Goal: Information Seeking & Learning: Learn about a topic

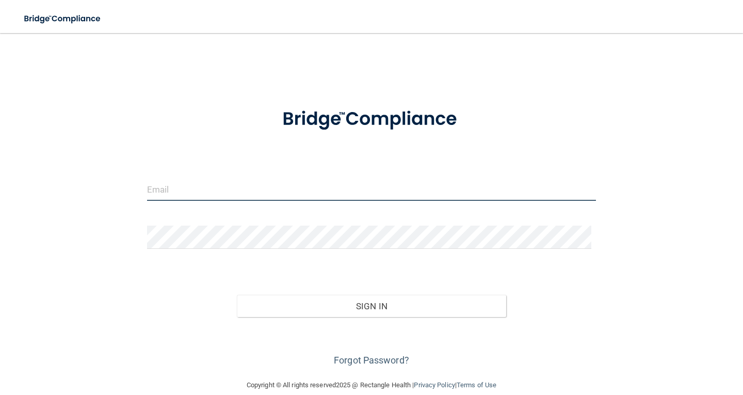
click at [176, 188] on input "email" at bounding box center [371, 188] width 449 height 23
type input "[PERSON_NAME][EMAIL_ADDRESS][PERSON_NAME][DOMAIN_NAME]"
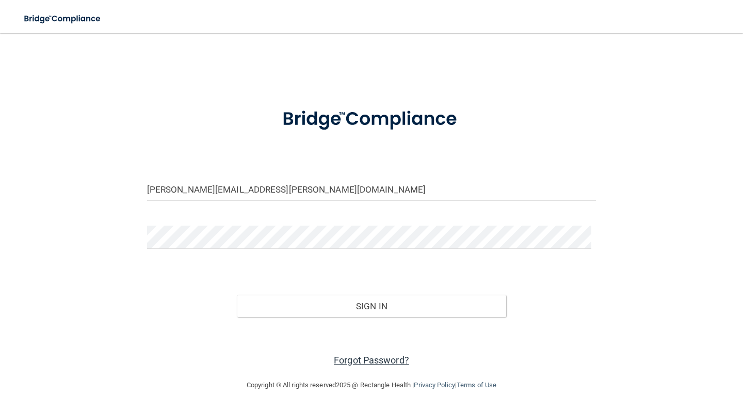
click at [374, 361] on link "Forgot Password?" at bounding box center [371, 359] width 75 height 11
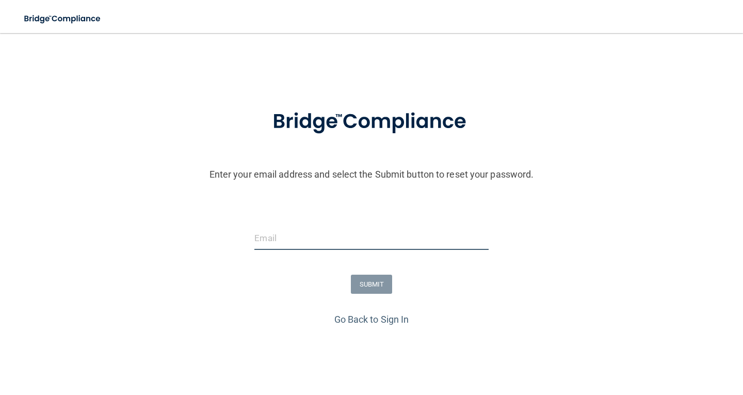
click at [295, 242] on input "email" at bounding box center [371, 237] width 234 height 23
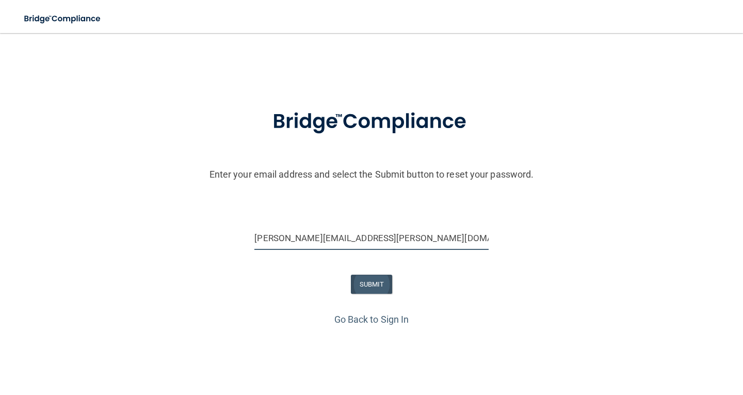
type input "[PERSON_NAME][EMAIL_ADDRESS][PERSON_NAME][DOMAIN_NAME]"
click at [360, 282] on button "SUBMIT" at bounding box center [372, 283] width 42 height 19
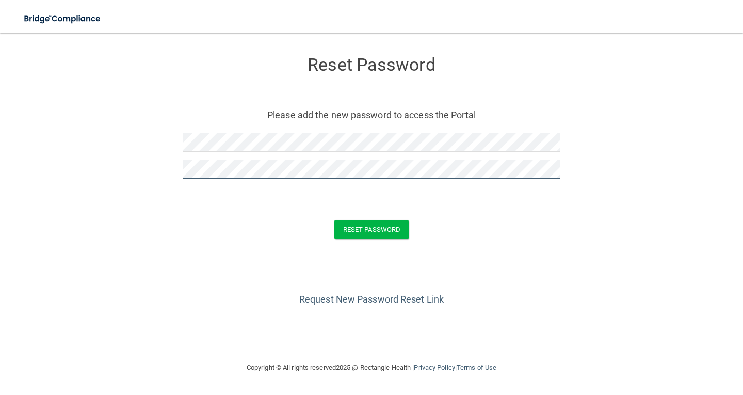
click at [334, 220] on button "Reset Password" at bounding box center [371, 229] width 74 height 19
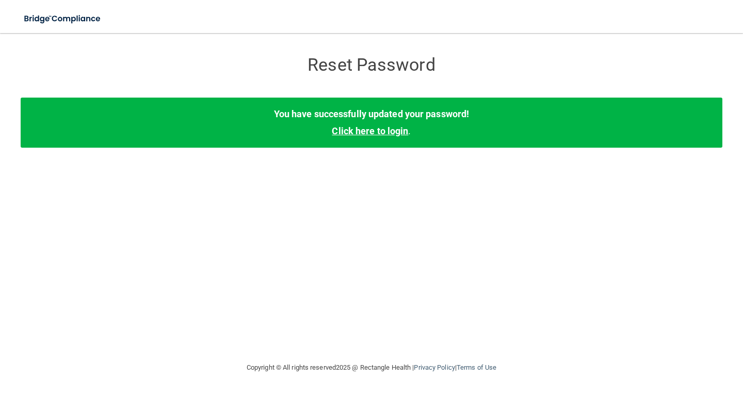
click at [348, 134] on link "Click here to login" at bounding box center [370, 130] width 76 height 11
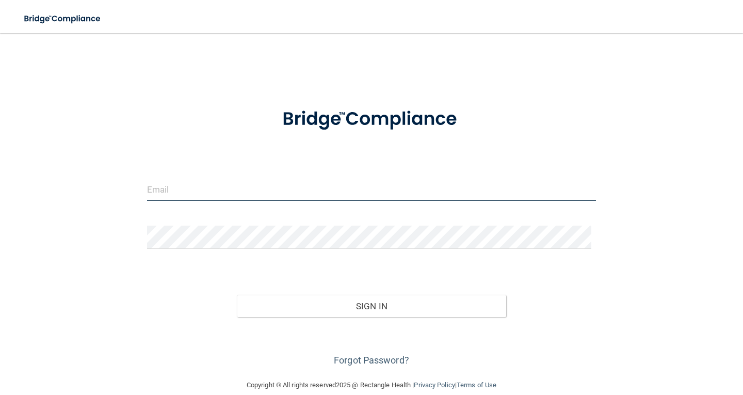
click at [223, 191] on input "email" at bounding box center [371, 188] width 449 height 23
type input "[PERSON_NAME][EMAIL_ADDRESS][PERSON_NAME][DOMAIN_NAME]"
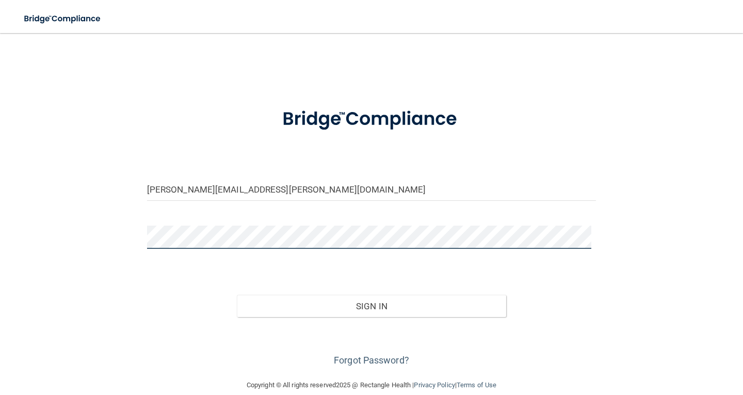
click at [237, 295] on button "Sign In" at bounding box center [371, 306] width 269 height 23
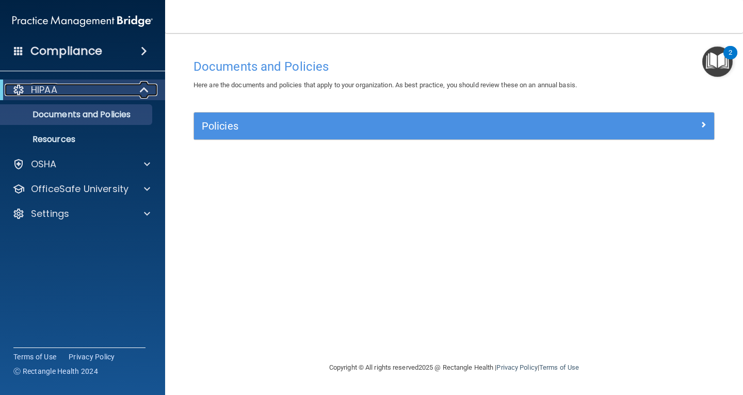
click at [117, 90] on div "HIPAA" at bounding box center [68, 90] width 127 height 12
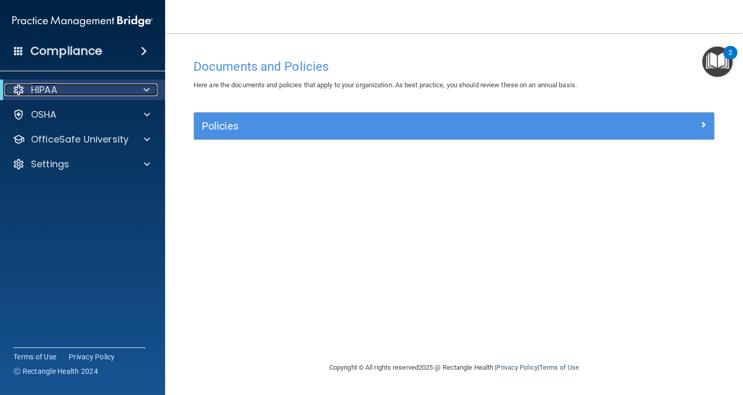
click at [117, 90] on div "HIPAA" at bounding box center [68, 90] width 127 height 12
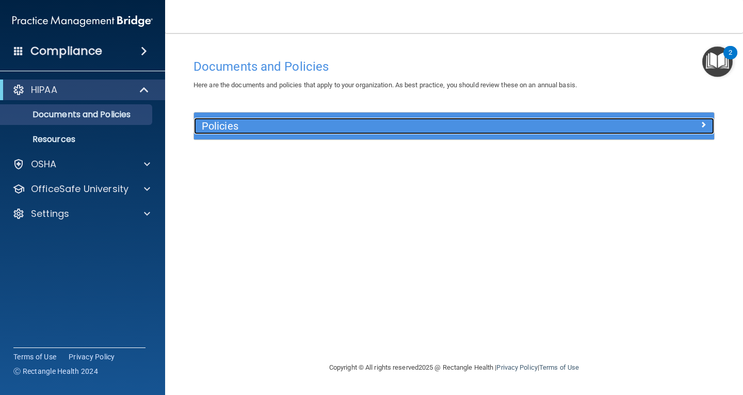
click at [433, 122] on h5 "Policies" at bounding box center [389, 125] width 374 height 11
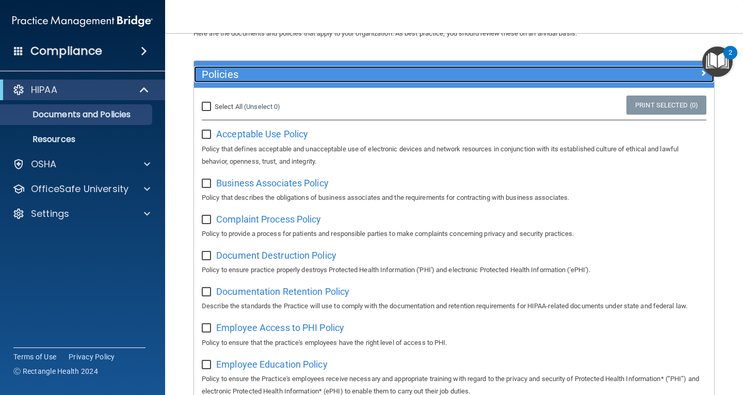
scroll to position [103, 0]
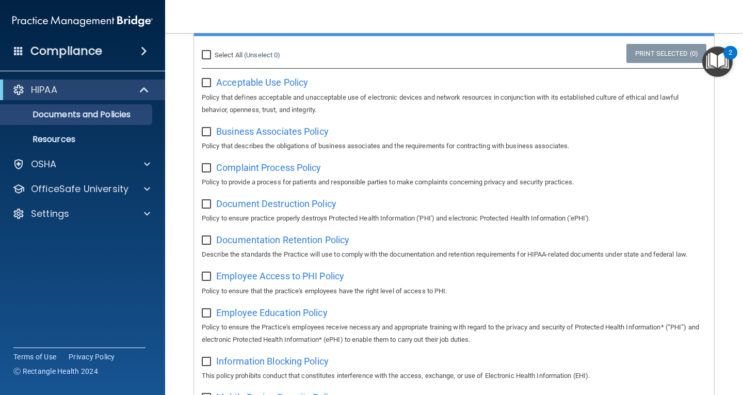
click at [206, 84] on input "checkbox" at bounding box center [208, 83] width 12 height 8
checkbox input "true"
click at [253, 84] on span "Acceptable Use Policy" at bounding box center [262, 82] width 92 height 11
click at [258, 133] on span "Business Associates Policy" at bounding box center [272, 131] width 112 height 11
click at [205, 130] on input "checkbox" at bounding box center [208, 132] width 12 height 8
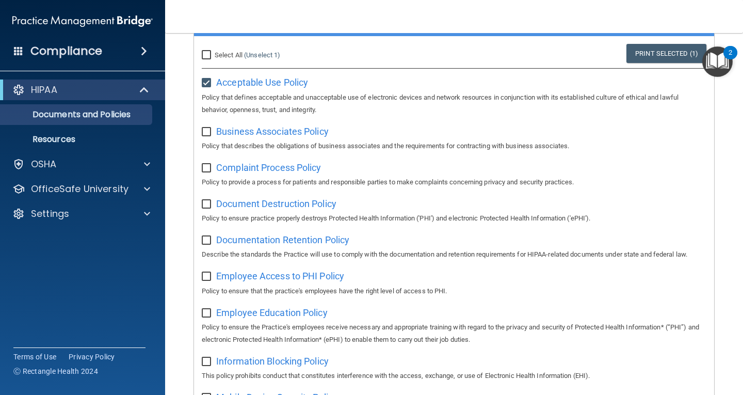
checkbox input "true"
click at [272, 169] on span "Complaint Process Policy" at bounding box center [268, 167] width 105 height 11
click at [208, 168] on input "checkbox" at bounding box center [208, 168] width 12 height 8
checkbox input "true"
click at [266, 207] on span "Document Destruction Policy" at bounding box center [276, 203] width 120 height 11
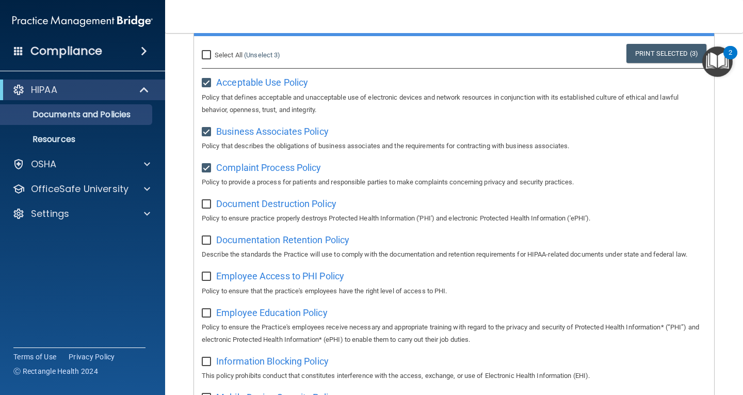
click at [207, 205] on input "checkbox" at bounding box center [208, 204] width 12 height 8
checkbox input "true"
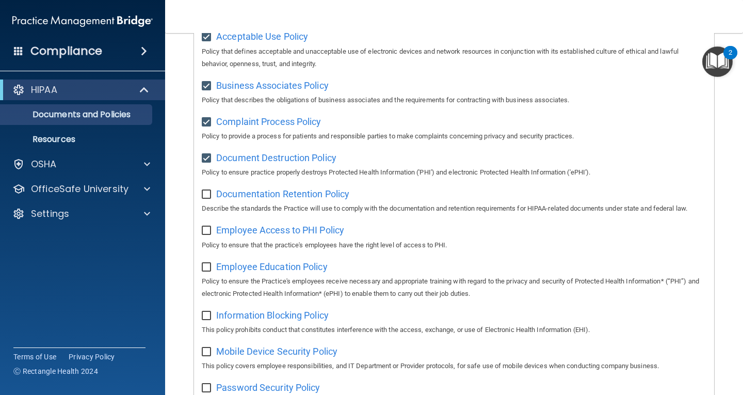
scroll to position [97, 0]
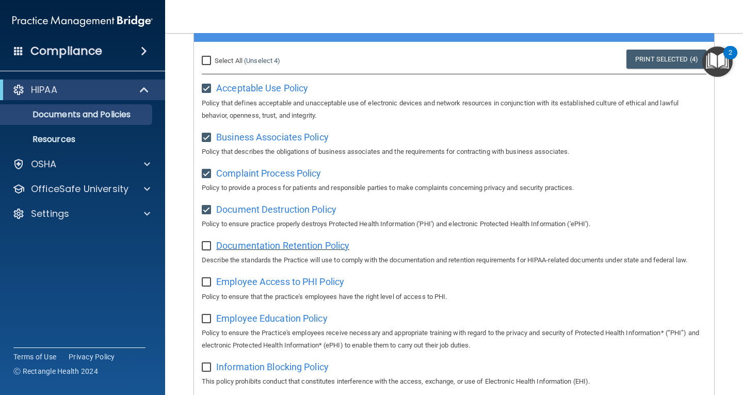
click at [306, 246] on span "Documentation Retention Policy" at bounding box center [282, 245] width 133 height 11
click at [206, 245] on input "checkbox" at bounding box center [208, 246] width 12 height 8
checkbox input "true"
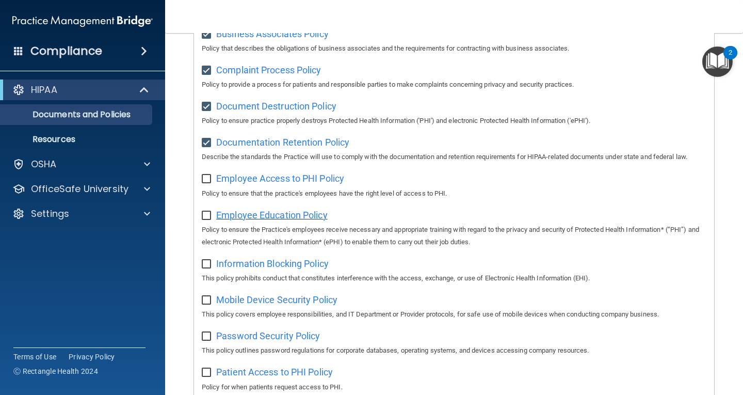
click at [280, 217] on span "Employee Education Policy" at bounding box center [271, 214] width 111 height 11
click at [203, 178] on input "checkbox" at bounding box center [208, 179] width 12 height 8
checkbox input "true"
click at [274, 219] on span "Employee Education Policy" at bounding box center [271, 214] width 111 height 11
click at [208, 219] on input "checkbox" at bounding box center [208, 215] width 12 height 8
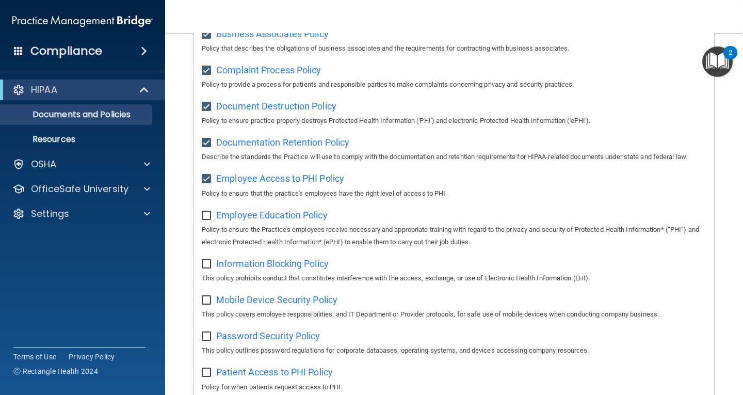
checkbox input "true"
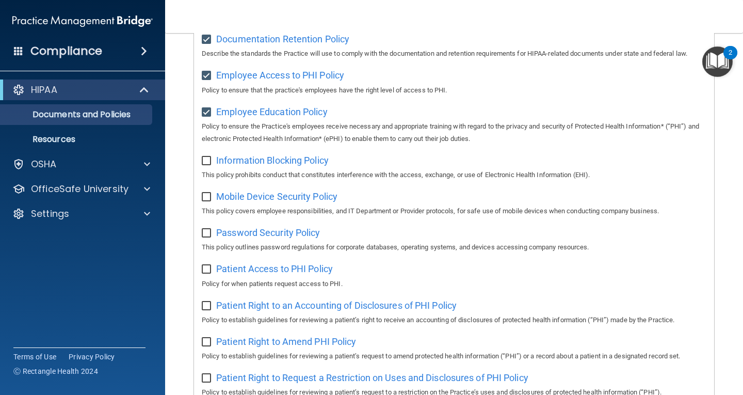
scroll to position [355, 0]
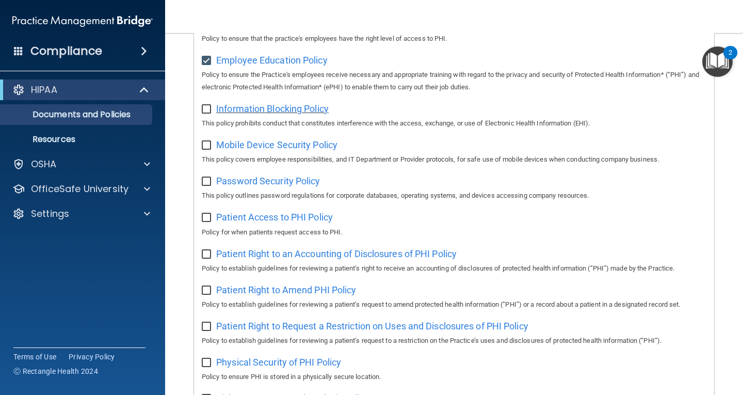
click at [279, 112] on span "Information Blocking Policy" at bounding box center [272, 108] width 112 height 11
click at [207, 112] on input "checkbox" at bounding box center [208, 109] width 12 height 8
checkbox input "true"
click at [287, 148] on span "Mobile Device Security Policy" at bounding box center [276, 144] width 121 height 11
click at [205, 144] on input "checkbox" at bounding box center [208, 145] width 12 height 8
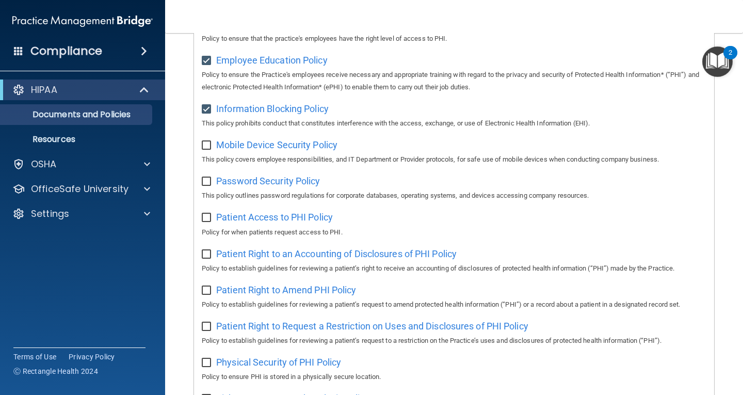
checkbox input "true"
click at [263, 186] on span "Password Security Policy" at bounding box center [268, 180] width 104 height 11
click at [205, 186] on input "checkbox" at bounding box center [208, 181] width 12 height 8
checkbox input "true"
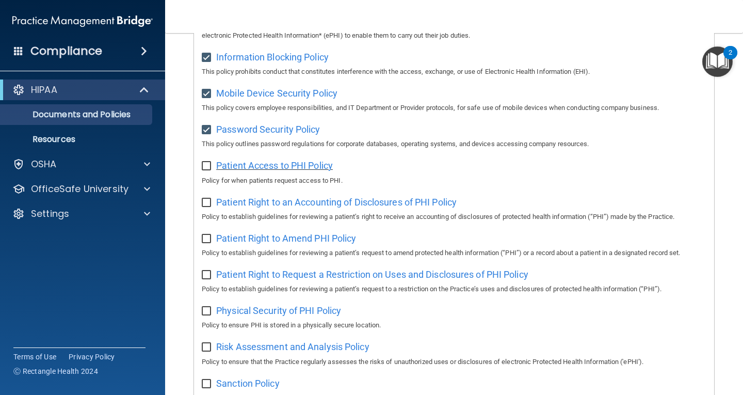
click at [270, 171] on span "Patient Access to PHI Policy" at bounding box center [274, 165] width 117 height 11
click at [205, 170] on input "checkbox" at bounding box center [208, 166] width 12 height 8
checkbox input "true"
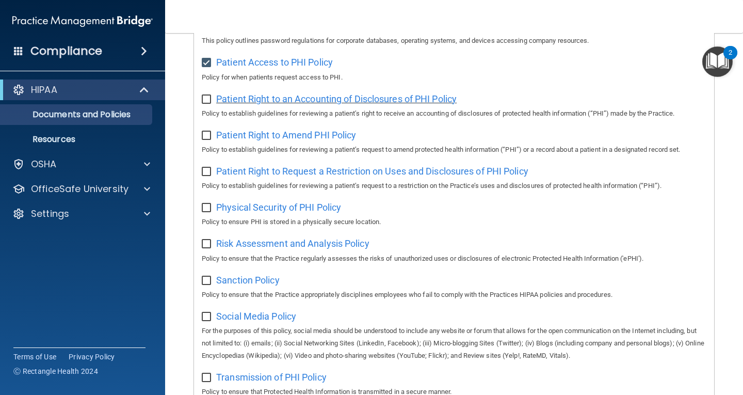
click at [287, 104] on span "Patient Right to an Accounting of Disclosures of PHI Policy" at bounding box center [336, 98] width 240 height 11
drag, startPoint x: 207, startPoint y: 104, endPoint x: 257, endPoint y: 144, distance: 64.6
click at [207, 104] on input "checkbox" at bounding box center [208, 99] width 12 height 8
checkbox input "true"
click at [264, 140] on span "Patient Right to Amend PHI Policy" at bounding box center [286, 134] width 140 height 11
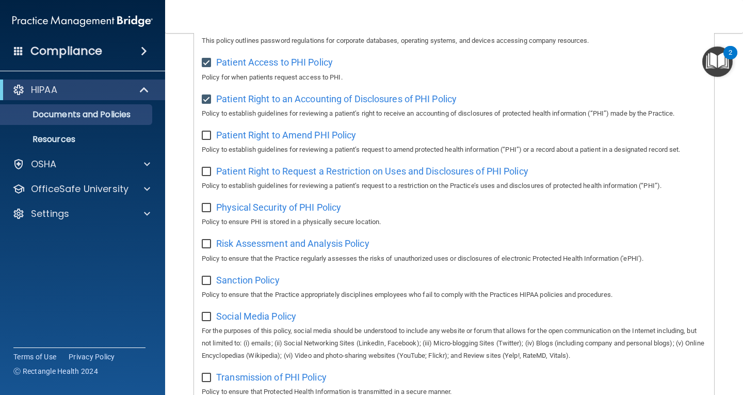
click at [209, 140] on input "checkbox" at bounding box center [208, 136] width 12 height 8
checkbox input "true"
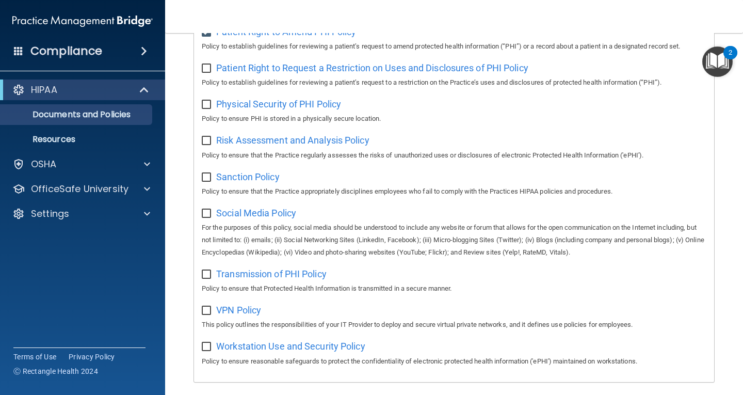
scroll to position [562, 0]
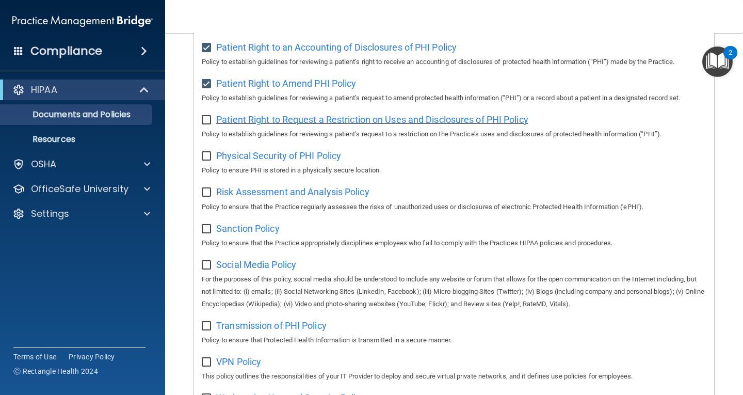
click at [318, 125] on span "Patient Right to Request a Restriction on Uses and Disclosures of PHI Policy" at bounding box center [372, 119] width 312 height 11
click at [204, 124] on input "checkbox" at bounding box center [208, 120] width 12 height 8
checkbox input "true"
click at [267, 161] on span "Physical Security of PHI Policy" at bounding box center [278, 155] width 125 height 11
click at [207, 160] on input "checkbox" at bounding box center [208, 156] width 12 height 8
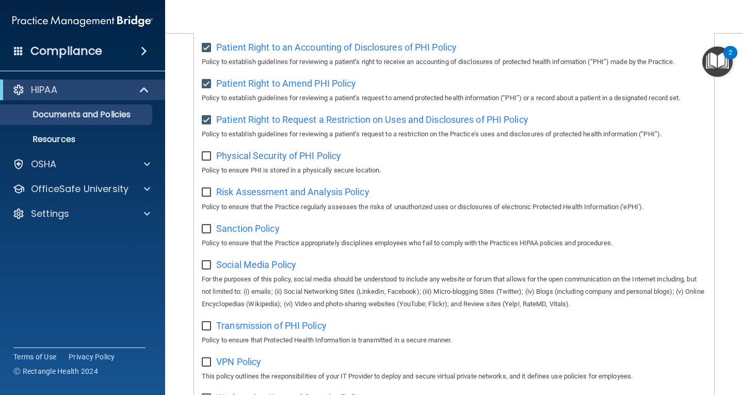
checkbox input "true"
click at [304, 197] on span "Risk Assessment and Analysis Policy" at bounding box center [292, 191] width 153 height 11
click at [208, 197] on input "checkbox" at bounding box center [208, 192] width 12 height 8
checkbox input "true"
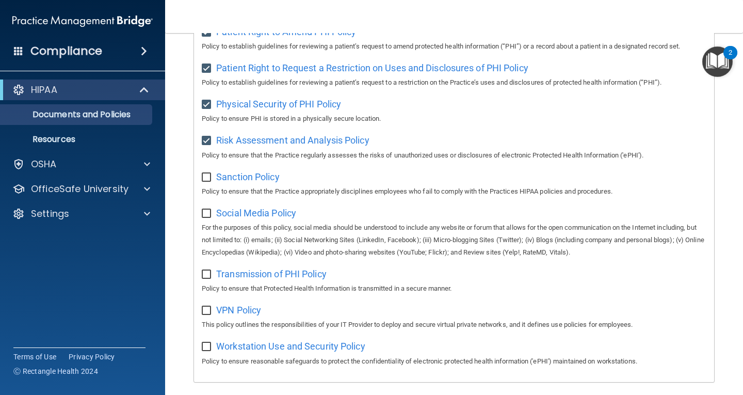
scroll to position [665, 0]
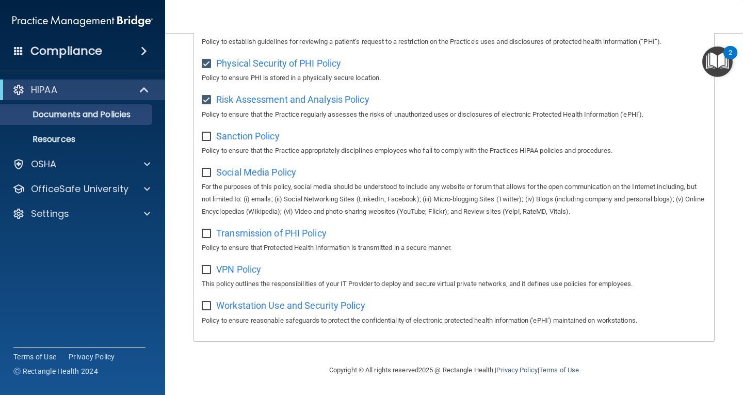
click at [204, 133] on input "checkbox" at bounding box center [208, 137] width 12 height 8
checkbox input "true"
click at [208, 169] on input "checkbox" at bounding box center [208, 173] width 12 height 8
checkbox input "true"
click at [209, 233] on input "checkbox" at bounding box center [208, 234] width 12 height 8
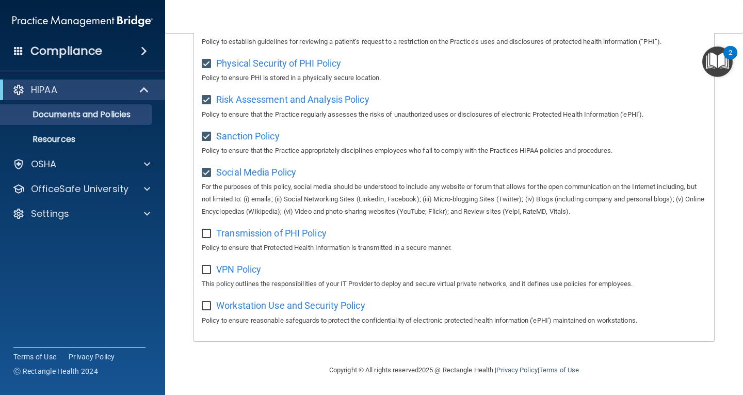
checkbox input "true"
click at [205, 268] on input "checkbox" at bounding box center [208, 270] width 12 height 8
checkbox input "true"
click at [207, 305] on input "checkbox" at bounding box center [208, 306] width 12 height 8
checkbox input "true"
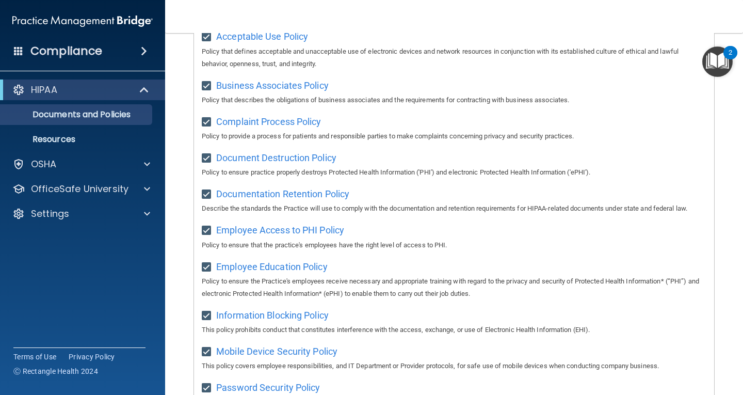
scroll to position [0, 0]
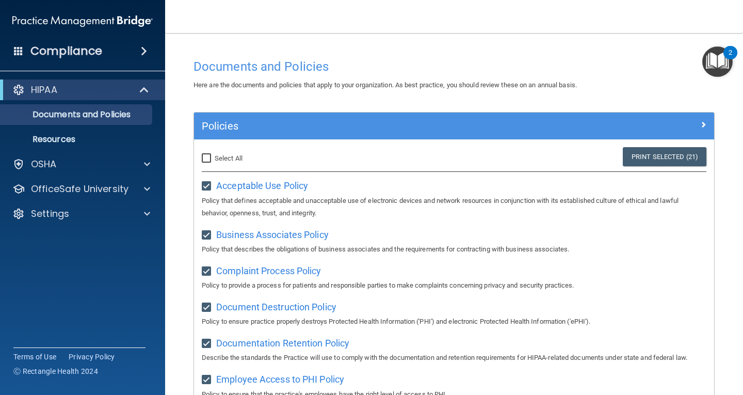
click at [205, 155] on input "Select All (Unselect 21) Unselect All" at bounding box center [208, 158] width 12 height 8
click at [209, 158] on input "Select All (Unselect 21) Unselect All" at bounding box center [208, 158] width 12 height 8
checkbox input "false"
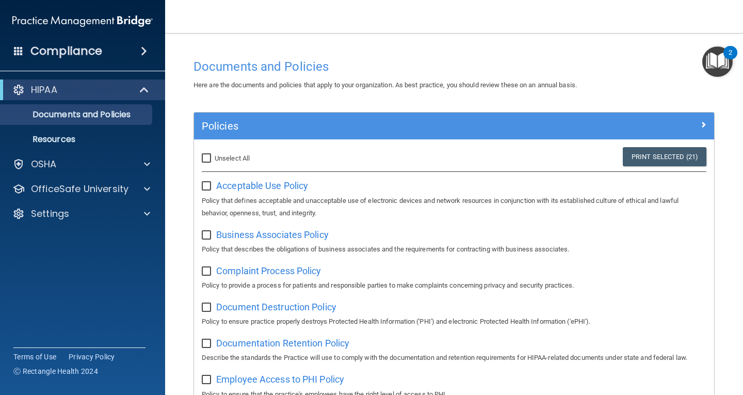
checkbox input "false"
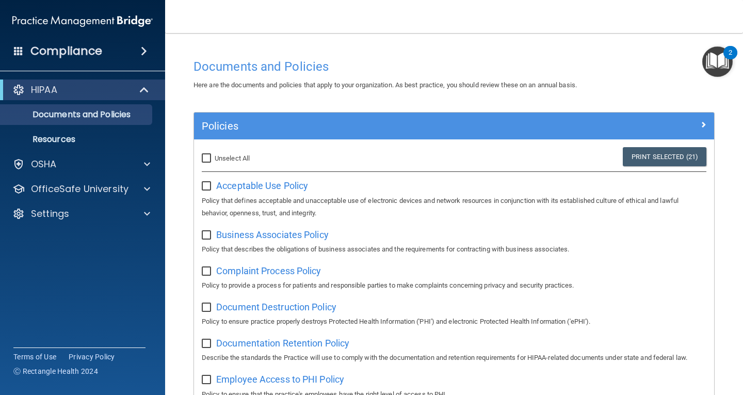
checkbox input "false"
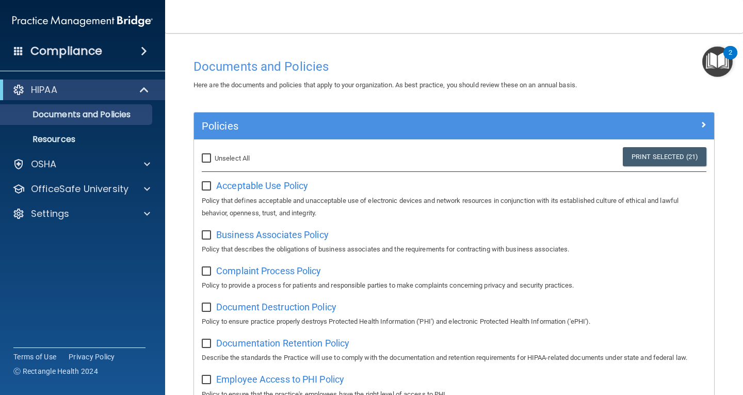
checkbox input "false"
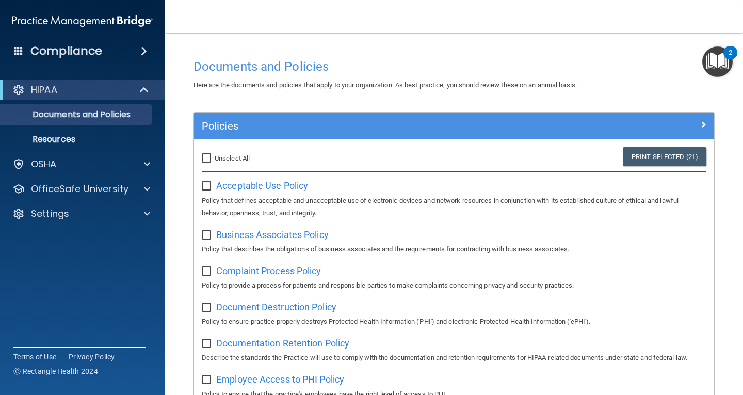
checkbox input "false"
click at [206, 156] on input "Select All (Unselect 0) Unselect All" at bounding box center [208, 158] width 12 height 8
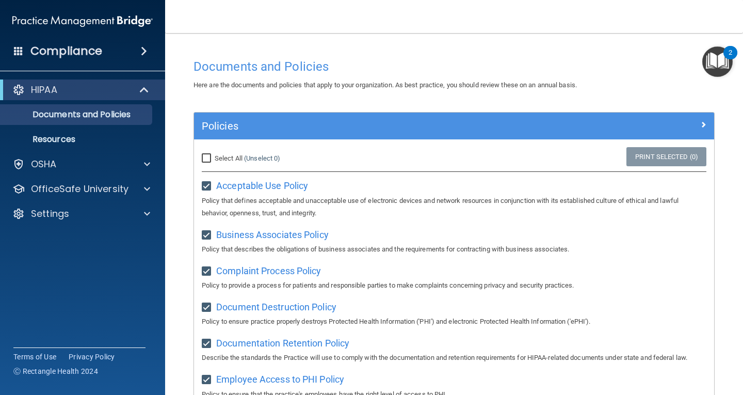
checkbox input "true"
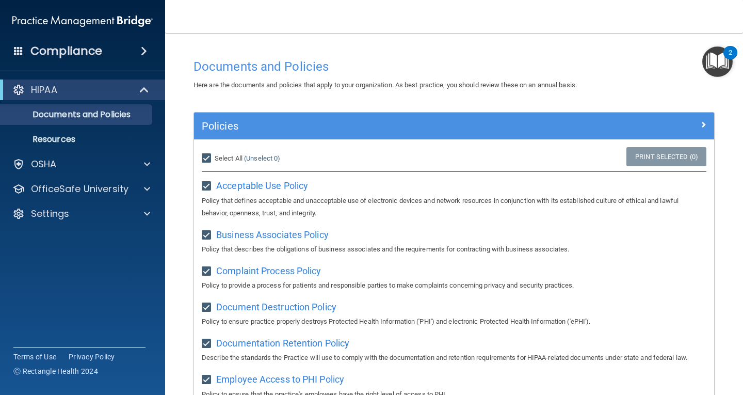
checkbox input "true"
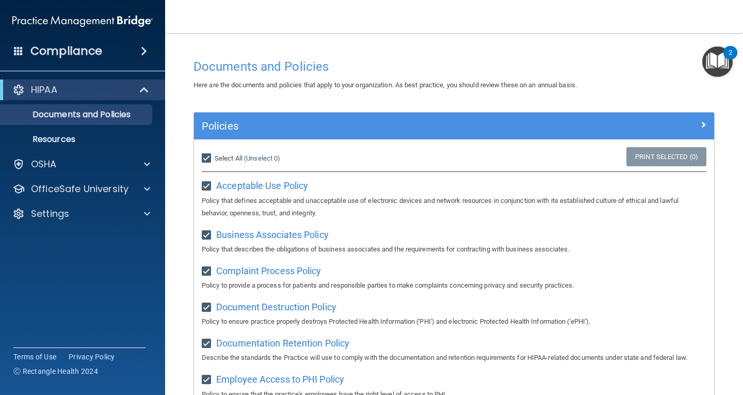
checkbox input "true"
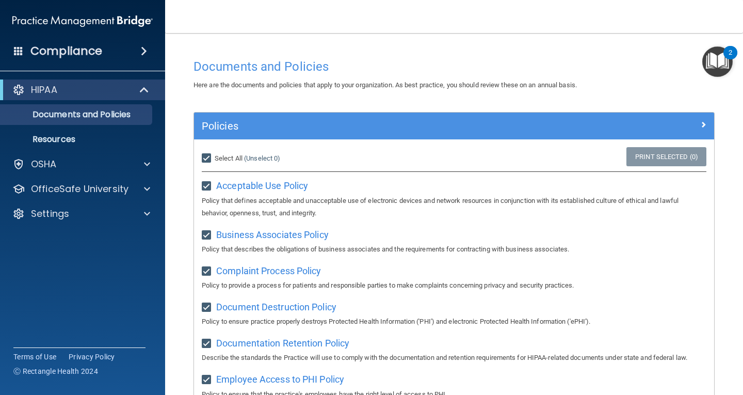
checkbox input "true"
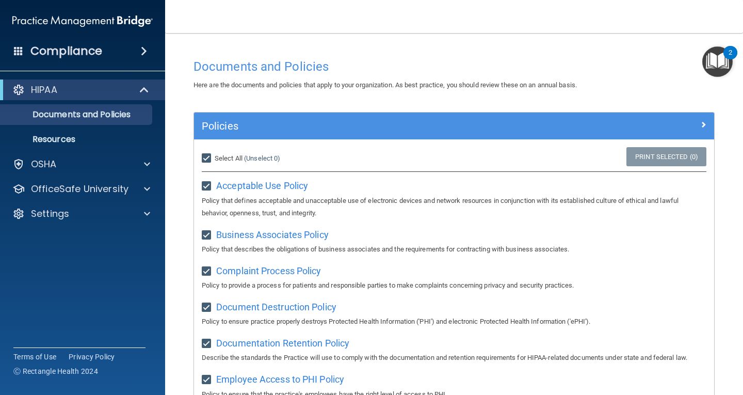
checkbox input "true"
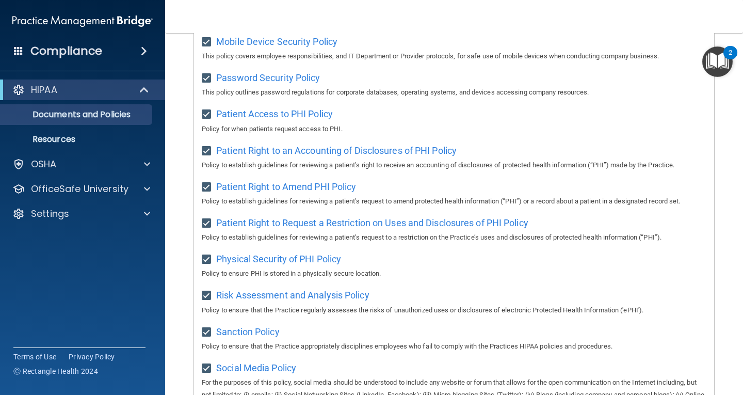
scroll to position [252, 0]
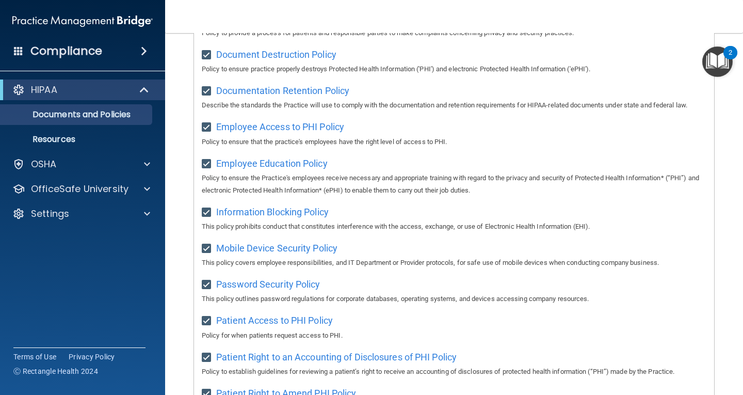
click at [722, 64] on img "Open Resource Center, 2 new notifications" at bounding box center [717, 61] width 30 height 30
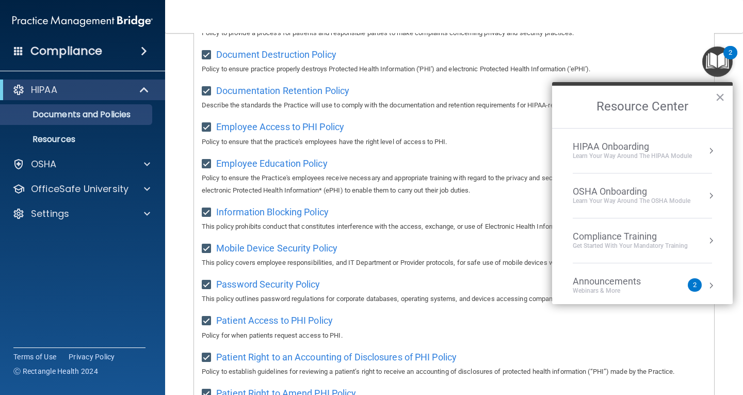
click at [639, 240] on div "Compliance Training" at bounding box center [630, 236] width 115 height 11
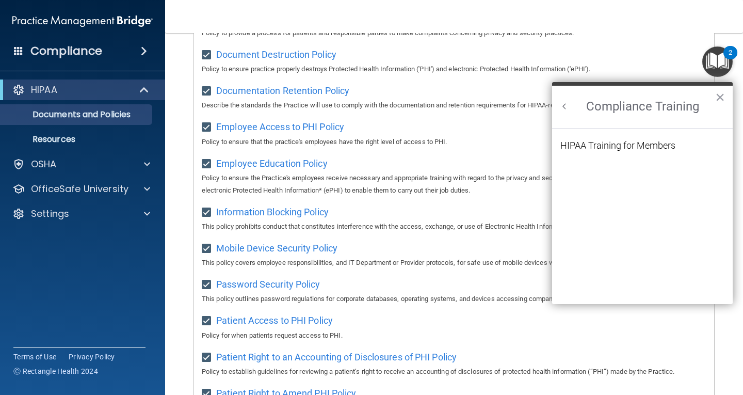
scroll to position [0, 0]
click at [622, 143] on div "HIPAA Training for Members" at bounding box center [617, 145] width 115 height 9
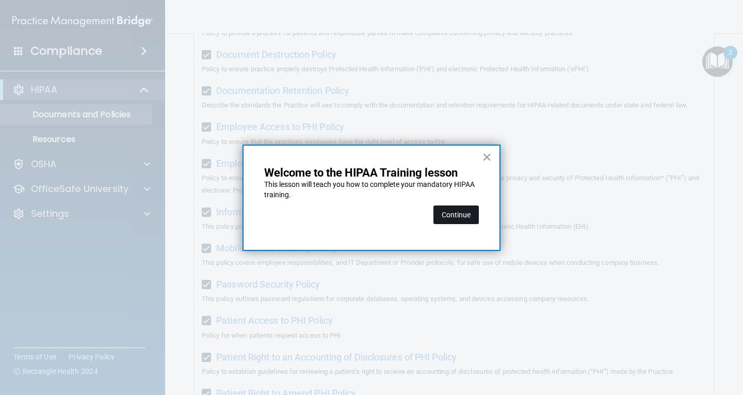
click at [455, 216] on button "Continue" at bounding box center [455, 214] width 45 height 19
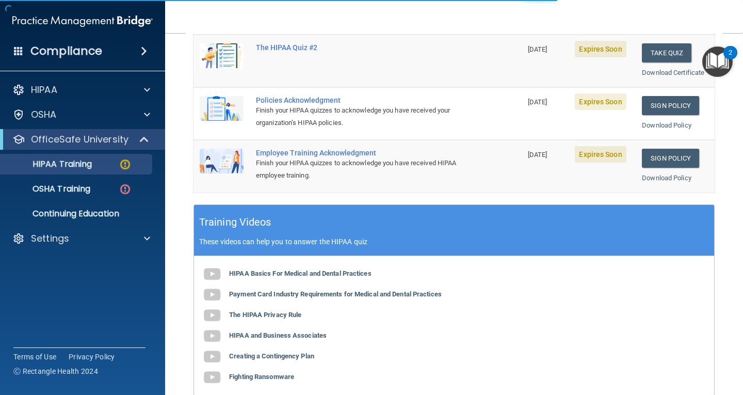
scroll to position [80, 0]
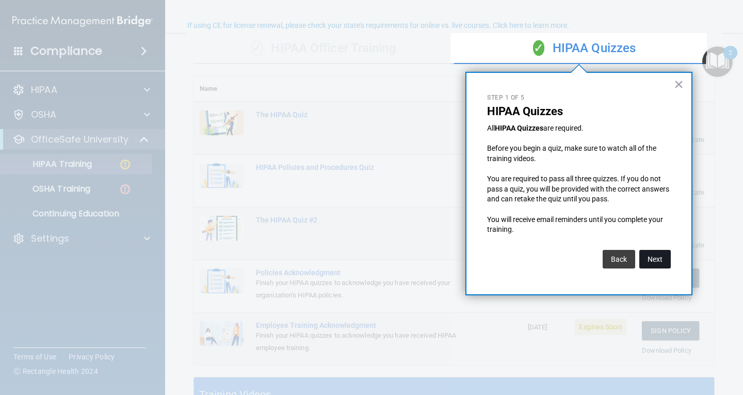
click at [654, 259] on button "Next" at bounding box center [654, 259] width 31 height 19
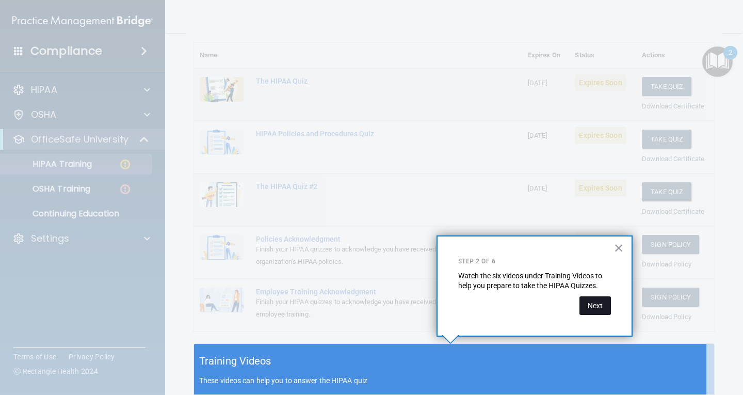
click at [597, 312] on button "Next" at bounding box center [594, 305] width 31 height 19
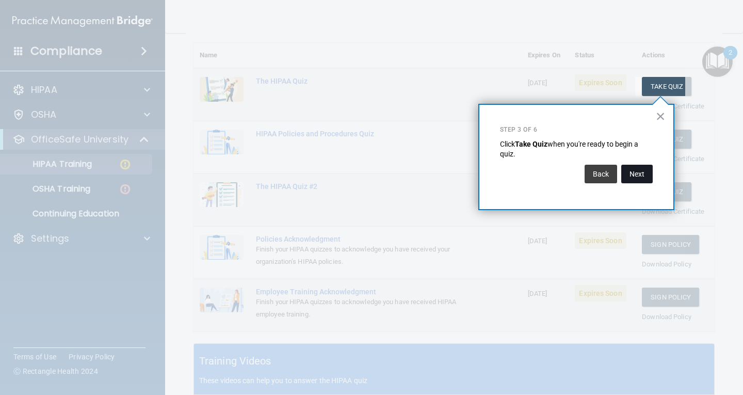
click at [635, 175] on button "Next" at bounding box center [636, 174] width 31 height 19
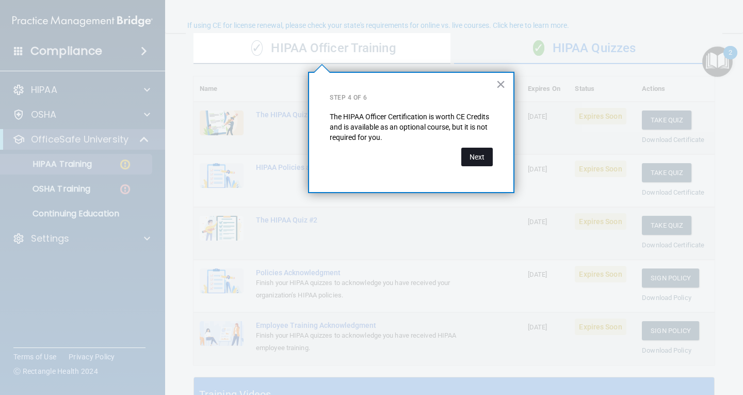
click at [485, 154] on button "Next" at bounding box center [476, 157] width 31 height 19
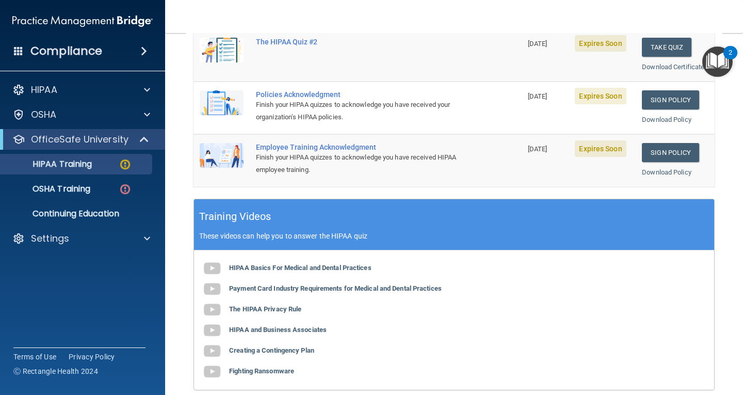
scroll to position [309, 0]
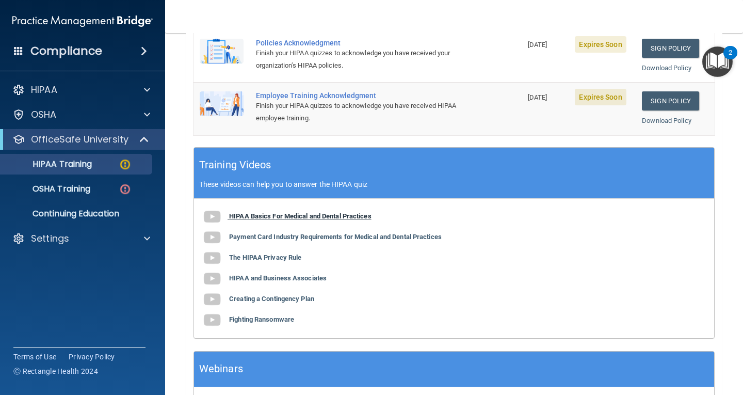
click at [287, 217] on b "HIPAA Basics For Medical and Dental Practices" at bounding box center [300, 216] width 142 height 8
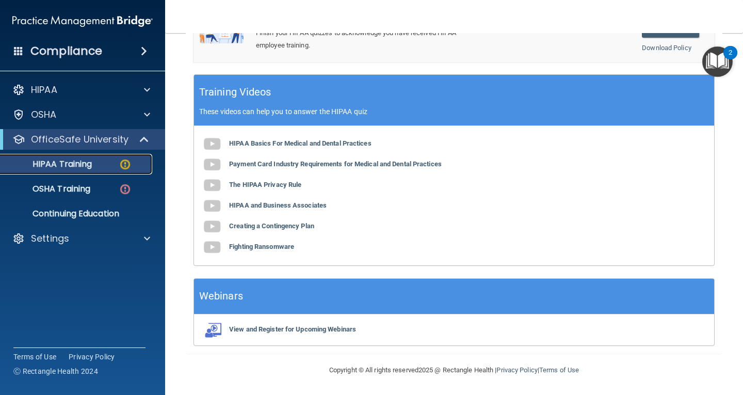
click at [84, 168] on p "HIPAA Training" at bounding box center [49, 164] width 85 height 10
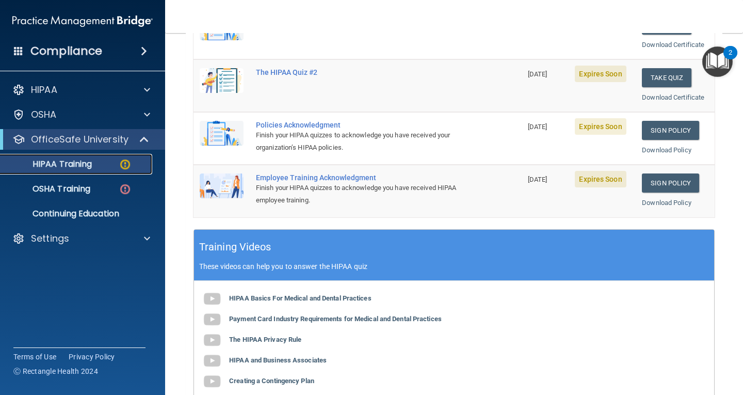
scroll to position [331, 0]
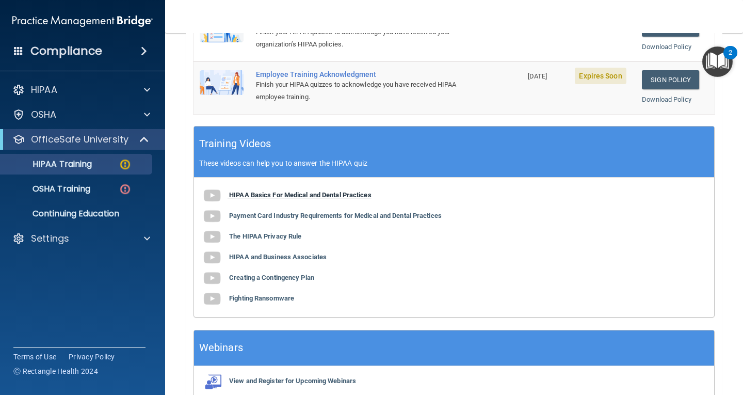
click at [283, 193] on b "HIPAA Basics For Medical and Dental Practices" at bounding box center [300, 195] width 142 height 8
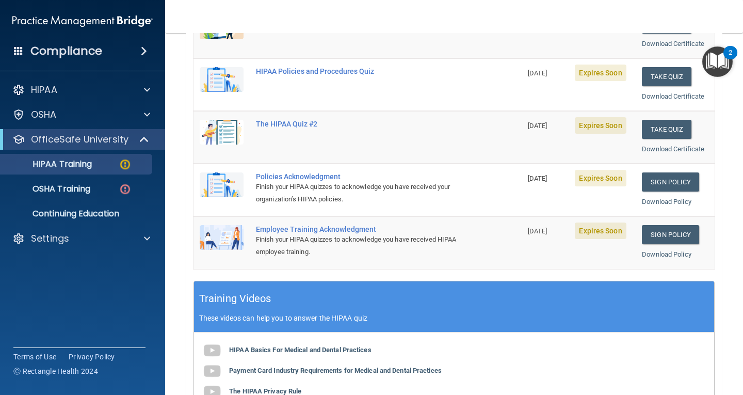
scroll to position [73, 0]
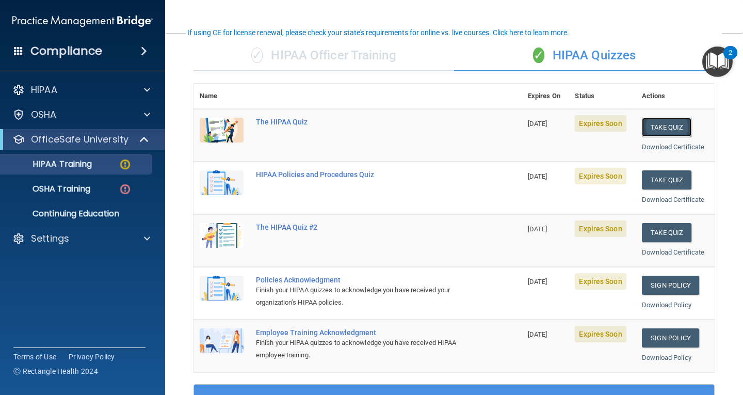
click at [659, 128] on button "Take Quiz" at bounding box center [667, 127] width 50 height 19
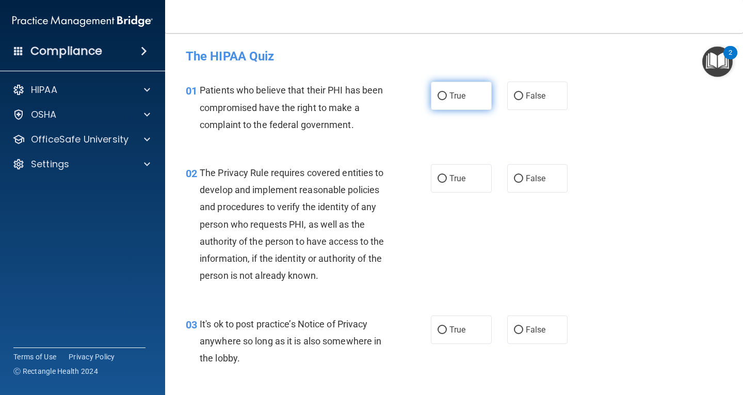
click at [440, 93] on input "True" at bounding box center [441, 96] width 9 height 8
radio input "true"
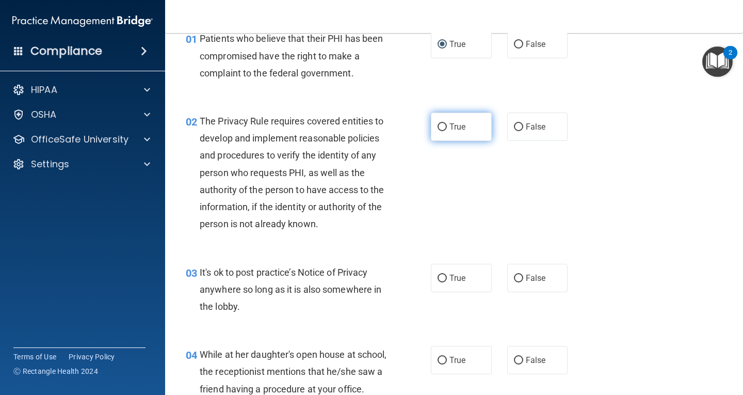
click at [438, 128] on input "True" at bounding box center [441, 127] width 9 height 8
radio input "true"
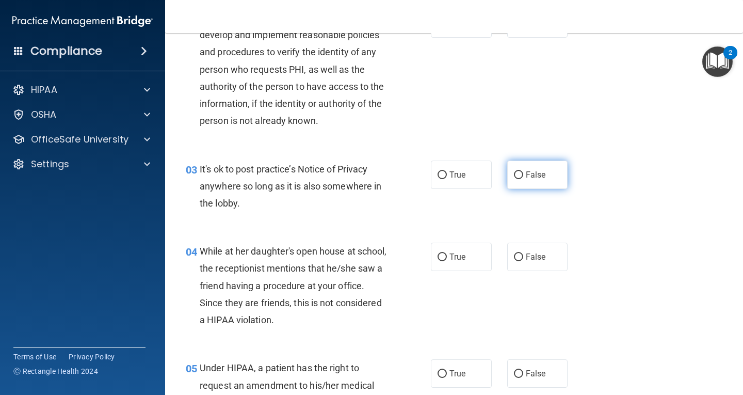
click at [514, 174] on input "False" at bounding box center [518, 175] width 9 height 8
radio input "true"
click at [514, 255] on input "False" at bounding box center [518, 257] width 9 height 8
radio input "true"
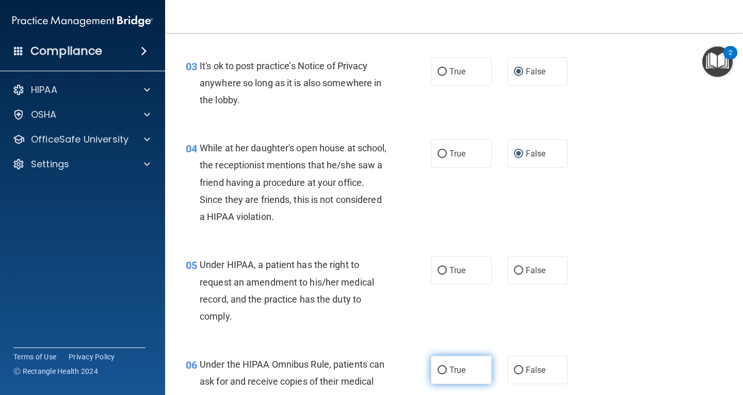
scroll to position [309, 0]
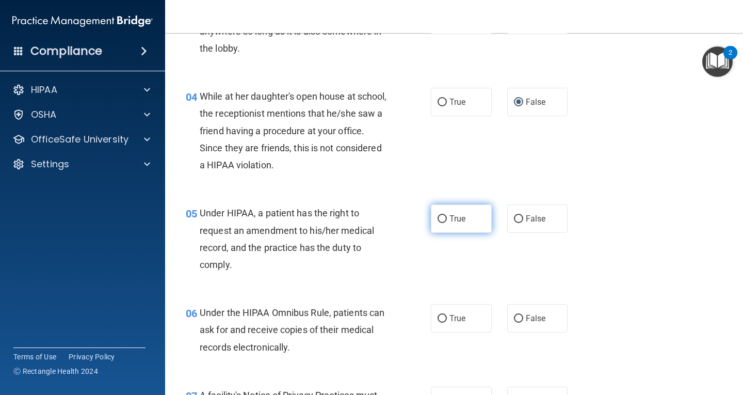
click at [439, 219] on input "True" at bounding box center [441, 219] width 9 height 8
radio input "true"
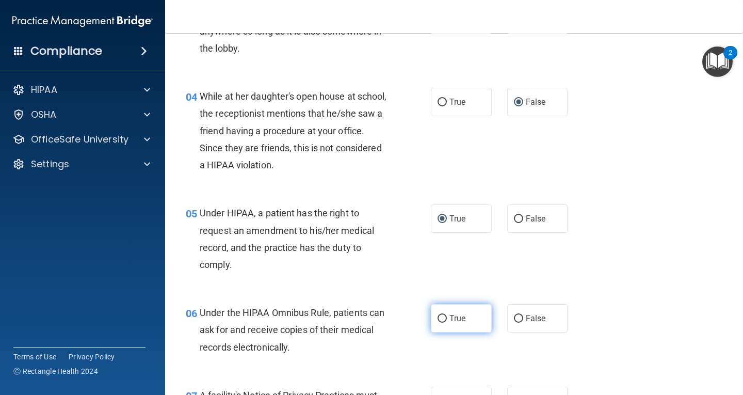
scroll to position [361, 0]
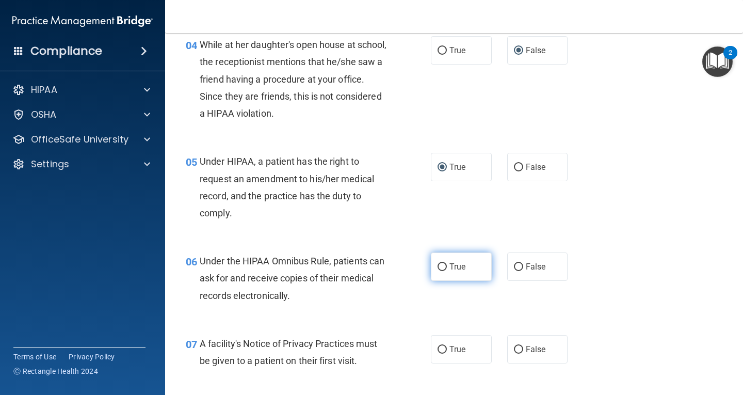
click at [439, 266] on input "True" at bounding box center [441, 267] width 9 height 8
radio input "true"
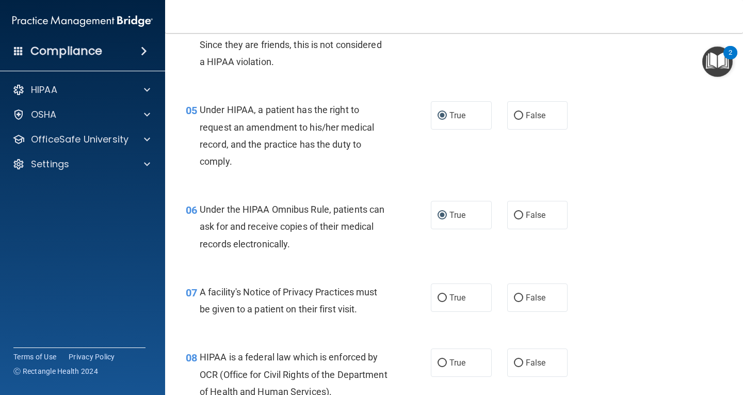
scroll to position [464, 0]
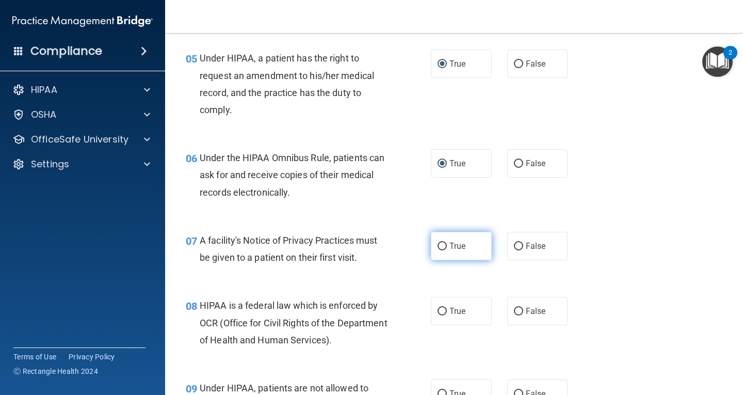
click at [438, 247] on input "True" at bounding box center [441, 246] width 9 height 8
radio input "true"
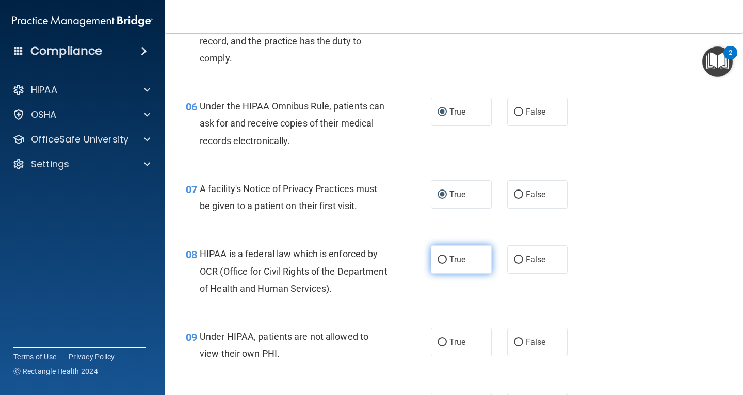
click at [438, 260] on input "True" at bounding box center [441, 260] width 9 height 8
radio input "true"
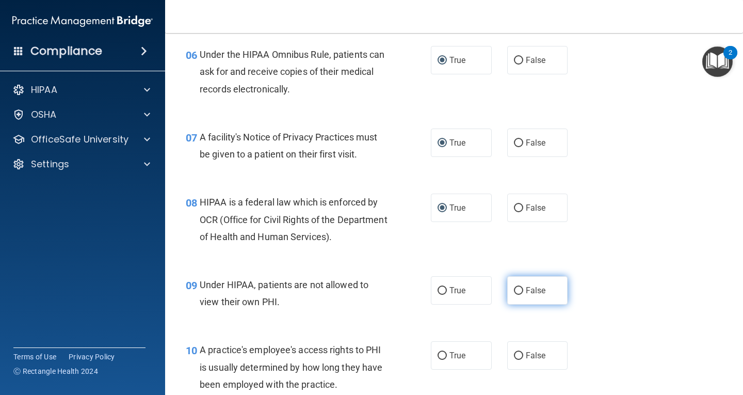
click at [514, 290] on input "False" at bounding box center [518, 291] width 9 height 8
radio input "true"
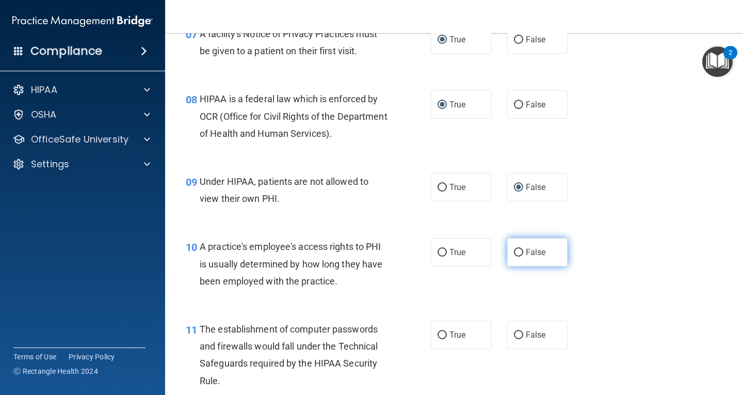
click at [514, 250] on input "False" at bounding box center [518, 253] width 9 height 8
radio input "true"
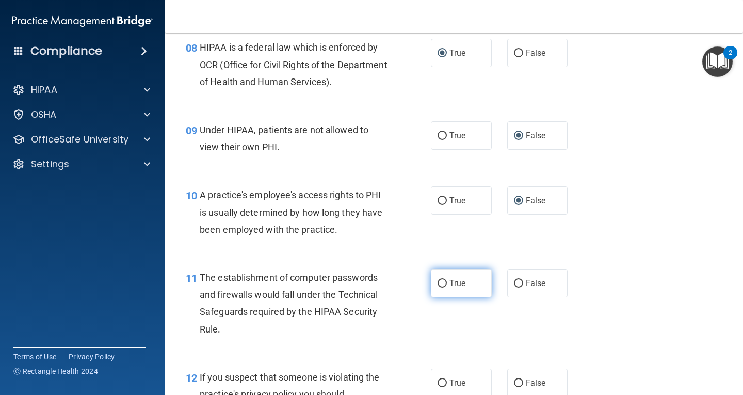
click at [437, 282] on input "True" at bounding box center [441, 284] width 9 height 8
radio input "true"
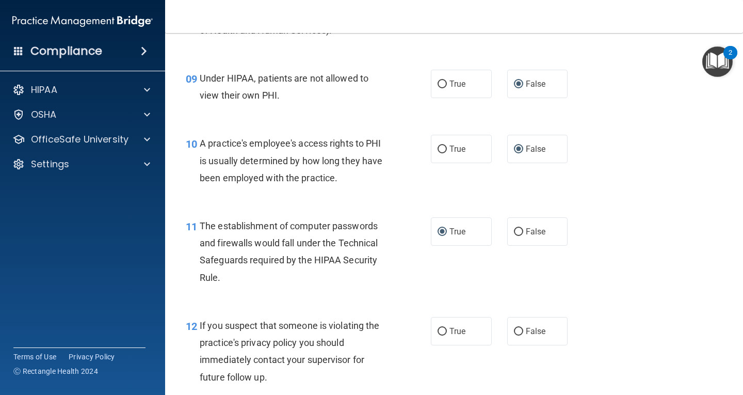
scroll to position [825, 0]
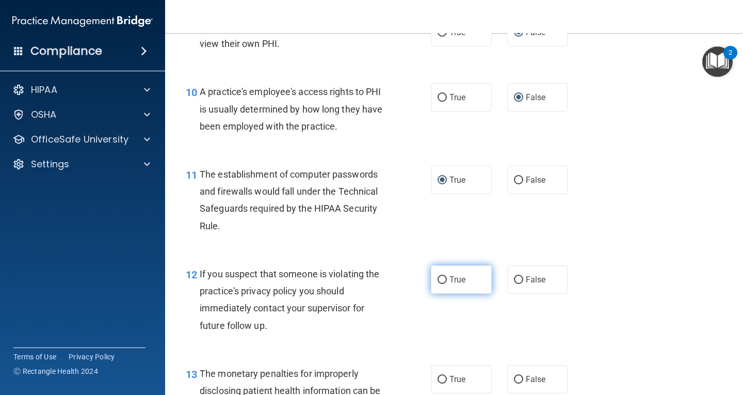
click at [437, 278] on input "True" at bounding box center [441, 280] width 9 height 8
radio input "true"
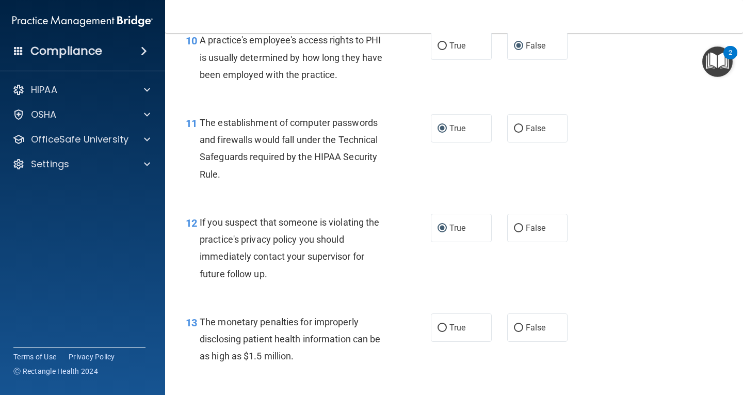
scroll to position [928, 0]
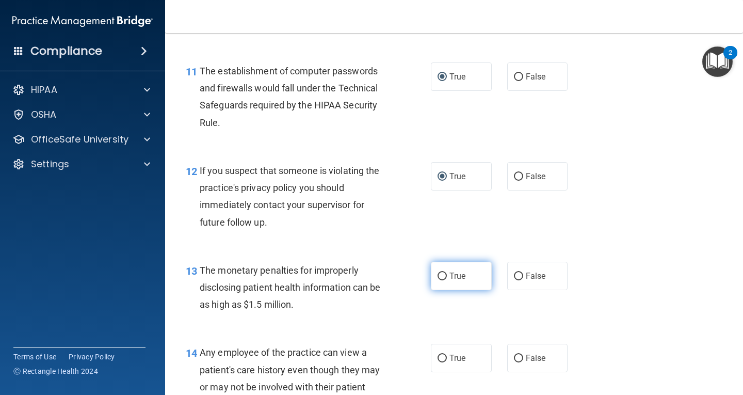
click at [442, 274] on input "True" at bounding box center [441, 276] width 9 height 8
radio input "true"
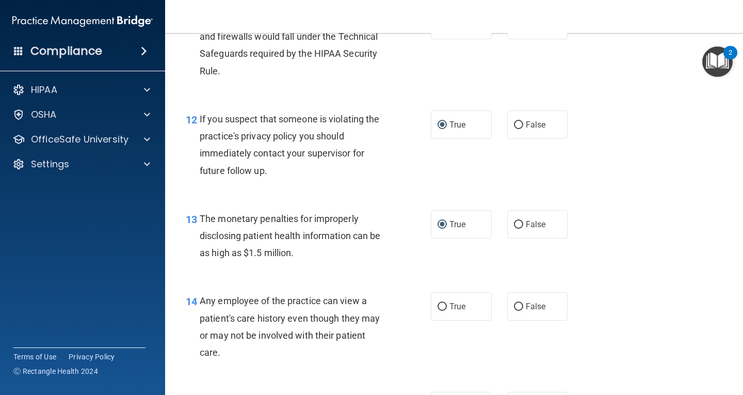
scroll to position [1083, 0]
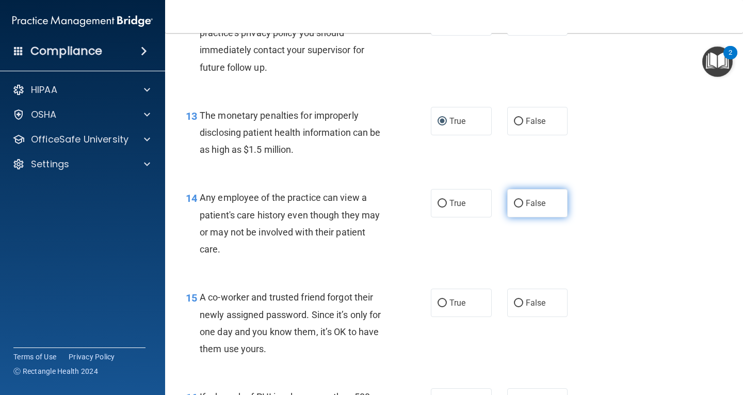
drag, startPoint x: 511, startPoint y: 201, endPoint x: 514, endPoint y: 212, distance: 11.9
click at [514, 201] on input "False" at bounding box center [518, 204] width 9 height 8
radio input "true"
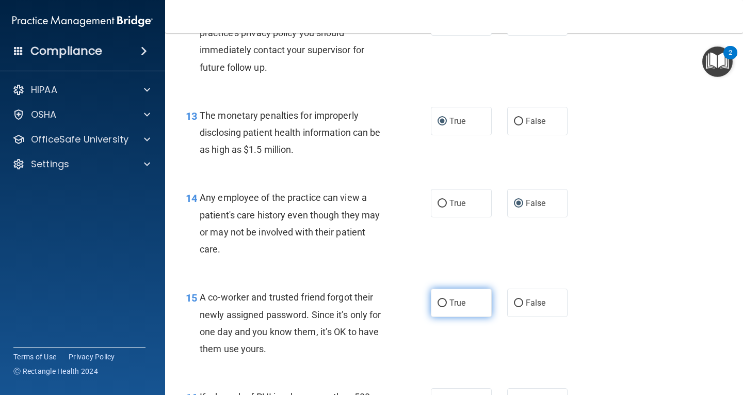
scroll to position [1135, 0]
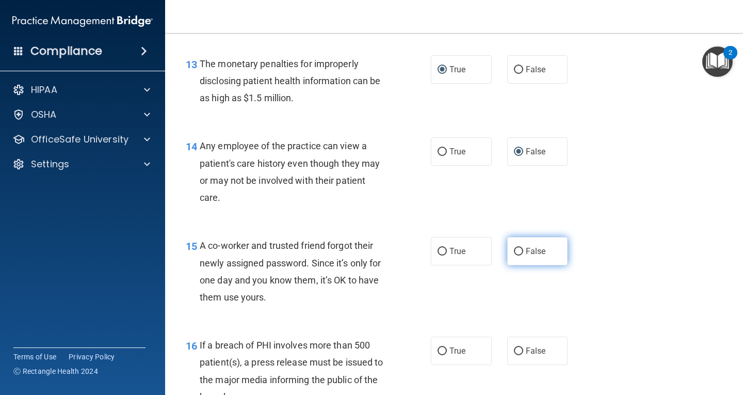
click at [514, 250] on input "False" at bounding box center [518, 252] width 9 height 8
radio input "true"
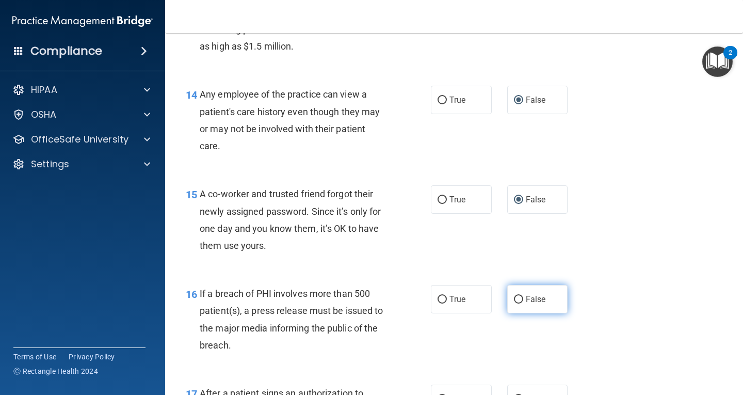
scroll to position [1238, 0]
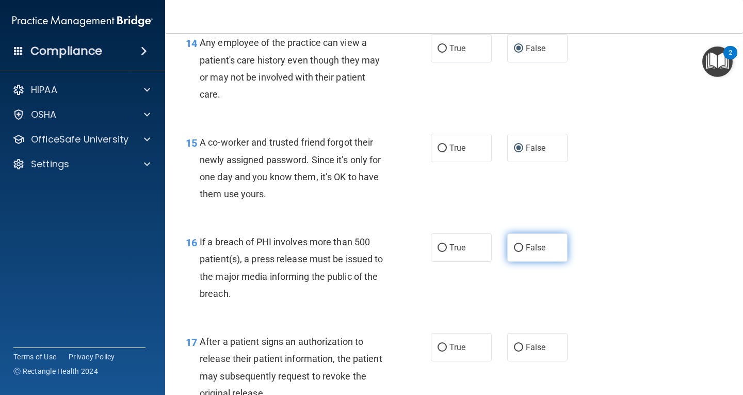
click at [514, 246] on input "False" at bounding box center [518, 248] width 9 height 8
radio input "true"
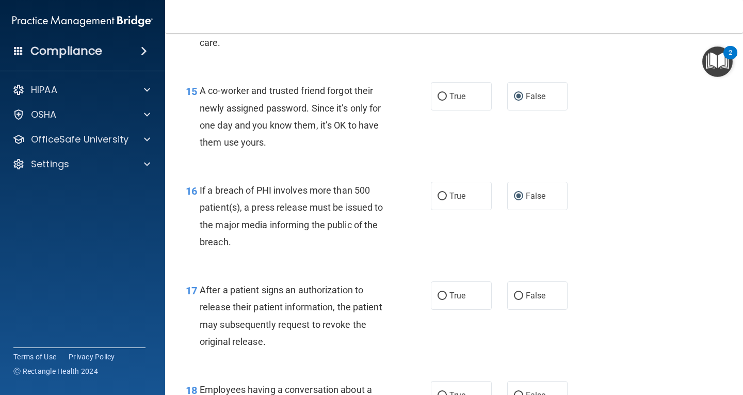
scroll to position [1341, 0]
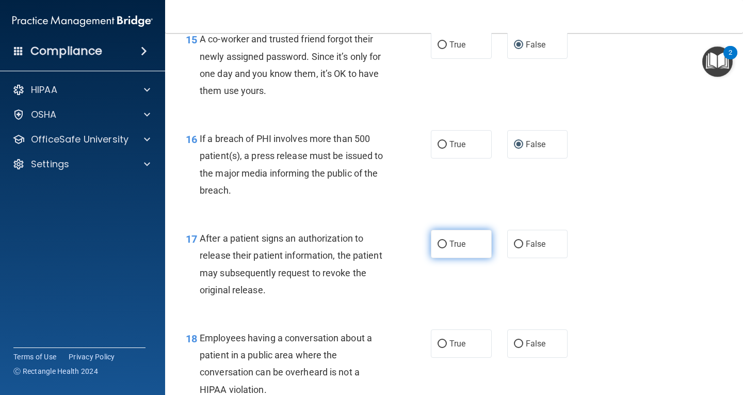
click at [437, 243] on input "True" at bounding box center [441, 244] width 9 height 8
radio input "true"
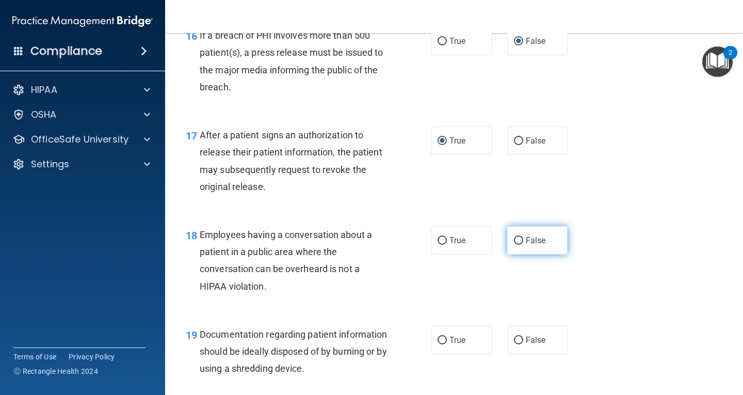
click at [516, 241] on input "False" at bounding box center [518, 241] width 9 height 8
radio input "true"
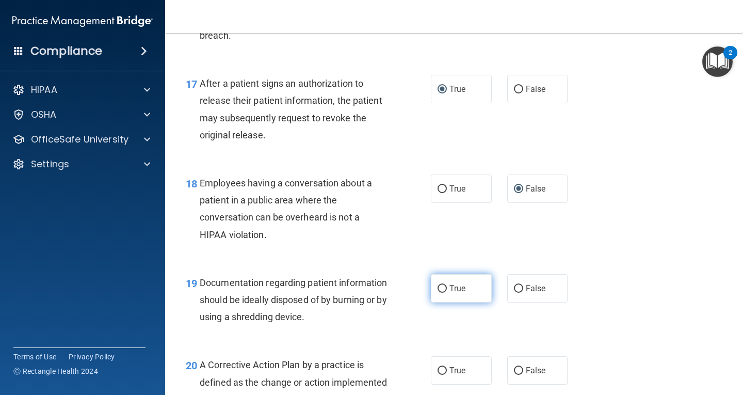
scroll to position [1547, 0]
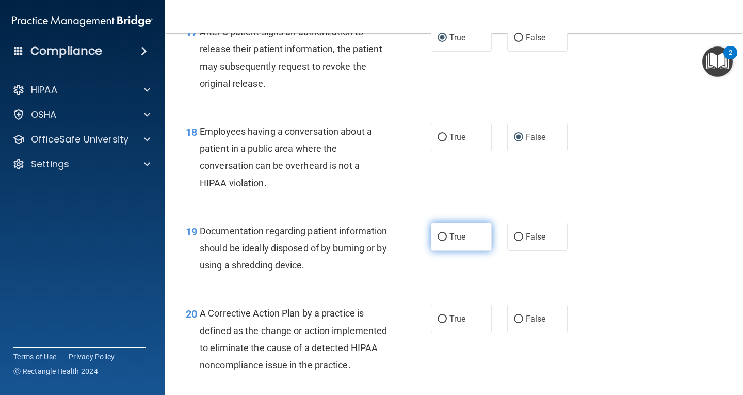
click at [437, 235] on input "True" at bounding box center [441, 237] width 9 height 8
radio input "true"
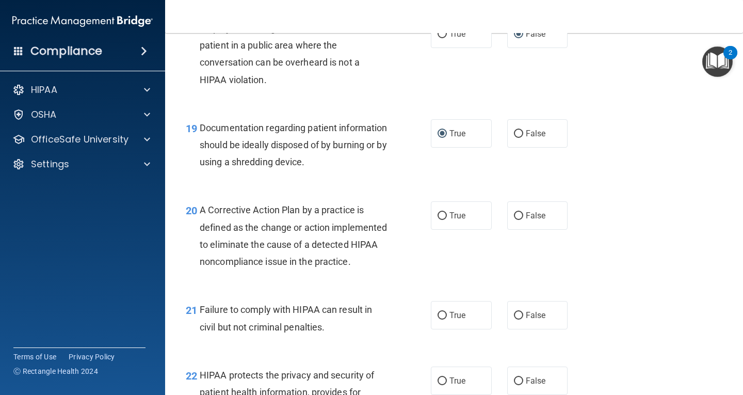
scroll to position [1702, 0]
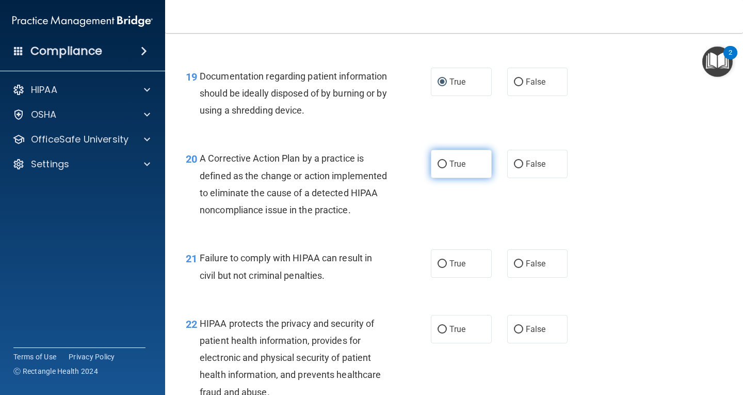
click at [437, 163] on input "True" at bounding box center [441, 164] width 9 height 8
radio input "true"
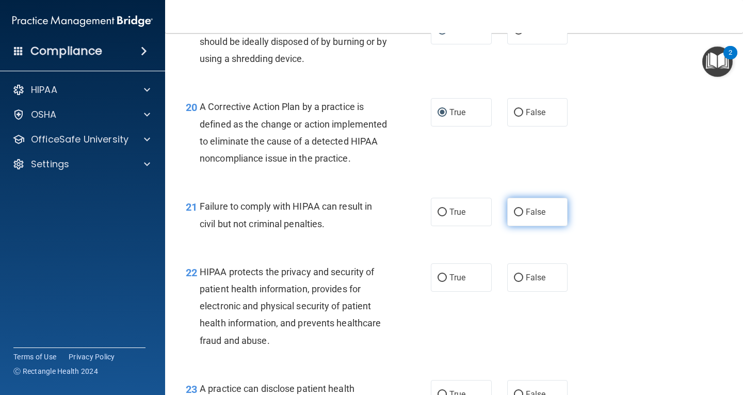
click at [514, 216] on input "False" at bounding box center [518, 212] width 9 height 8
radio input "true"
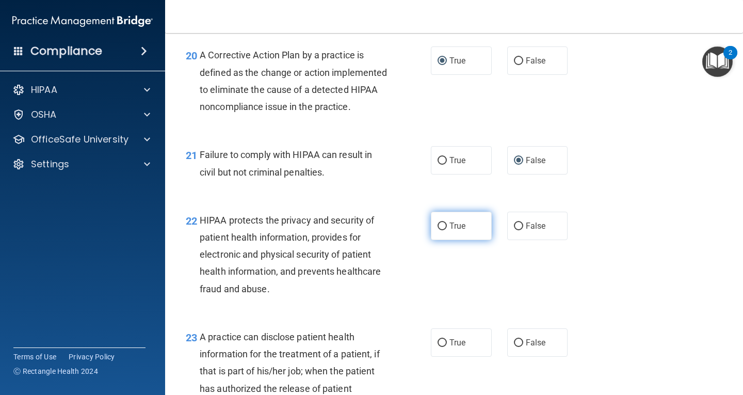
click at [437, 230] on input "True" at bounding box center [441, 226] width 9 height 8
radio input "true"
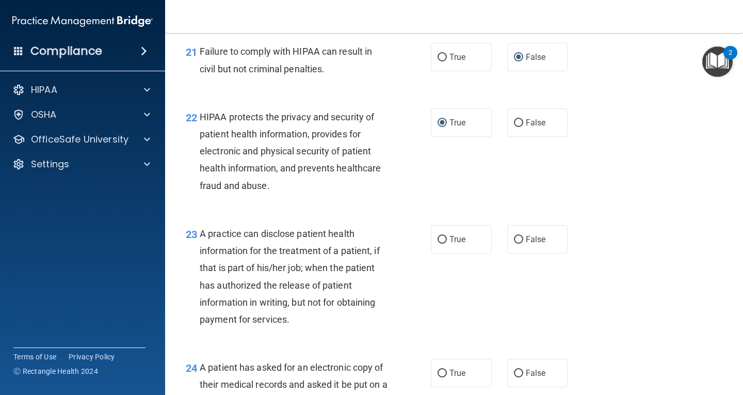
scroll to position [1960, 0]
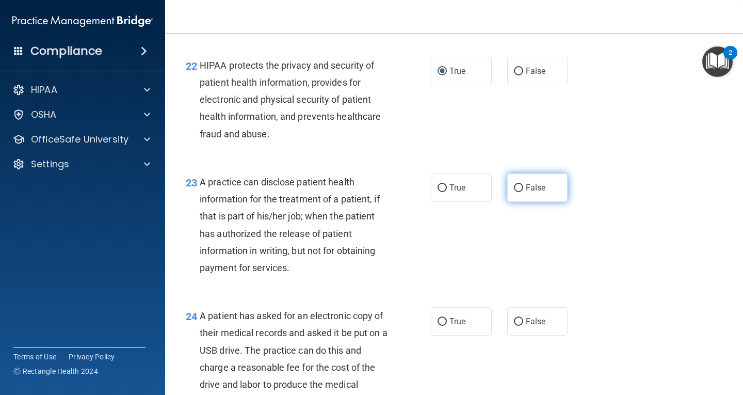
click at [514, 192] on input "False" at bounding box center [518, 188] width 9 height 8
radio input "true"
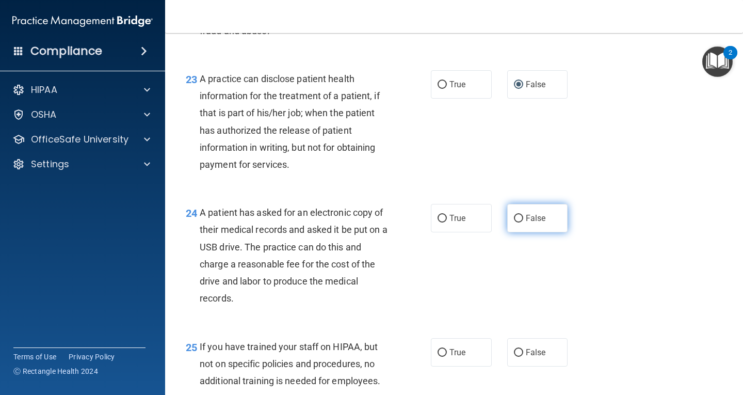
click at [514, 222] on input "False" at bounding box center [518, 219] width 9 height 8
radio input "true"
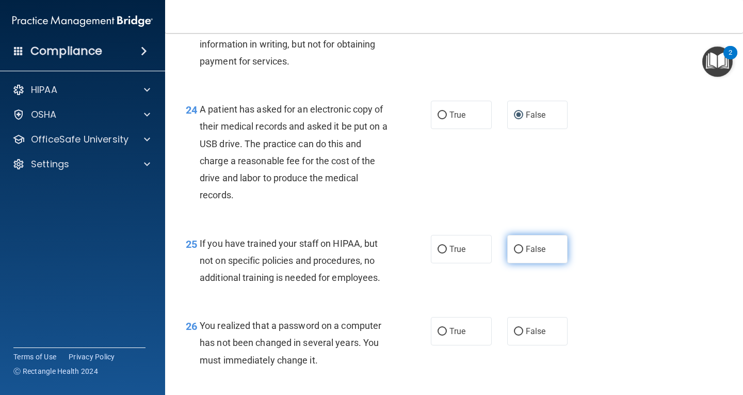
click at [516, 253] on input "False" at bounding box center [518, 250] width 9 height 8
radio input "true"
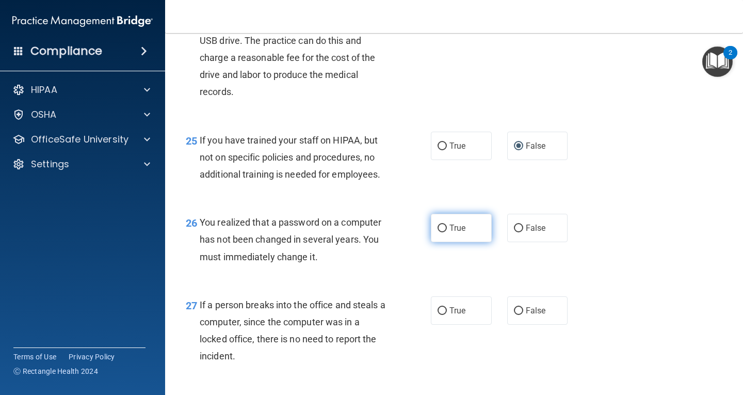
click at [438, 241] on label "True" at bounding box center [461, 228] width 61 height 28
click at [437, 232] on input "True" at bounding box center [441, 228] width 9 height 8
radio input "true"
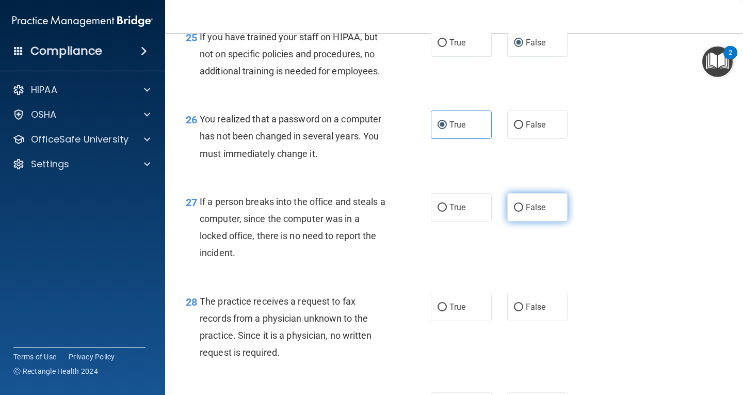
click at [514, 211] on input "False" at bounding box center [518, 208] width 9 height 8
radio input "true"
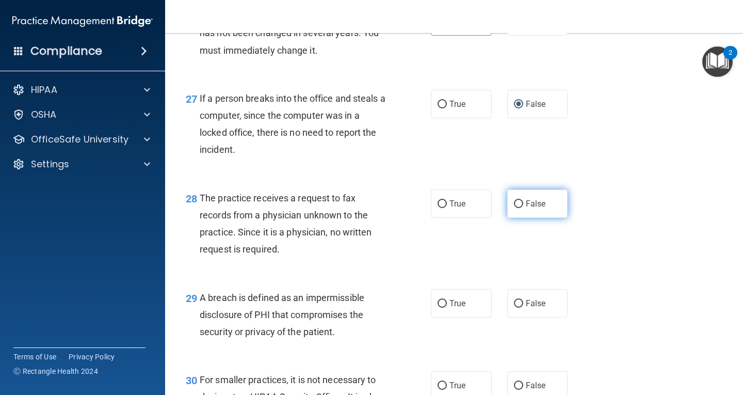
click at [515, 208] on input "False" at bounding box center [518, 204] width 9 height 8
radio input "true"
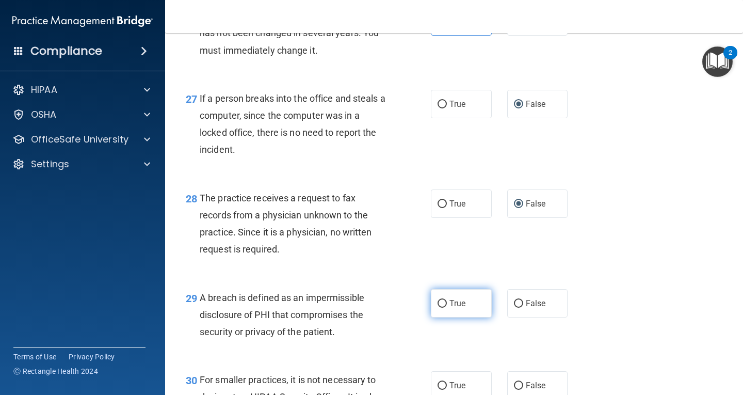
scroll to position [2527, 0]
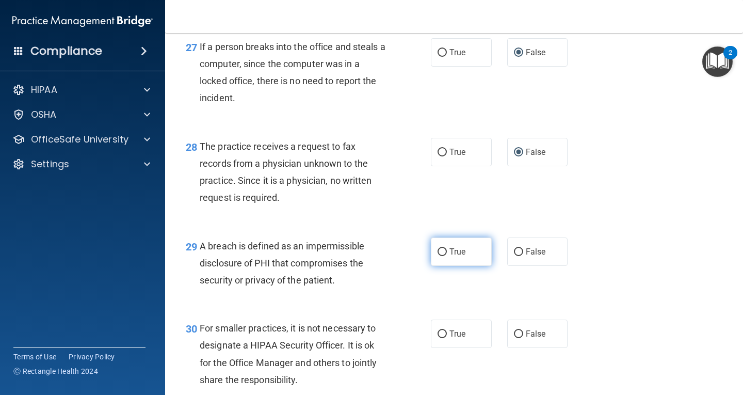
click at [437, 256] on input "True" at bounding box center [441, 252] width 9 height 8
radio input "true"
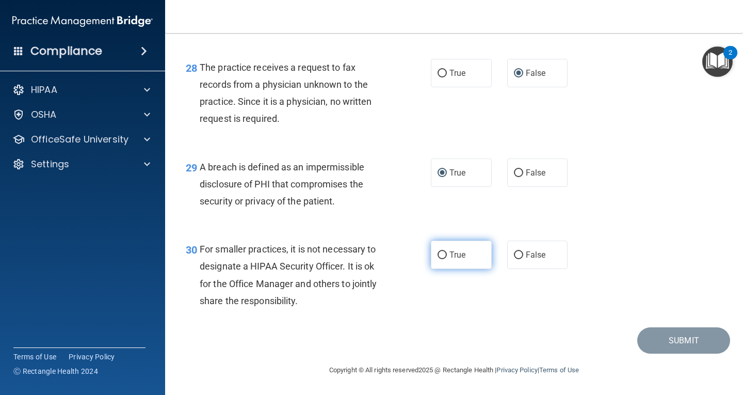
click at [437, 253] on input "True" at bounding box center [441, 255] width 9 height 8
radio input "true"
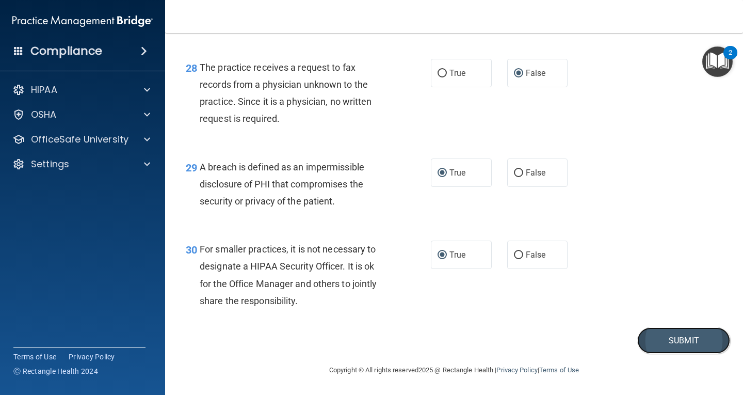
click at [663, 338] on button "Submit" at bounding box center [683, 340] width 93 height 26
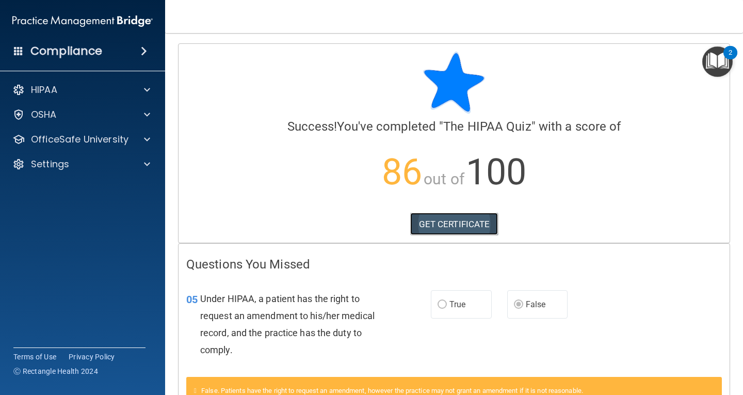
click at [457, 224] on link "GET CERTIFICATE" at bounding box center [454, 224] width 88 height 23
click at [146, 92] on span at bounding box center [147, 90] width 6 height 12
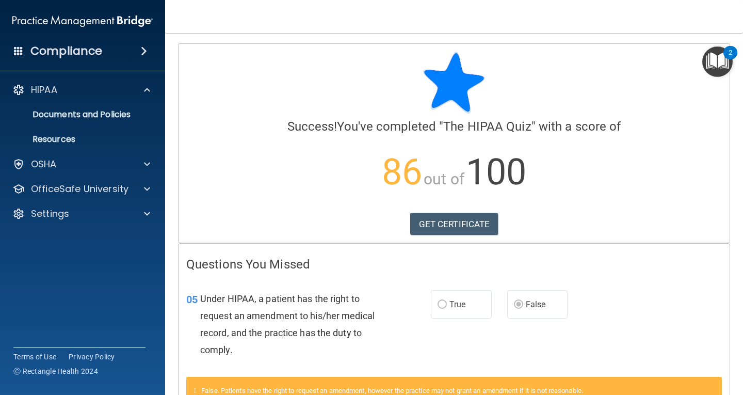
click at [714, 62] on img "Open Resource Center, 2 new notifications" at bounding box center [717, 61] width 30 height 30
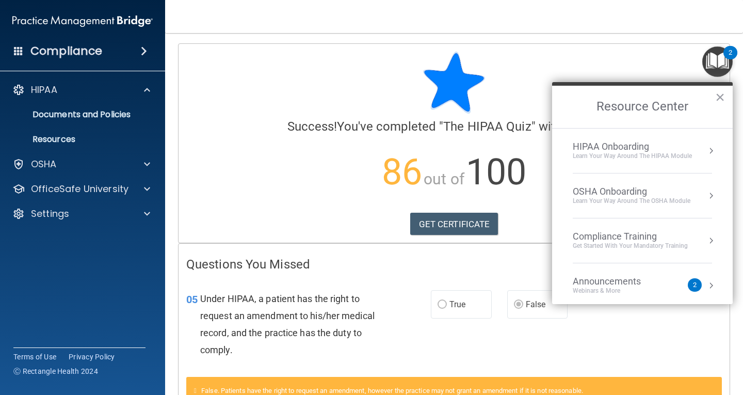
click at [642, 243] on div "Get Started with your mandatory training" at bounding box center [630, 245] width 115 height 9
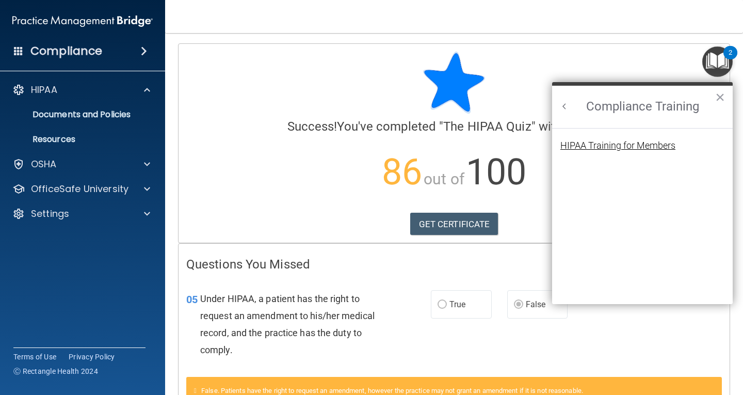
click at [607, 144] on div "HIPAA Training for Members" at bounding box center [617, 145] width 115 height 9
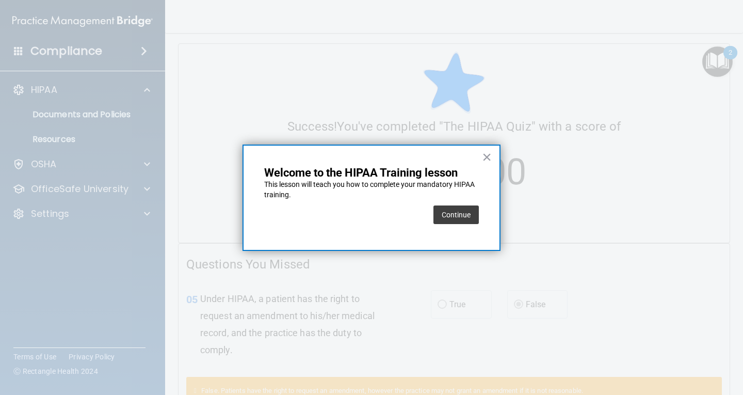
click at [492, 158] on div "× Welcome to the HIPAA Training lesson This lesson will teach you how to comple…" at bounding box center [371, 197] width 258 height 106
click at [487, 157] on button "×" at bounding box center [487, 157] width 10 height 17
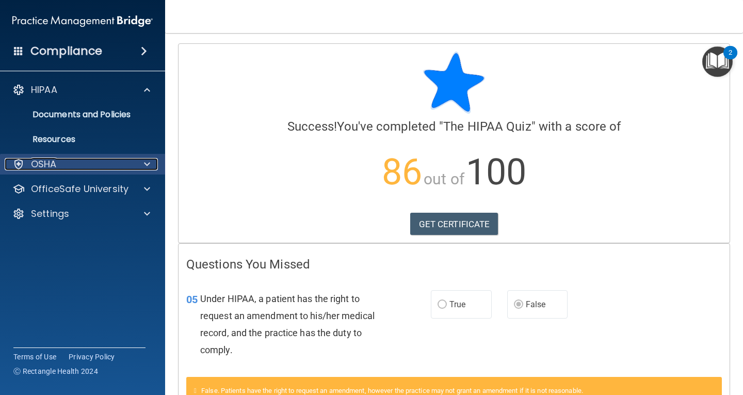
click at [146, 164] on span at bounding box center [147, 164] width 6 height 12
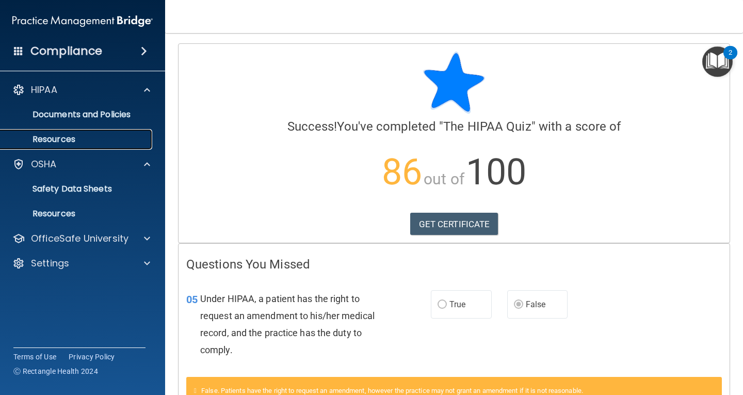
click at [69, 141] on p "Resources" at bounding box center [77, 139] width 141 height 10
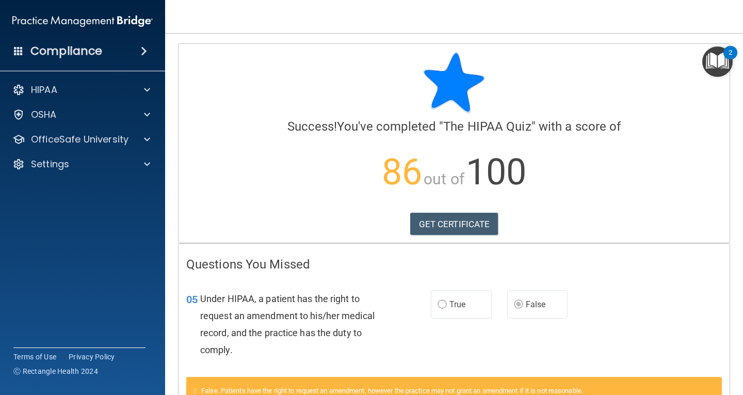
click at [721, 56] on img "Open Resource Center, 2 new notifications" at bounding box center [717, 61] width 30 height 30
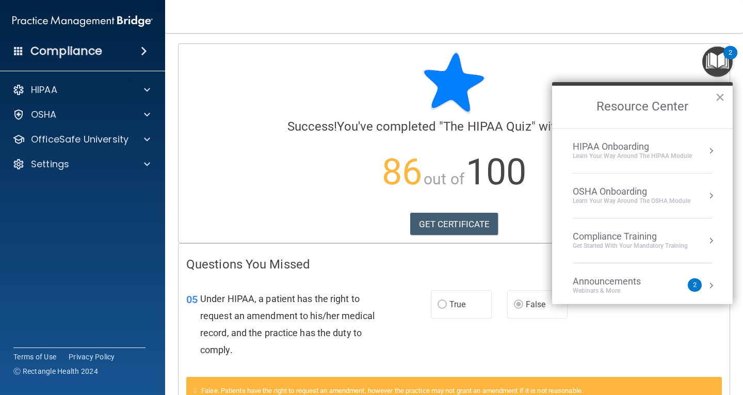
scroll to position [52, 0]
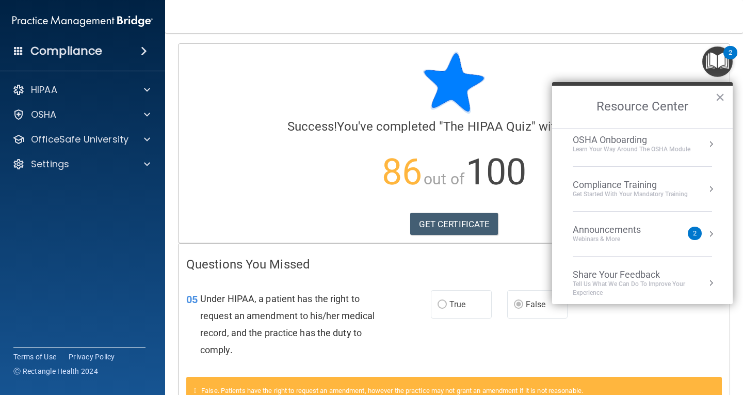
click at [612, 187] on div "Compliance Training" at bounding box center [630, 184] width 115 height 11
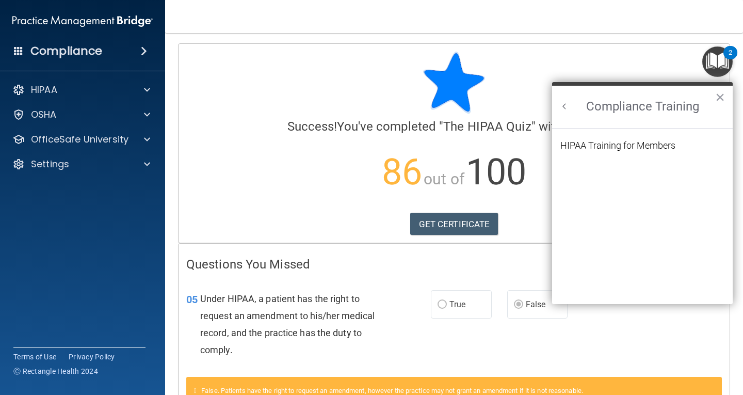
scroll to position [0, 0]
click at [602, 142] on div "HIPAA Training for Members" at bounding box center [617, 145] width 115 height 9
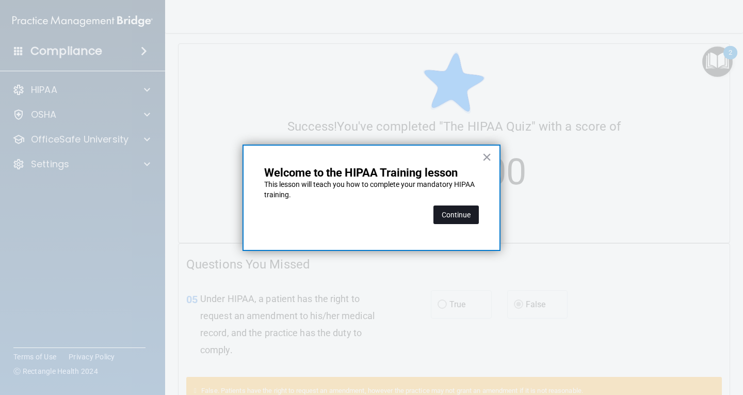
click at [470, 209] on button "Continue" at bounding box center [455, 214] width 45 height 19
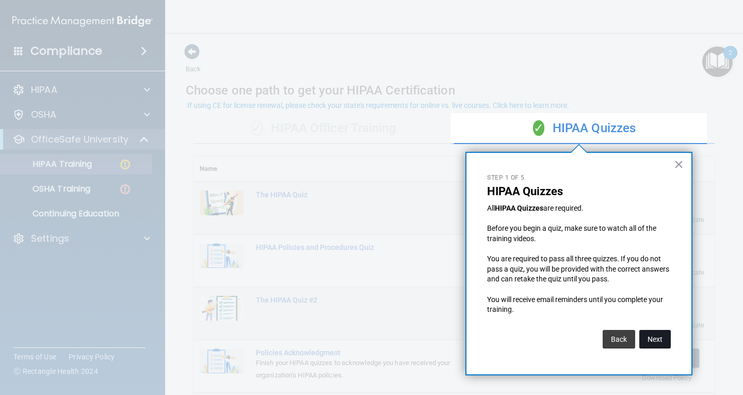
click at [654, 336] on button "Next" at bounding box center [654, 339] width 31 height 19
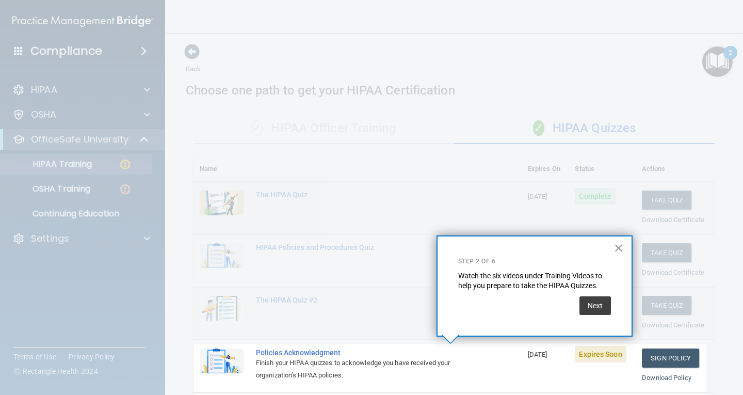
scroll to position [113, 0]
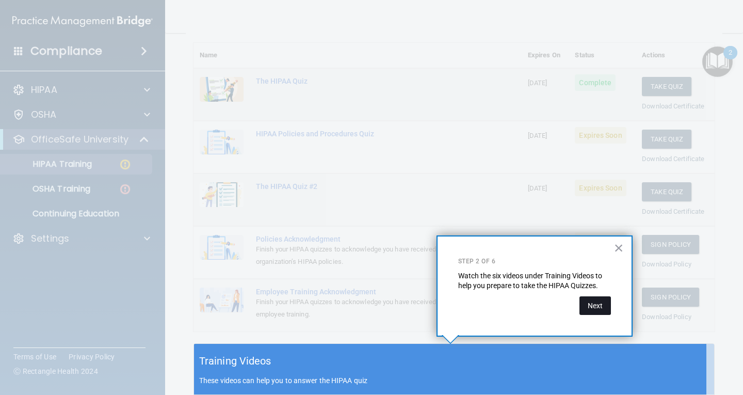
click at [591, 306] on button "Next" at bounding box center [594, 305] width 31 height 19
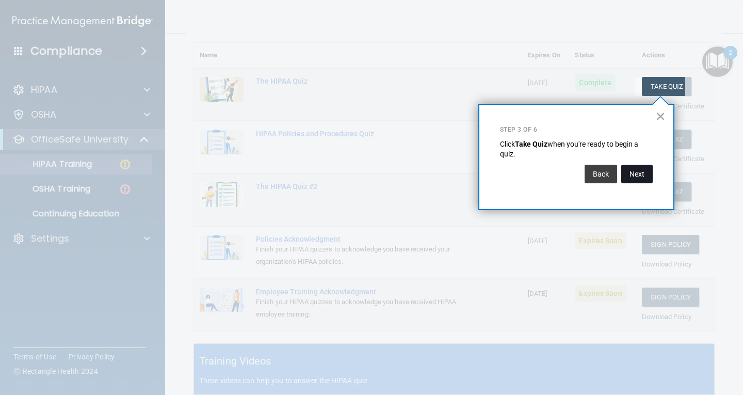
click at [630, 177] on button "Next" at bounding box center [636, 174] width 31 height 19
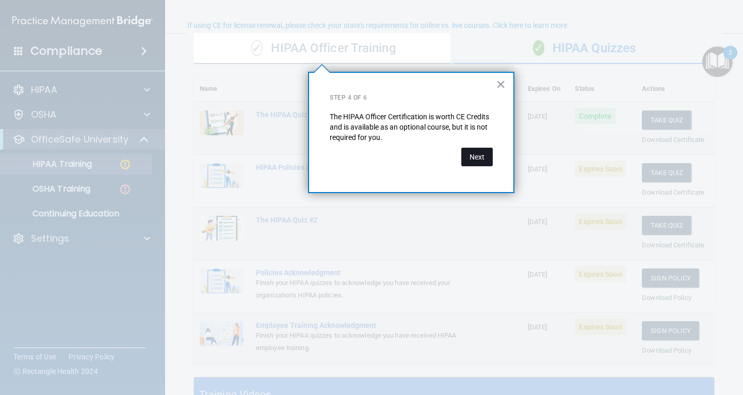
click at [476, 159] on button "Next" at bounding box center [476, 157] width 31 height 19
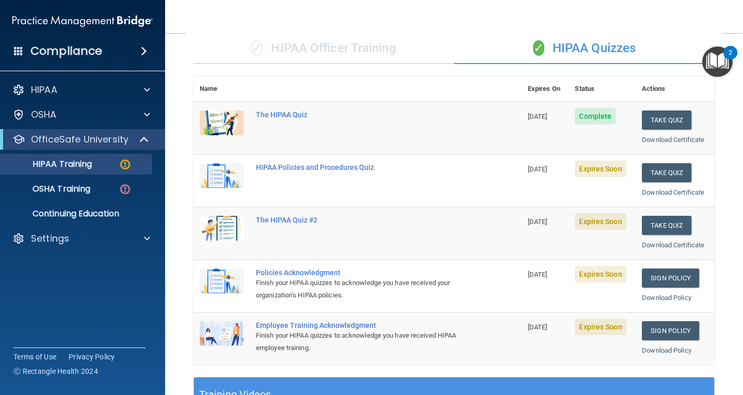
scroll to position [183, 0]
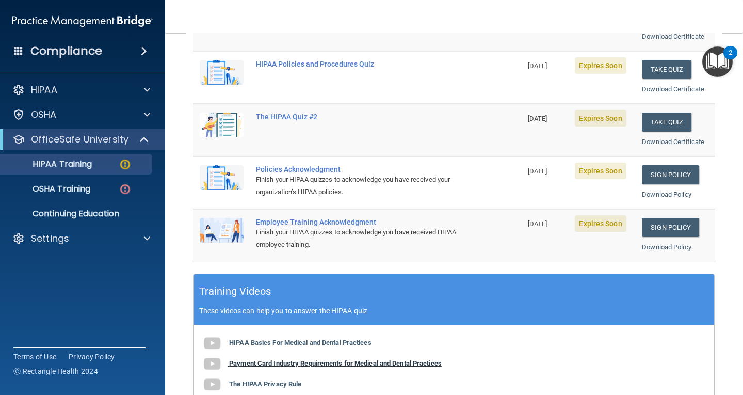
click at [273, 363] on b "Payment Card Industry Requirements for Medical and Dental Practices" at bounding box center [335, 363] width 213 height 8
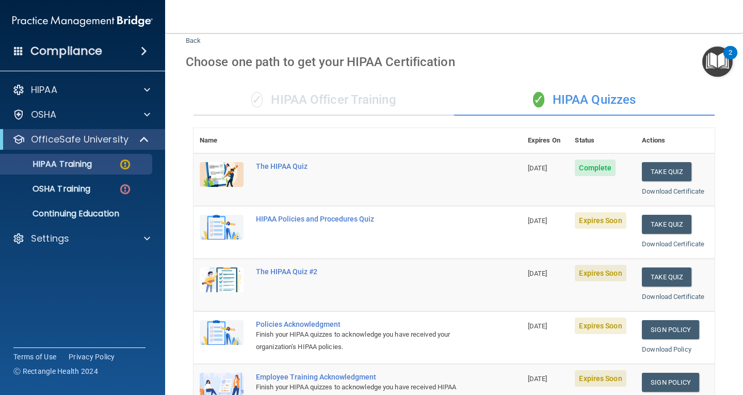
scroll to position [132, 0]
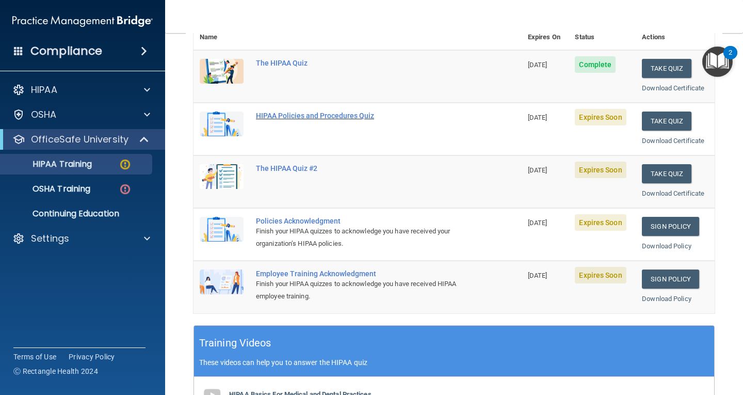
click at [308, 114] on div "HIPAA Policies and Procedures Quiz" at bounding box center [363, 115] width 214 height 8
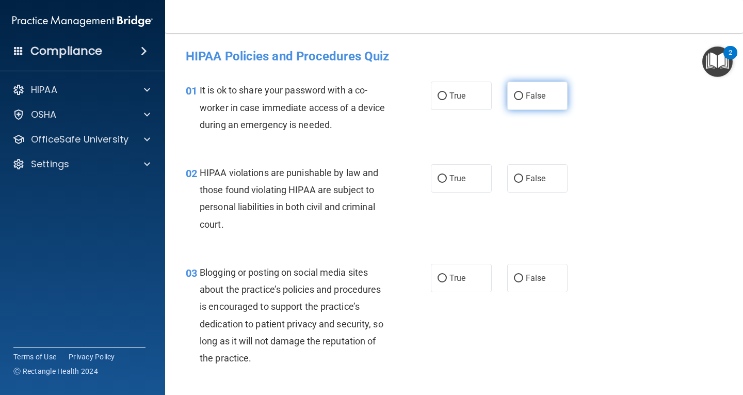
click at [512, 90] on label "False" at bounding box center [537, 95] width 61 height 28
click at [514, 92] on input "False" at bounding box center [518, 96] width 9 height 8
radio input "true"
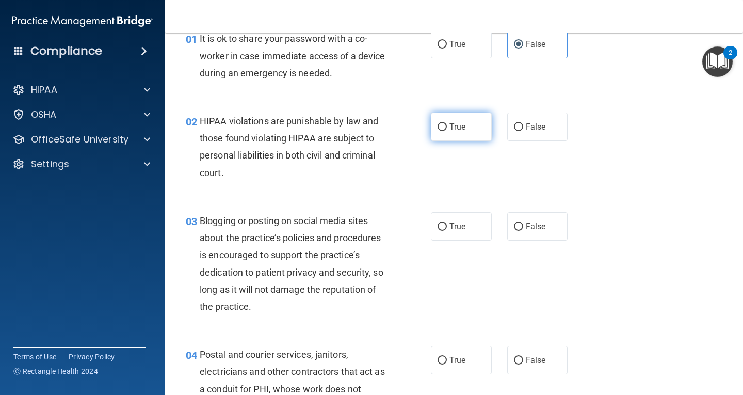
click at [437, 126] on input "True" at bounding box center [441, 127] width 9 height 8
radio input "true"
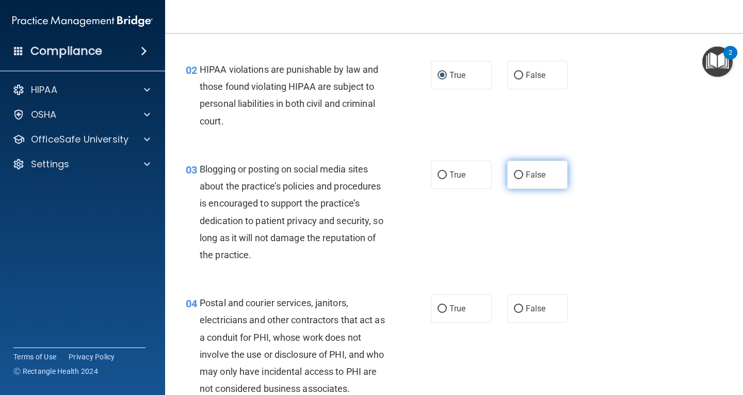
click at [514, 174] on input "False" at bounding box center [518, 175] width 9 height 8
radio input "true"
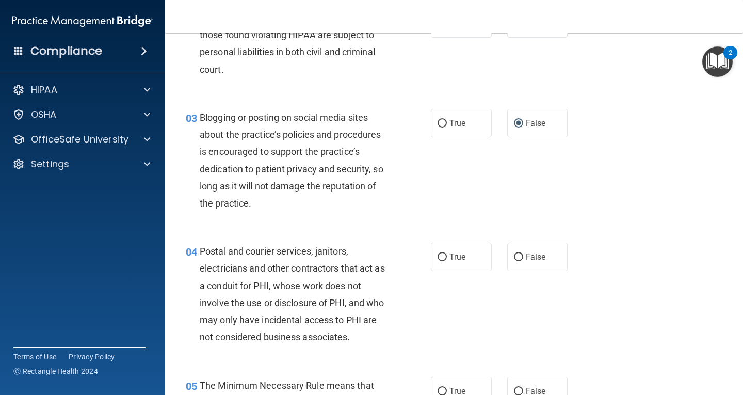
scroll to position [206, 0]
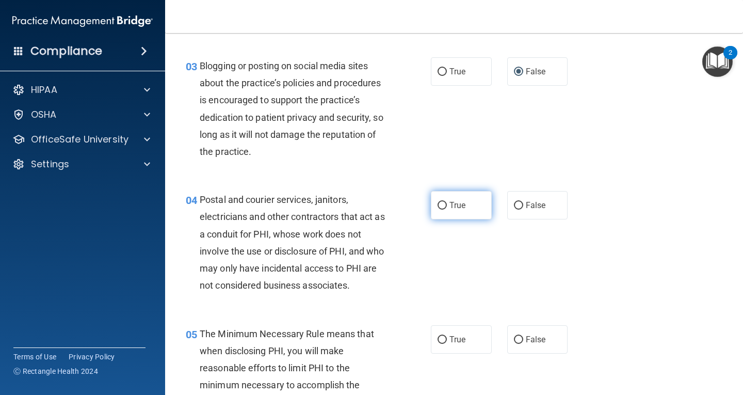
click at [439, 205] on input "True" at bounding box center [441, 206] width 9 height 8
radio input "true"
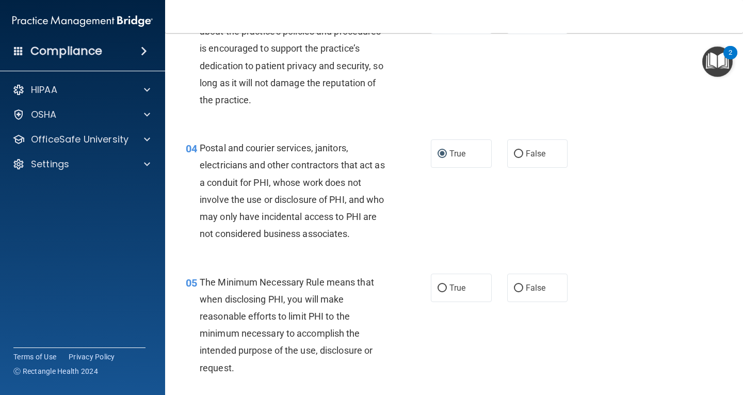
scroll to position [309, 0]
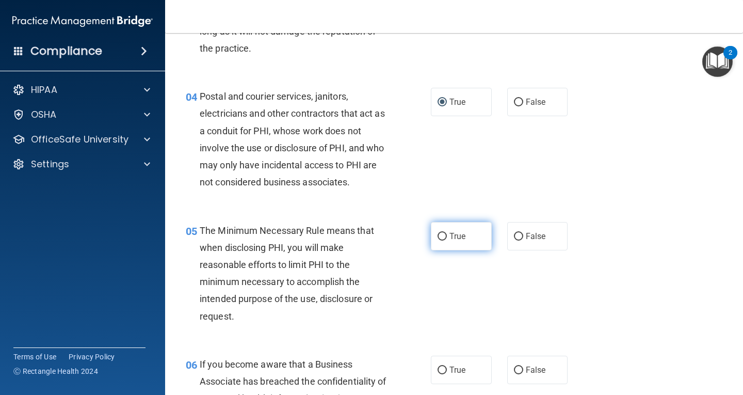
click at [439, 236] on input "True" at bounding box center [441, 237] width 9 height 8
radio input "true"
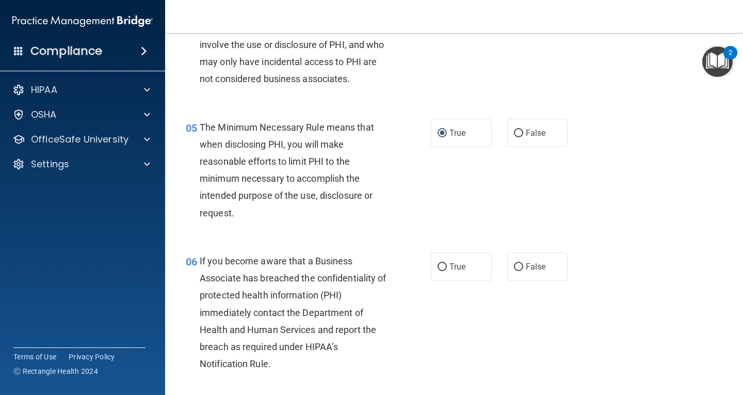
scroll to position [464, 0]
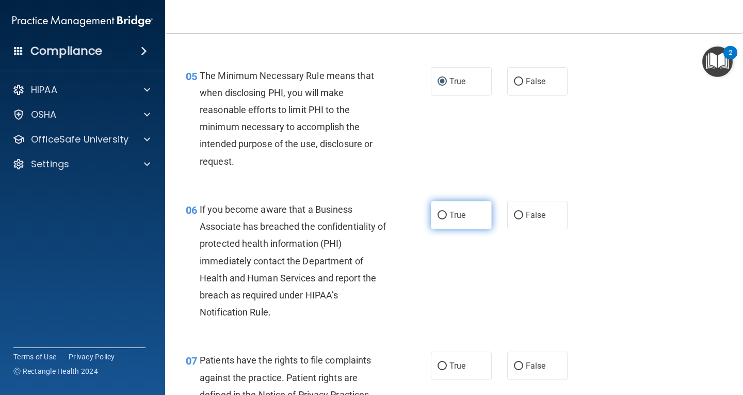
click at [439, 211] on input "True" at bounding box center [441, 215] width 9 height 8
radio input "true"
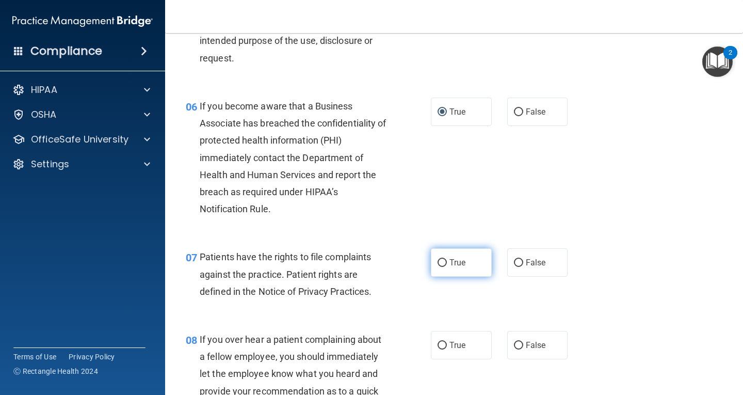
click at [438, 260] on input "True" at bounding box center [441, 263] width 9 height 8
radio input "true"
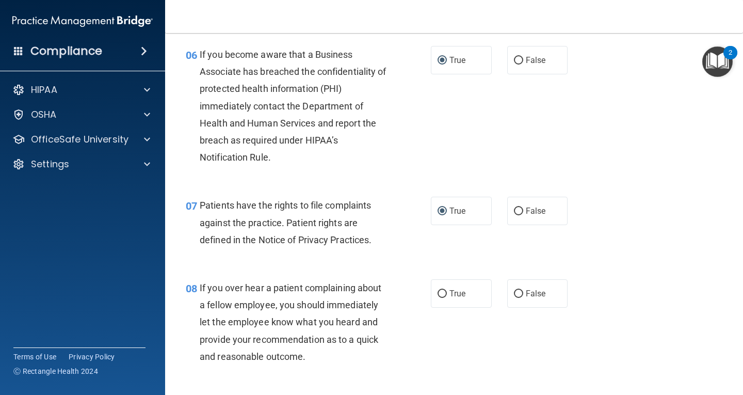
scroll to position [671, 0]
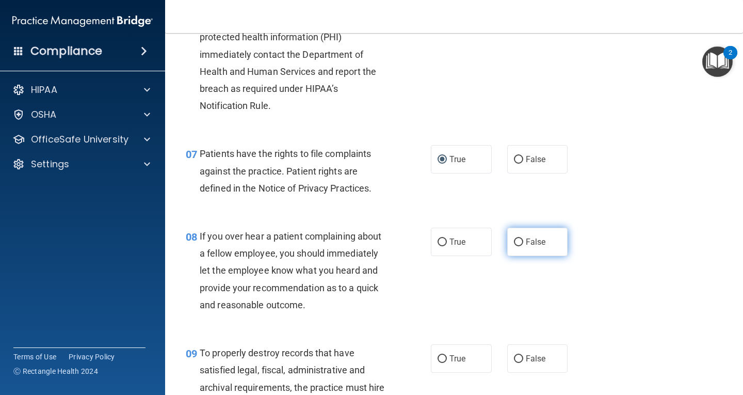
click at [515, 240] on input "False" at bounding box center [518, 242] width 9 height 8
radio input "true"
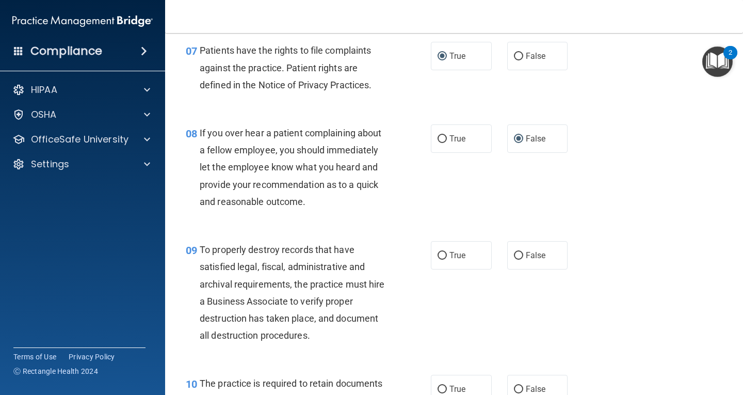
scroll to position [877, 0]
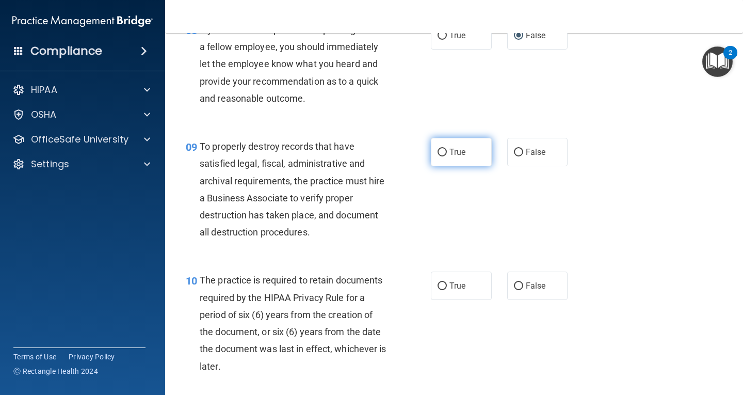
click at [440, 152] on input "True" at bounding box center [441, 153] width 9 height 8
radio input "true"
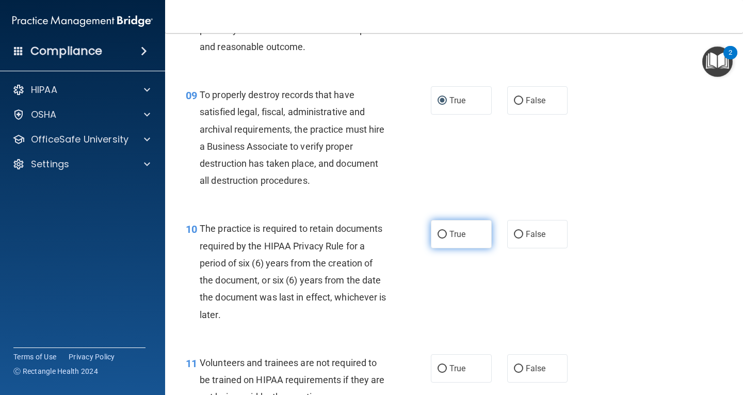
click at [437, 233] on input "True" at bounding box center [441, 235] width 9 height 8
radio input "true"
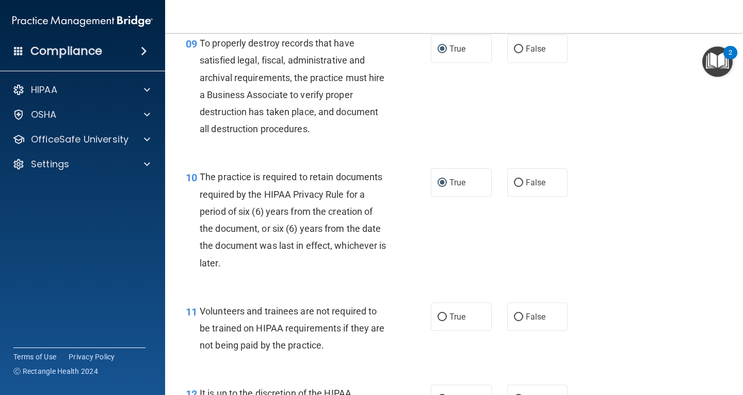
scroll to position [1083, 0]
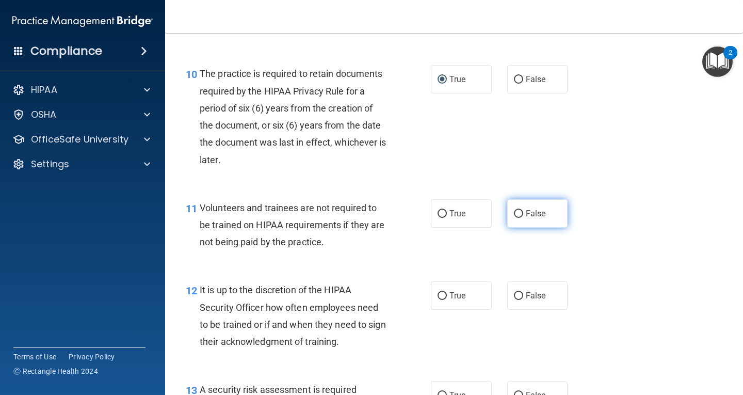
click at [517, 212] on label "False" at bounding box center [537, 213] width 61 height 28
click at [514, 214] on input "False" at bounding box center [518, 214] width 9 height 8
radio input "true"
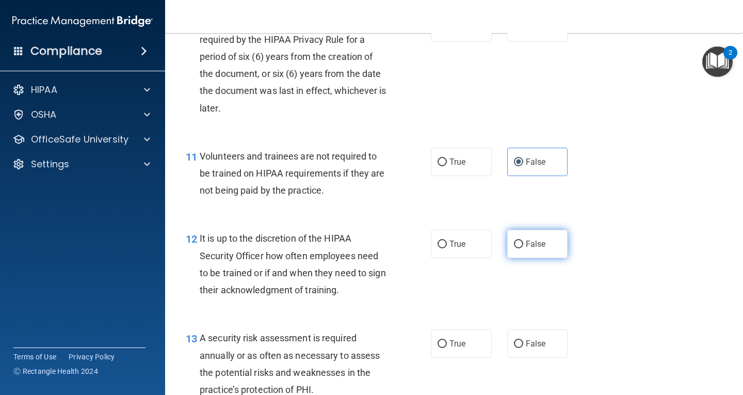
click at [514, 243] on input "False" at bounding box center [518, 244] width 9 height 8
radio input "true"
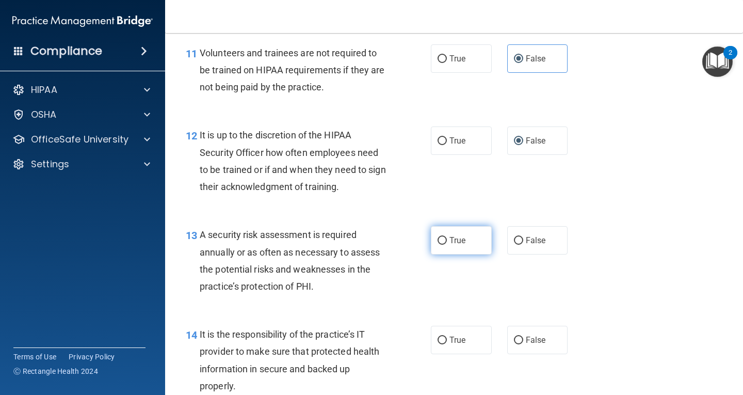
click at [437, 238] on input "True" at bounding box center [441, 241] width 9 height 8
radio input "true"
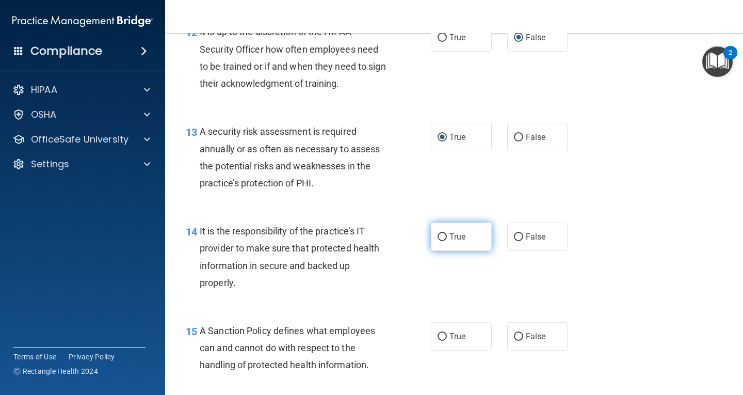
click at [439, 237] on input "True" at bounding box center [441, 237] width 9 height 8
radio input "true"
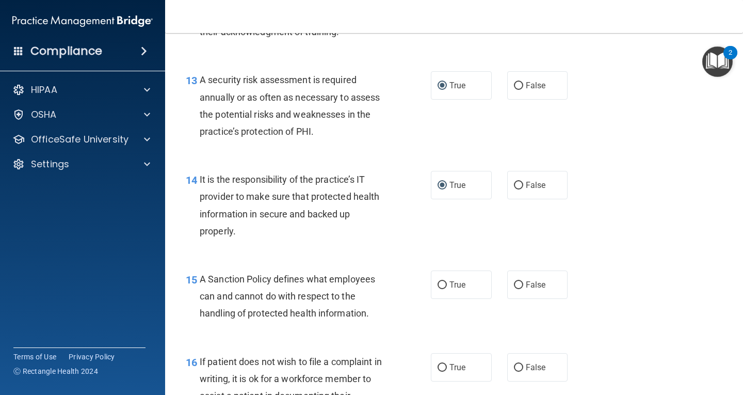
scroll to position [1444, 0]
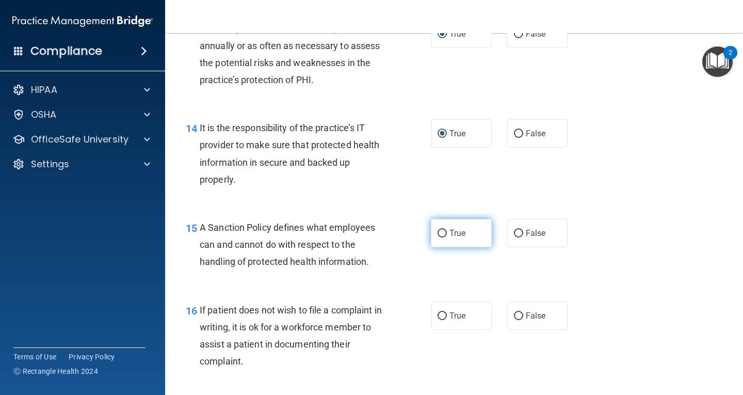
click at [437, 233] on input "True" at bounding box center [441, 234] width 9 height 8
radio input "true"
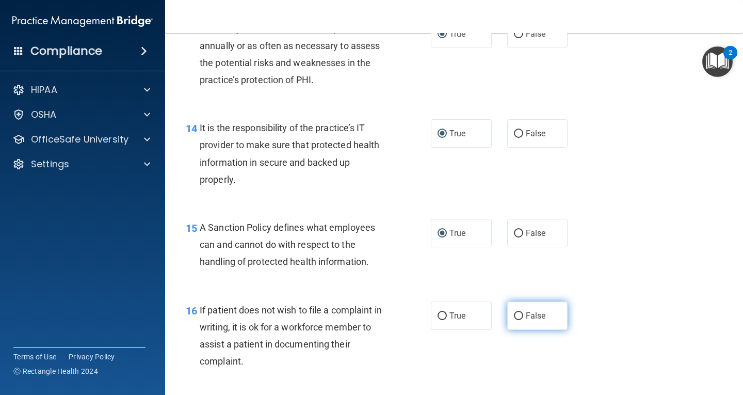
scroll to position [1496, 0]
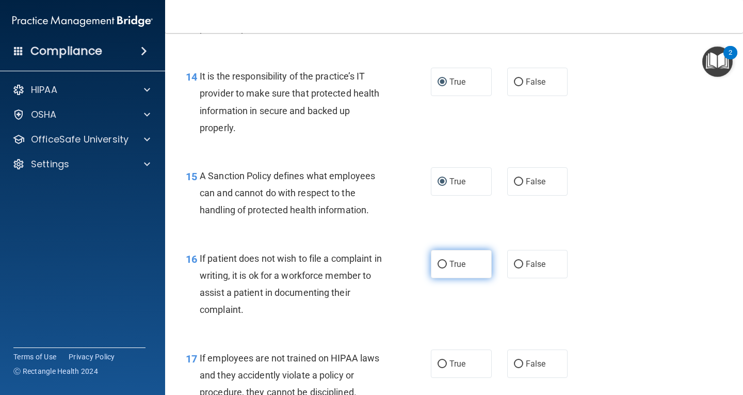
drag, startPoint x: 439, startPoint y: 262, endPoint x: 443, endPoint y: 269, distance: 8.1
click at [438, 262] on input "True" at bounding box center [441, 264] width 9 height 8
radio input "true"
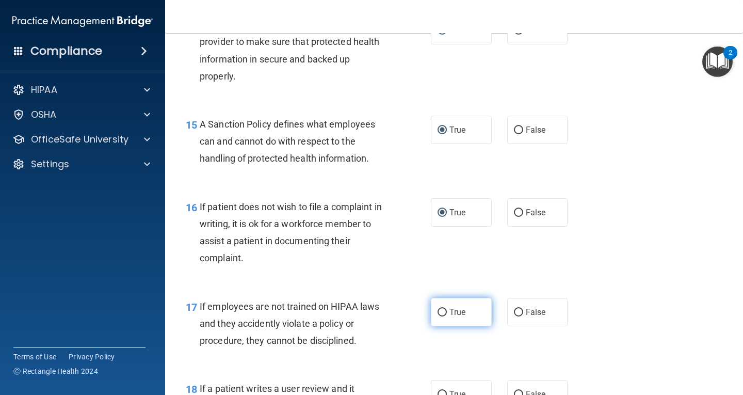
click at [437, 312] on input "True" at bounding box center [441, 312] width 9 height 8
radio input "true"
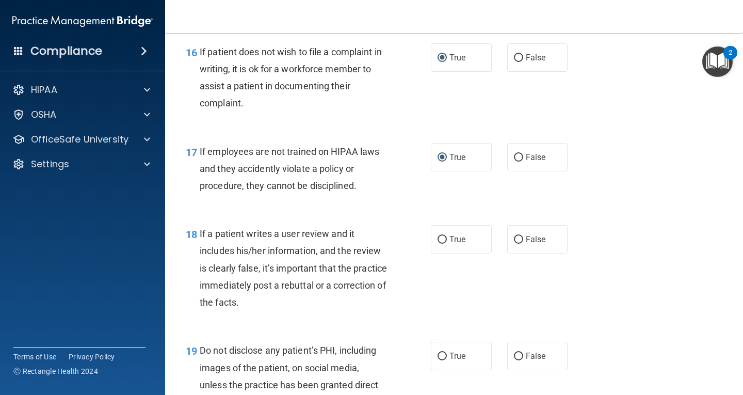
scroll to position [1754, 0]
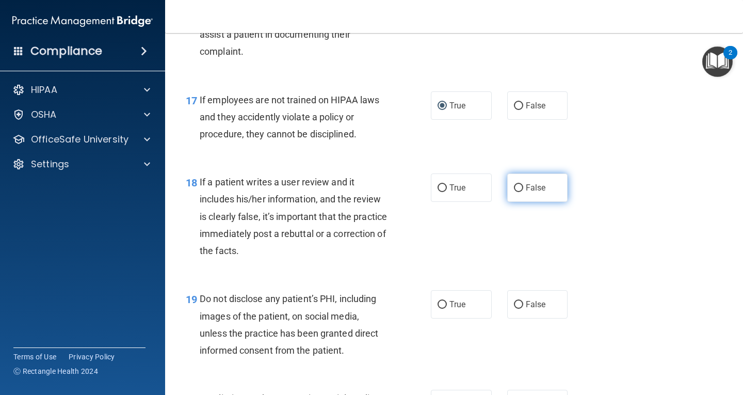
click at [514, 186] on input "False" at bounding box center [518, 188] width 9 height 8
radio input "true"
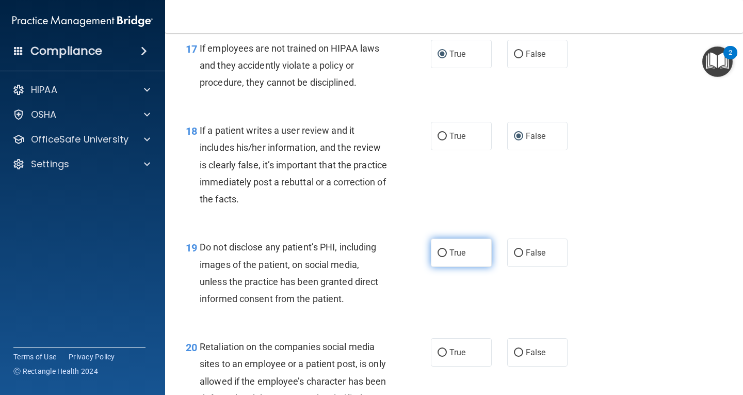
click at [437, 253] on input "True" at bounding box center [441, 253] width 9 height 8
radio input "true"
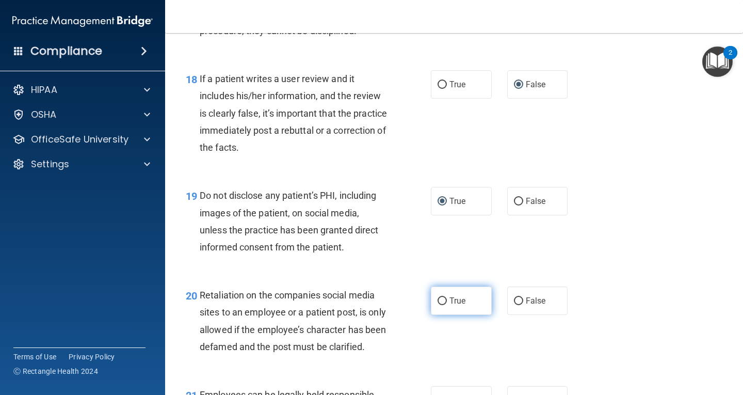
scroll to position [1908, 0]
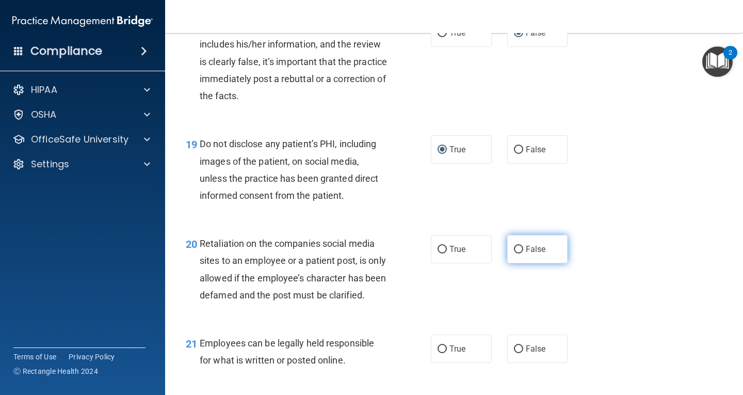
click at [515, 246] on input "False" at bounding box center [518, 250] width 9 height 8
radio input "true"
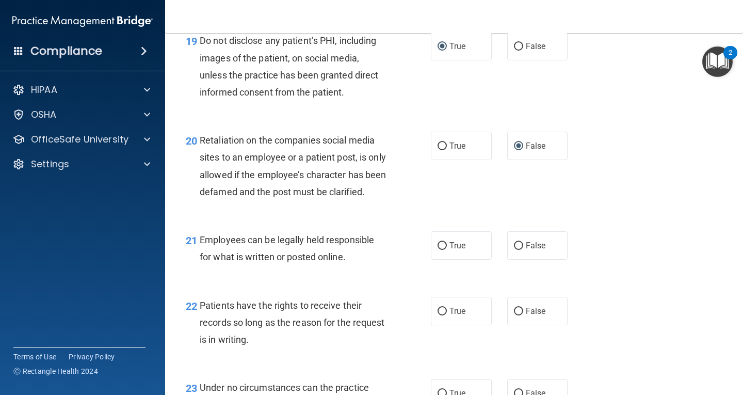
scroll to position [2063, 0]
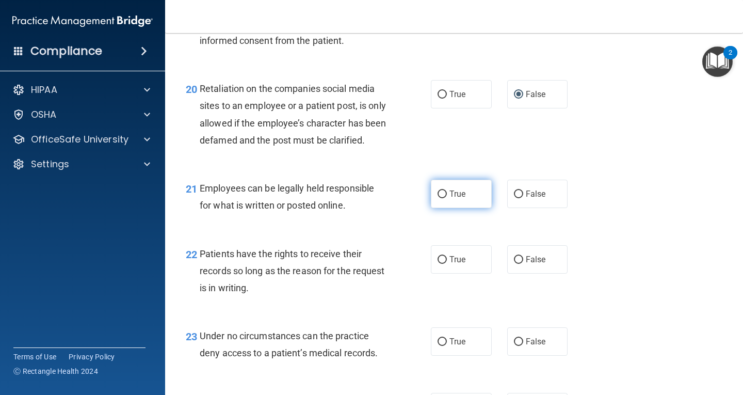
click at [438, 198] on input "True" at bounding box center [441, 194] width 9 height 8
radio input "true"
click at [514, 264] on input "False" at bounding box center [518, 260] width 9 height 8
radio input "true"
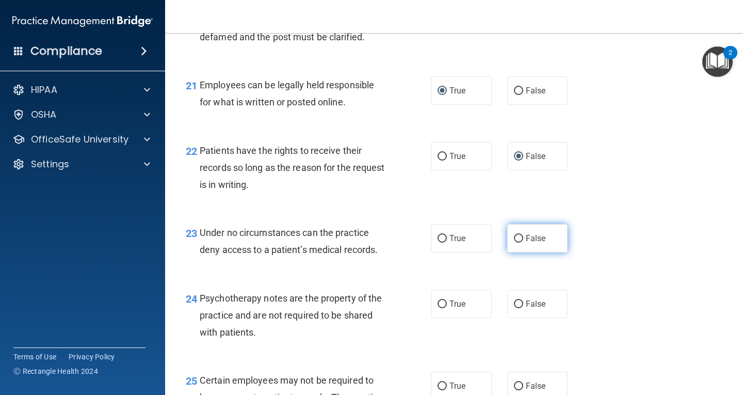
click at [514, 242] on input "False" at bounding box center [518, 239] width 9 height 8
radio input "true"
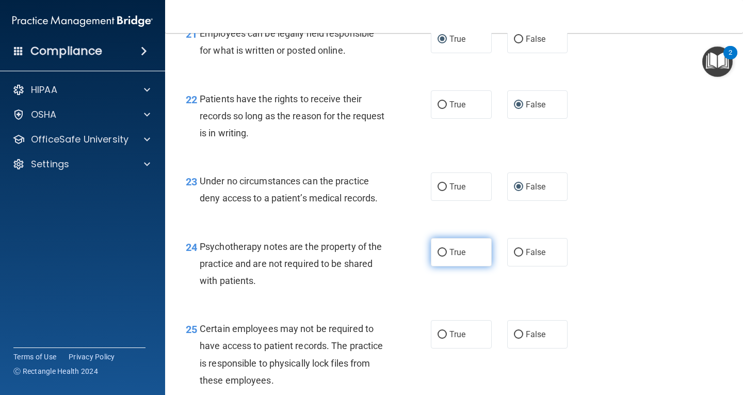
drag, startPoint x: 439, startPoint y: 269, endPoint x: 449, endPoint y: 283, distance: 17.5
click at [439, 256] on input "True" at bounding box center [441, 253] width 9 height 8
radio input "true"
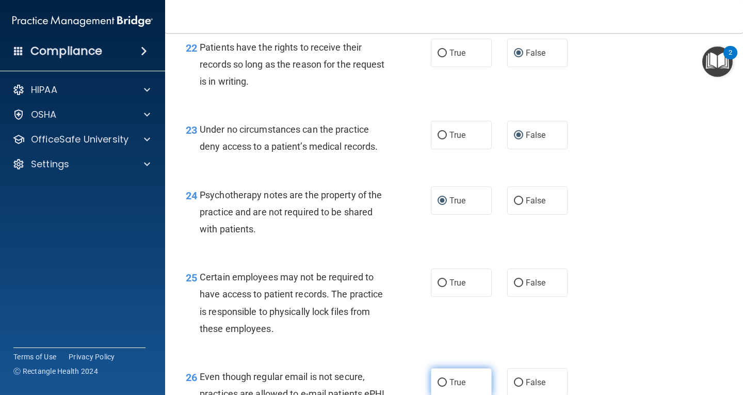
scroll to position [2321, 0]
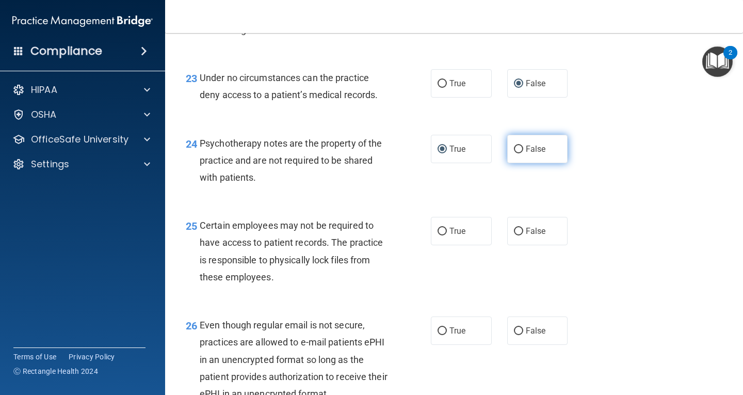
click at [515, 153] on input "False" at bounding box center [518, 149] width 9 height 8
radio input "true"
radio input "false"
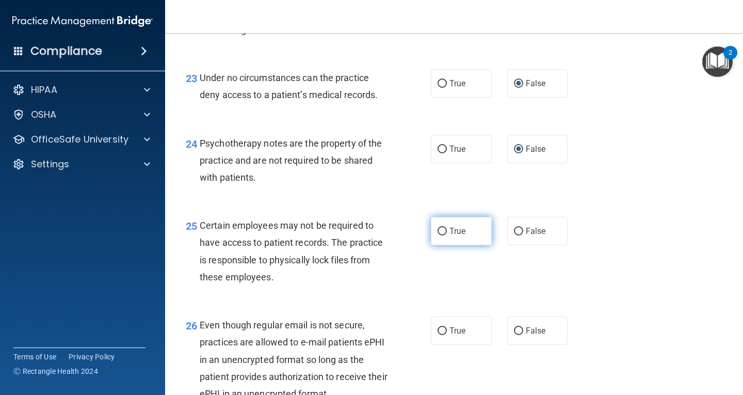
click at [437, 235] on input "True" at bounding box center [441, 231] width 9 height 8
radio input "true"
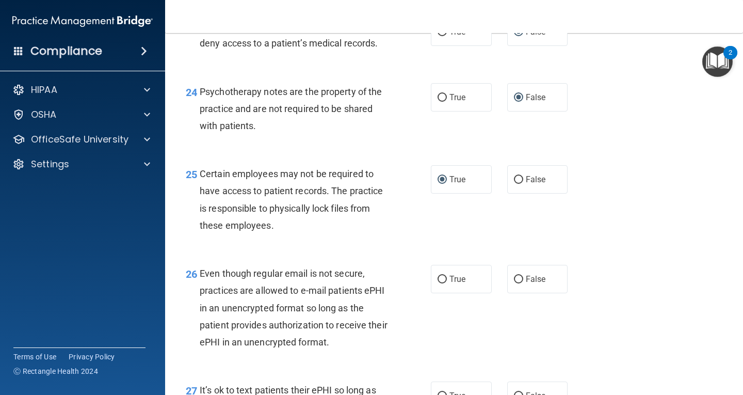
scroll to position [2424, 0]
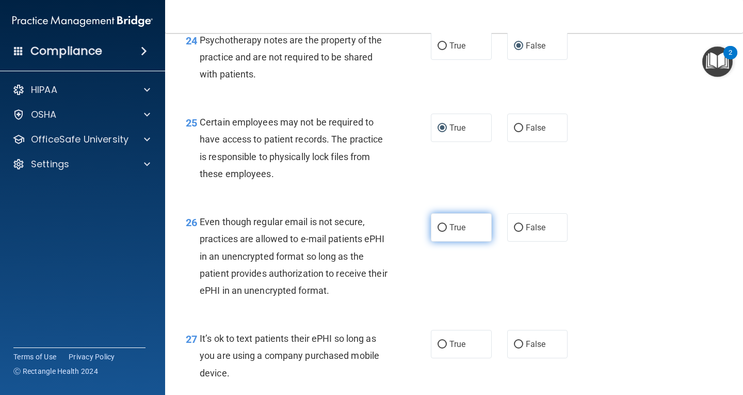
click at [438, 232] on input "True" at bounding box center [441, 228] width 9 height 8
radio input "true"
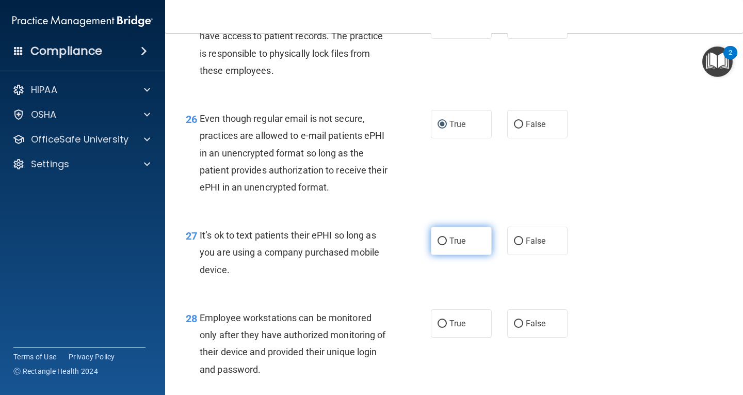
click at [438, 245] on input "True" at bounding box center [441, 241] width 9 height 8
radio input "true"
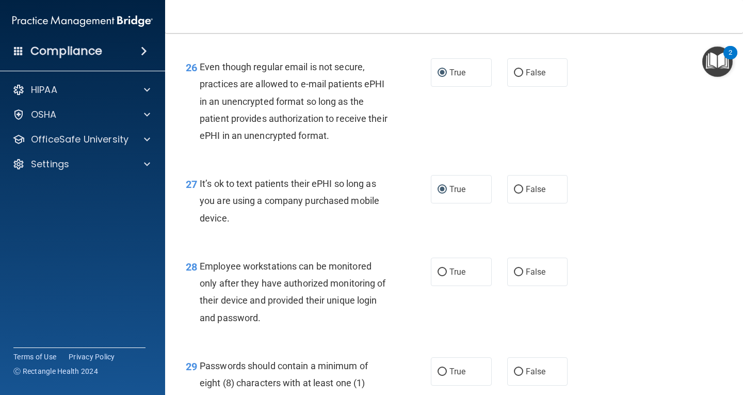
scroll to position [2631, 0]
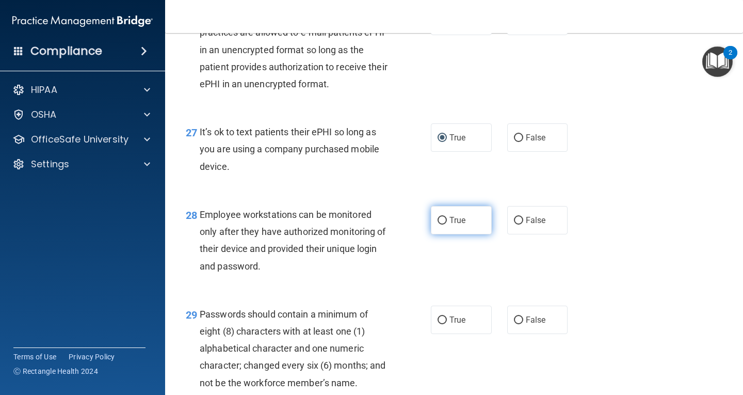
click at [438, 224] on input "True" at bounding box center [441, 221] width 9 height 8
radio input "true"
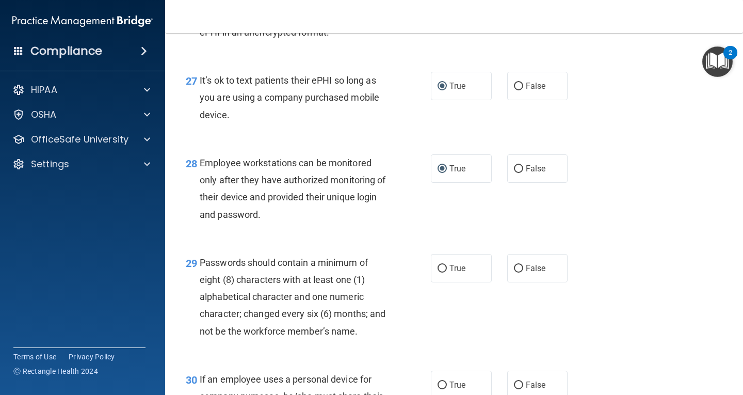
scroll to position [2734, 0]
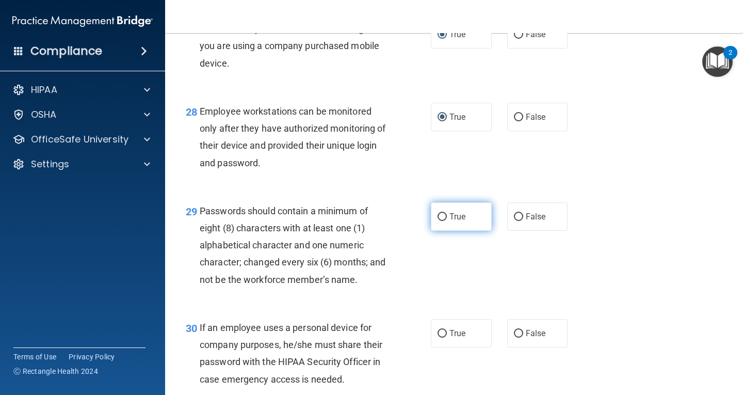
click at [439, 221] on input "True" at bounding box center [441, 217] width 9 height 8
radio input "true"
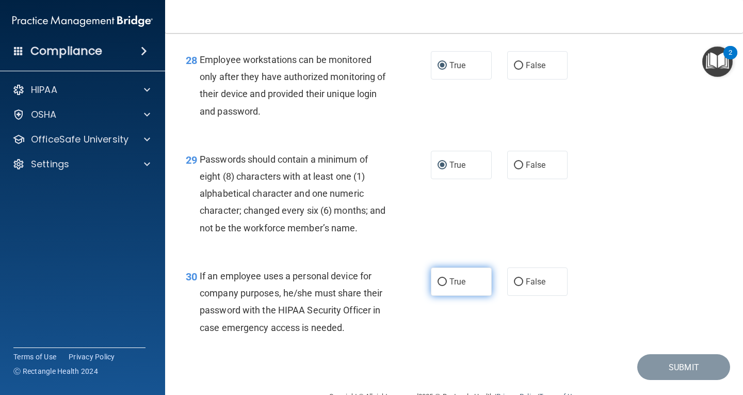
scroll to position [2829, 0]
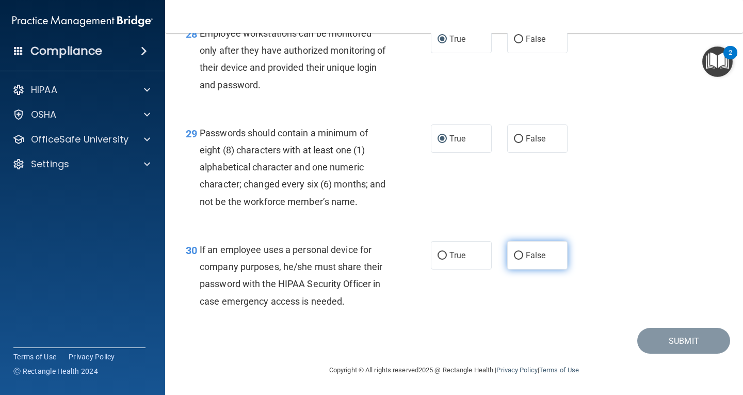
click at [514, 257] on input "False" at bounding box center [518, 256] width 9 height 8
radio input "true"
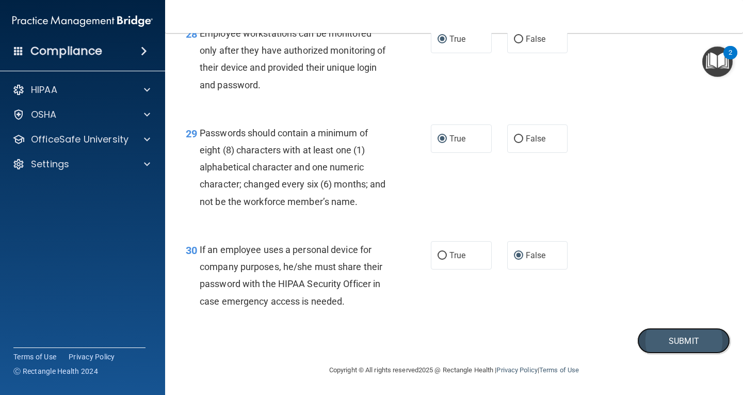
click at [672, 340] on button "Submit" at bounding box center [683, 341] width 93 height 26
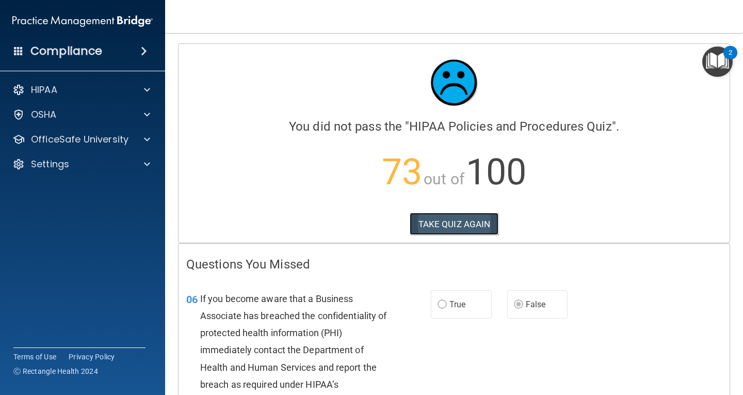
click at [454, 224] on button "TAKE QUIZ AGAIN" at bounding box center [454, 224] width 89 height 23
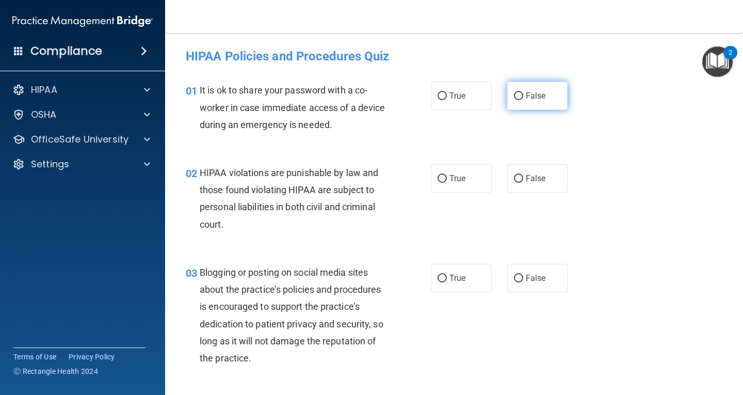
click at [515, 93] on input "False" at bounding box center [518, 96] width 9 height 8
radio input "true"
click at [437, 176] on input "True" at bounding box center [441, 179] width 9 height 8
radio input "true"
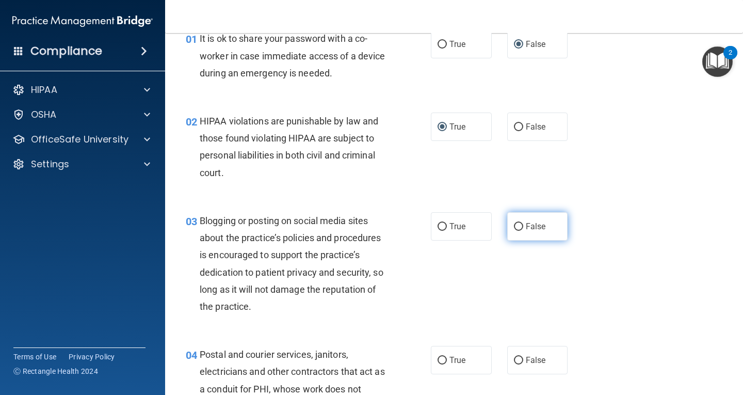
click at [514, 224] on input "False" at bounding box center [518, 227] width 9 height 8
radio input "true"
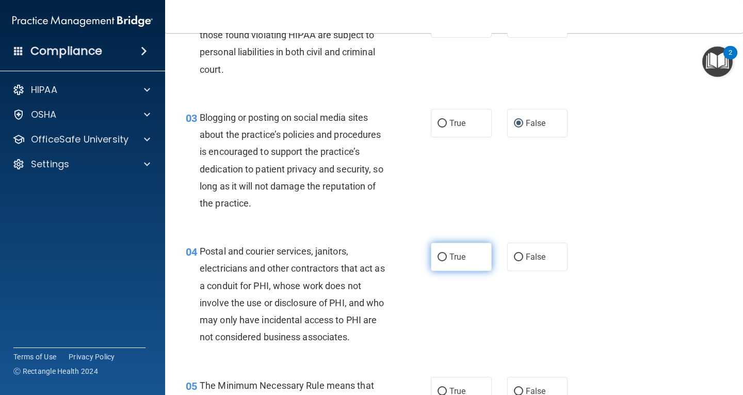
click at [439, 254] on input "True" at bounding box center [441, 257] width 9 height 8
radio input "true"
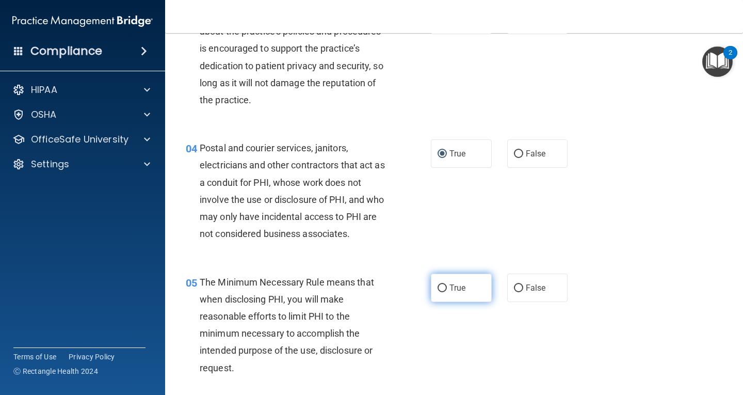
click at [439, 288] on input "True" at bounding box center [441, 288] width 9 height 8
radio input "true"
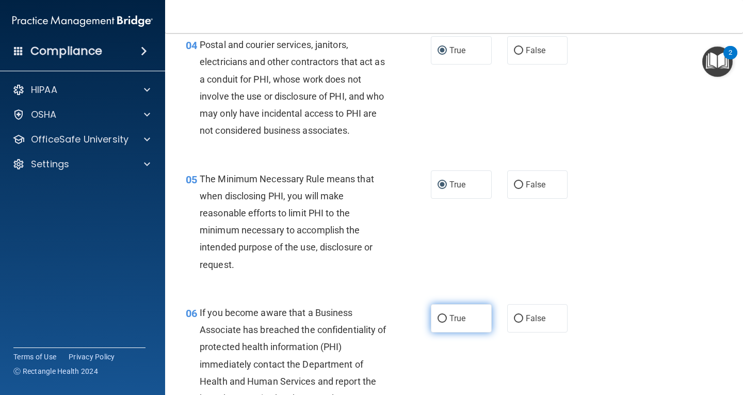
scroll to position [413, 0]
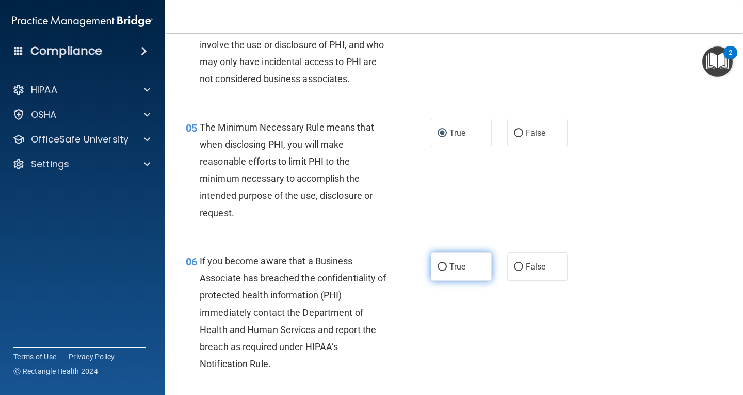
click at [437, 267] on input "True" at bounding box center [441, 267] width 9 height 8
radio input "true"
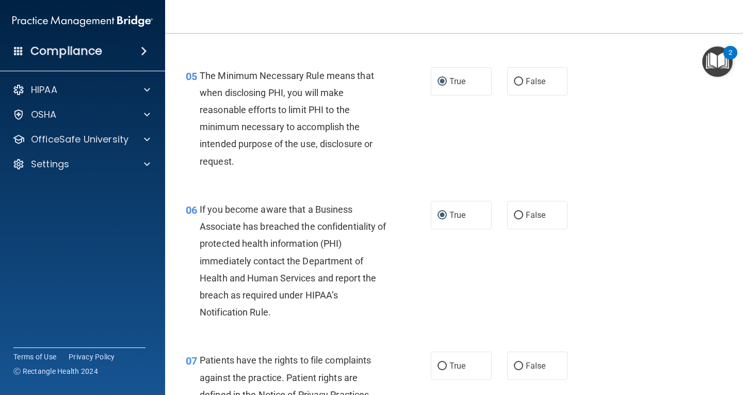
scroll to position [516, 0]
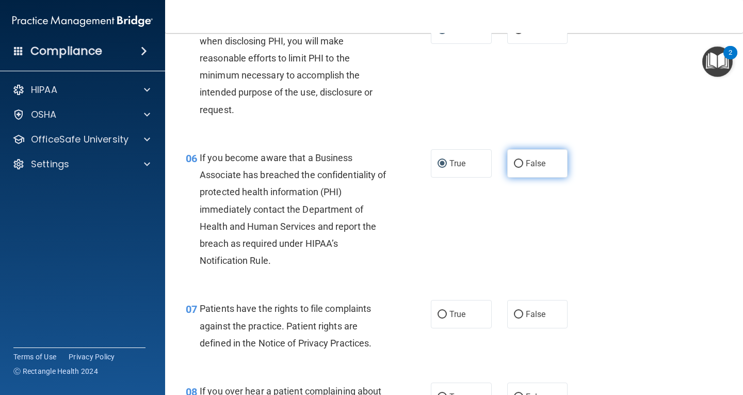
click at [514, 162] on input "False" at bounding box center [518, 164] width 9 height 8
radio input "true"
radio input "false"
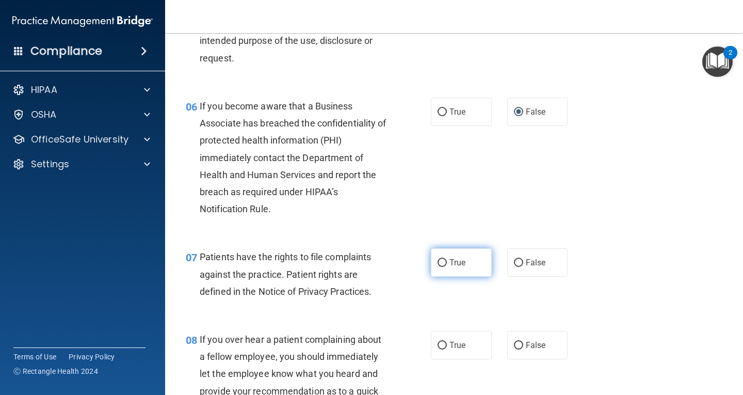
click at [449, 258] on span "True" at bounding box center [457, 262] width 16 height 10
click at [446, 259] on input "True" at bounding box center [441, 263] width 9 height 8
radio input "true"
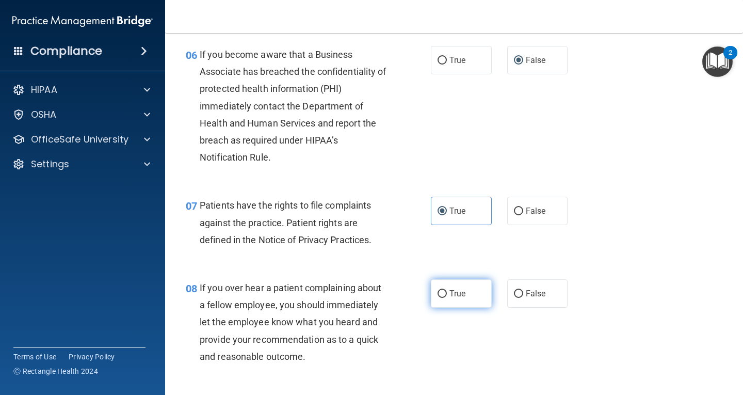
scroll to position [671, 0]
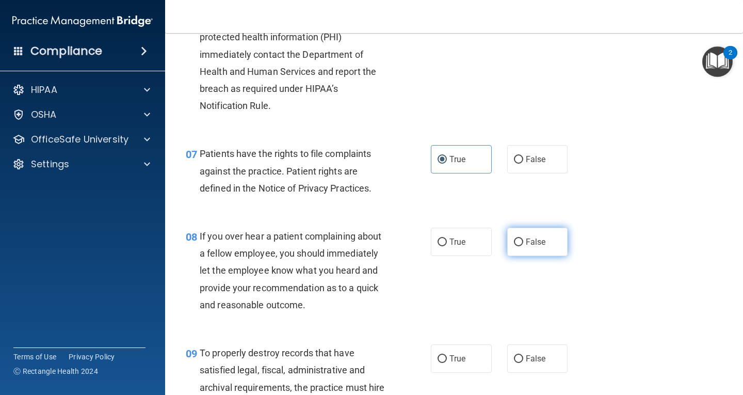
click at [516, 239] on input "False" at bounding box center [518, 242] width 9 height 8
radio input "true"
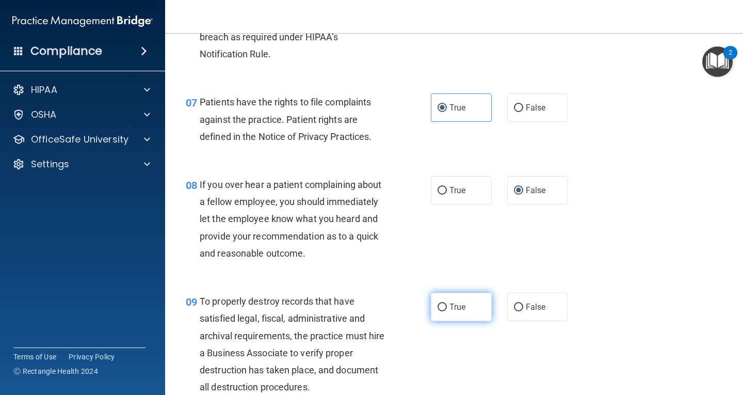
scroll to position [774, 0]
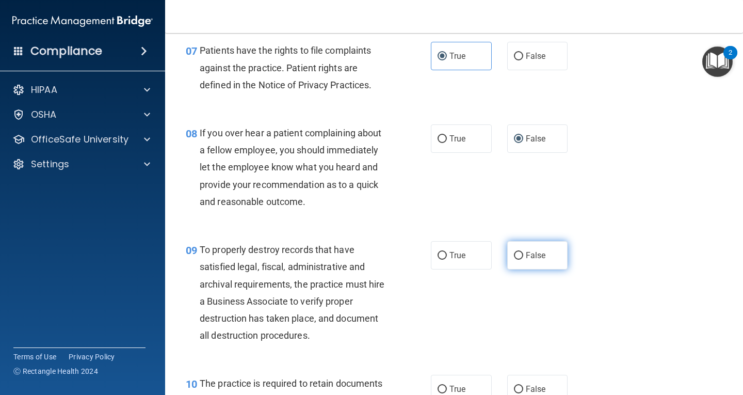
click at [516, 253] on input "False" at bounding box center [518, 256] width 9 height 8
radio input "true"
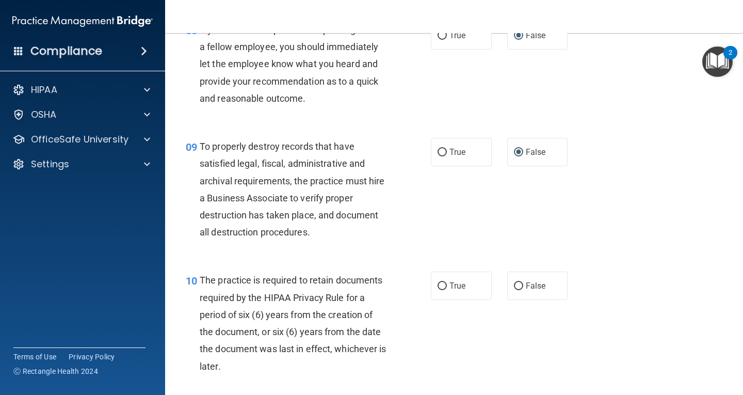
scroll to position [928, 0]
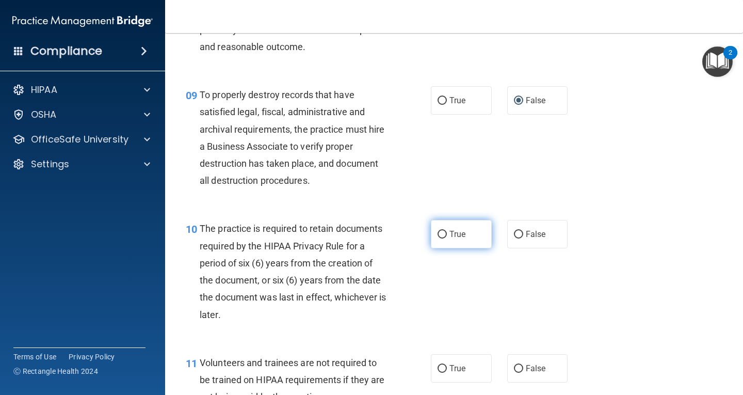
click at [437, 233] on input "True" at bounding box center [441, 235] width 9 height 8
radio input "true"
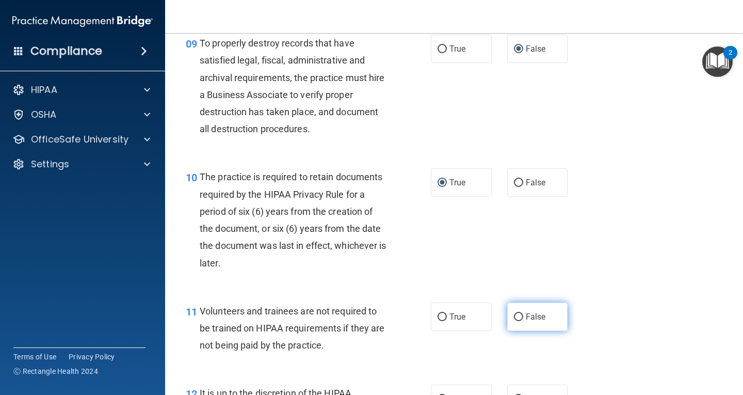
click at [514, 316] on input "False" at bounding box center [518, 317] width 9 height 8
radio input "true"
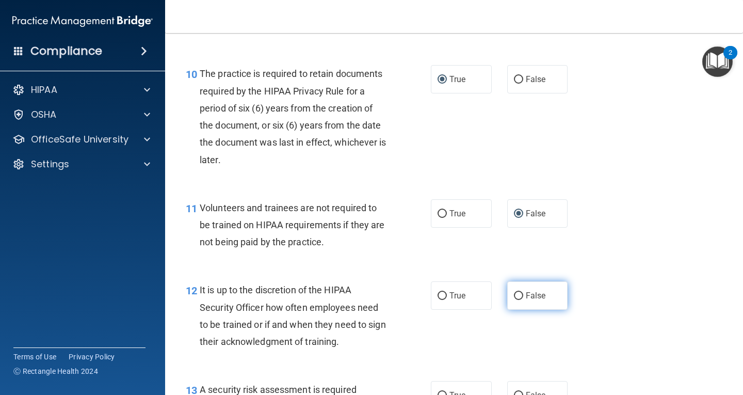
click at [514, 297] on input "False" at bounding box center [518, 296] width 9 height 8
radio input "true"
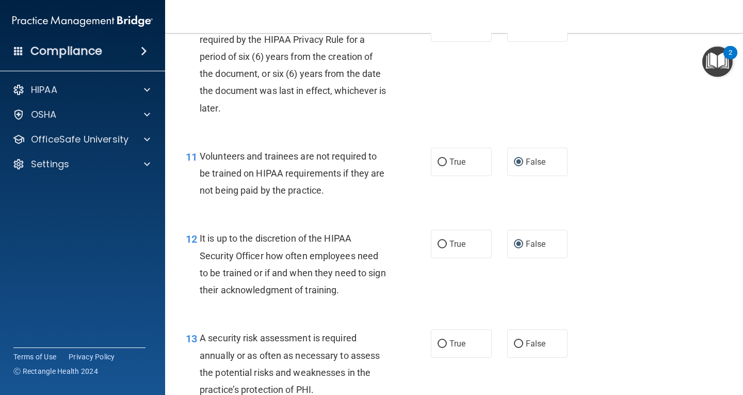
scroll to position [1186, 0]
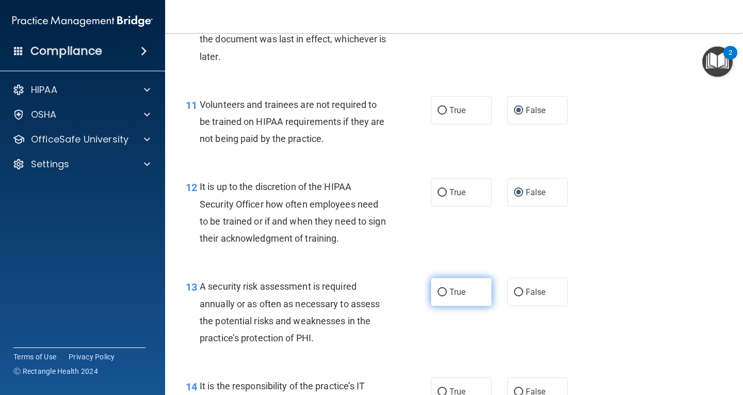
click at [438, 288] on input "True" at bounding box center [441, 292] width 9 height 8
radio input "true"
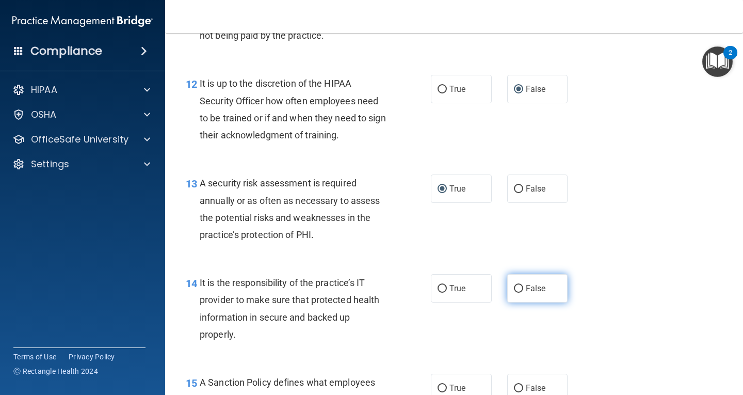
click at [519, 287] on label "False" at bounding box center [537, 288] width 61 height 28
click at [519, 287] on input "False" at bounding box center [518, 289] width 9 height 8
radio input "true"
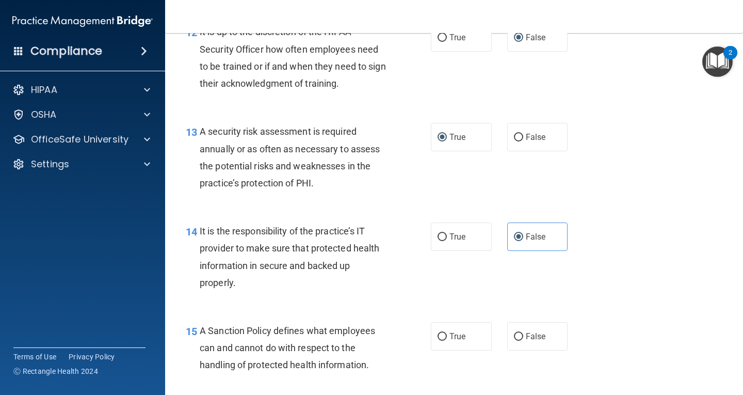
scroll to position [1393, 0]
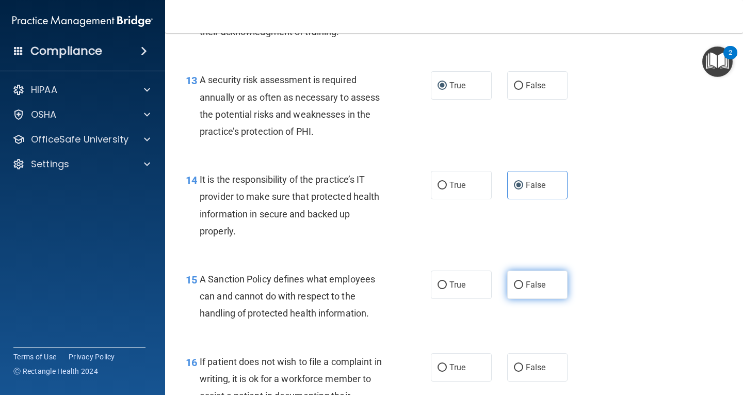
click at [514, 284] on input "False" at bounding box center [518, 285] width 9 height 8
radio input "true"
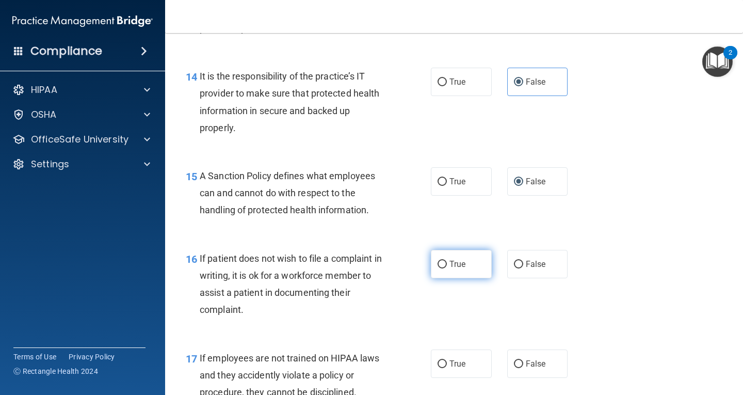
click at [438, 261] on input "True" at bounding box center [441, 264] width 9 height 8
radio input "true"
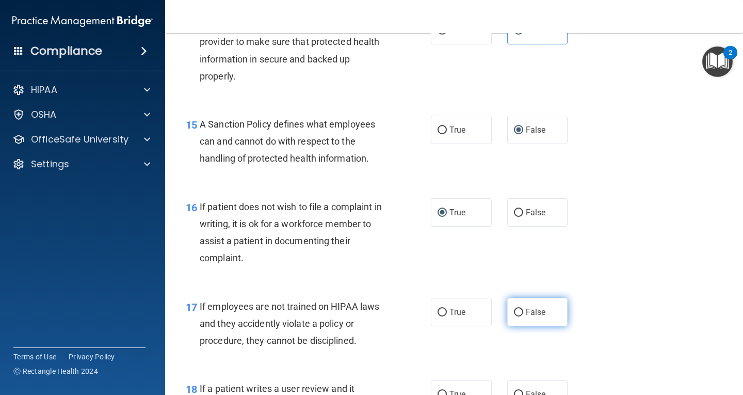
click at [514, 311] on input "False" at bounding box center [518, 312] width 9 height 8
radio input "true"
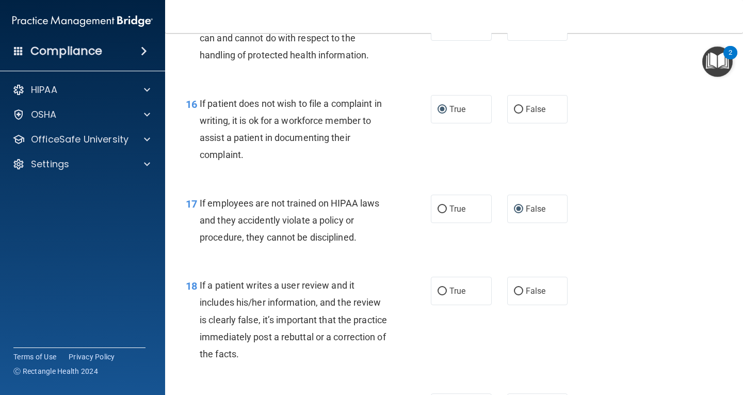
scroll to position [1702, 0]
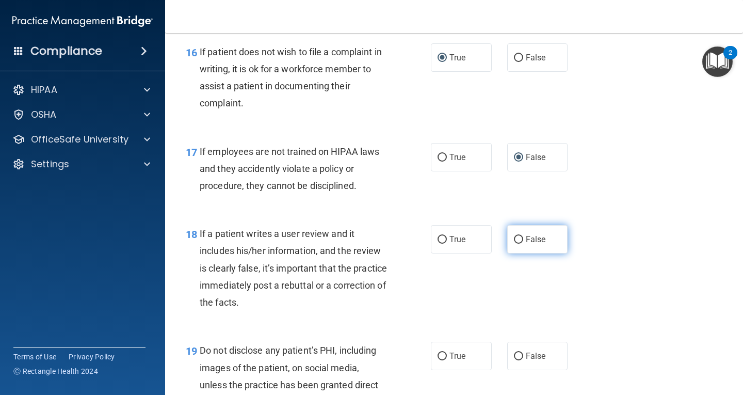
click at [514, 236] on input "False" at bounding box center [518, 240] width 9 height 8
radio input "true"
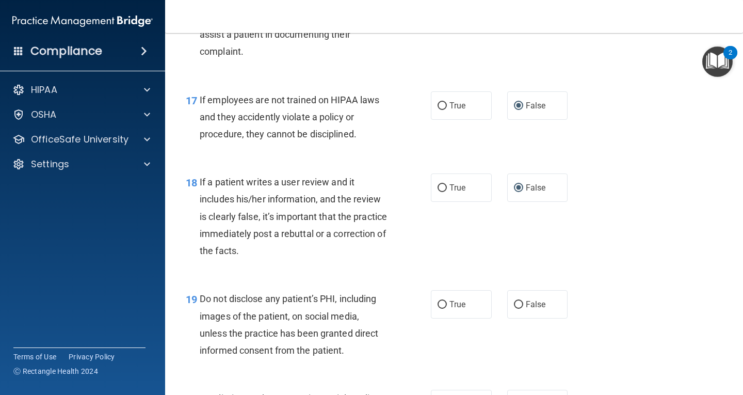
scroll to position [1805, 0]
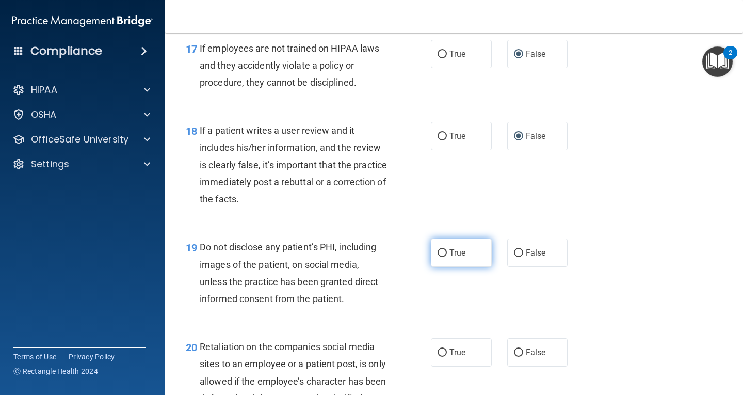
click at [439, 250] on input "True" at bounding box center [441, 253] width 9 height 8
radio input "true"
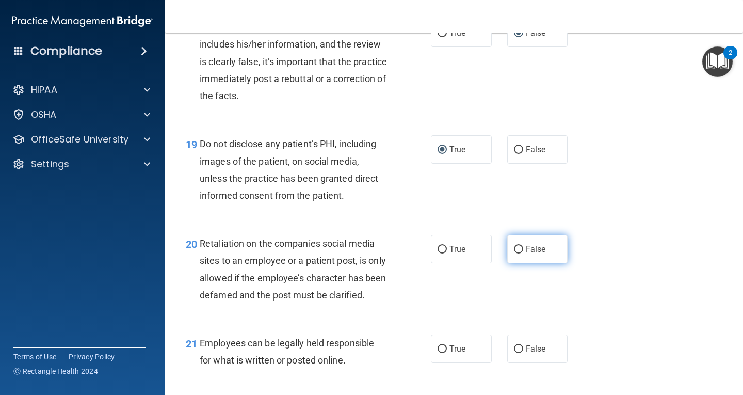
click at [515, 247] on input "False" at bounding box center [518, 250] width 9 height 8
radio input "true"
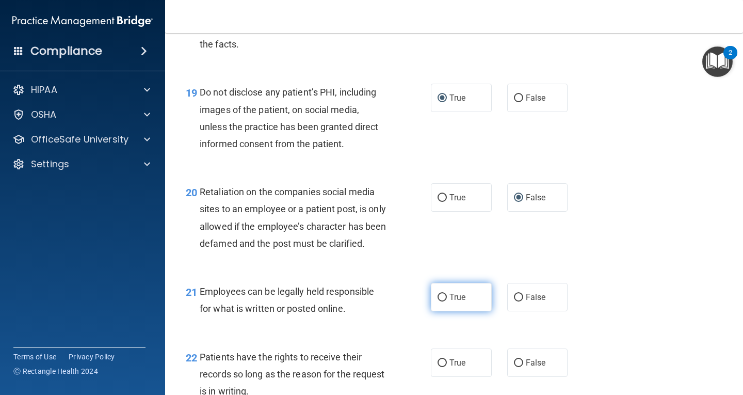
click at [440, 301] on input "True" at bounding box center [441, 297] width 9 height 8
radio input "true"
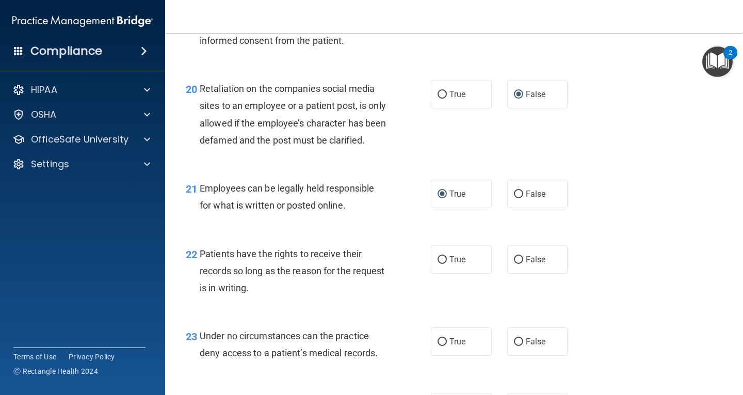
scroll to position [2115, 0]
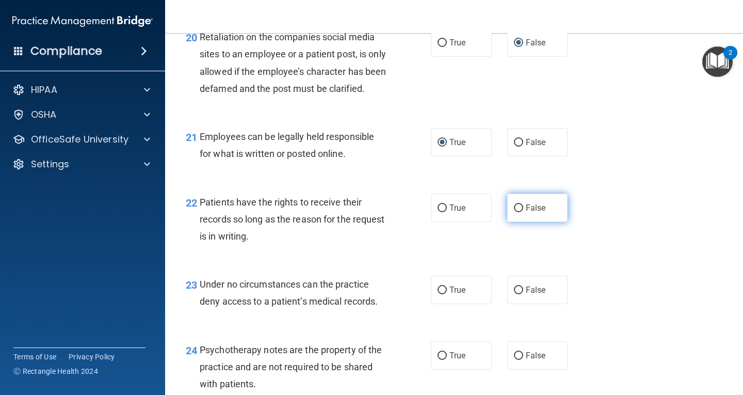
click at [518, 212] on input "False" at bounding box center [518, 208] width 9 height 8
radio input "true"
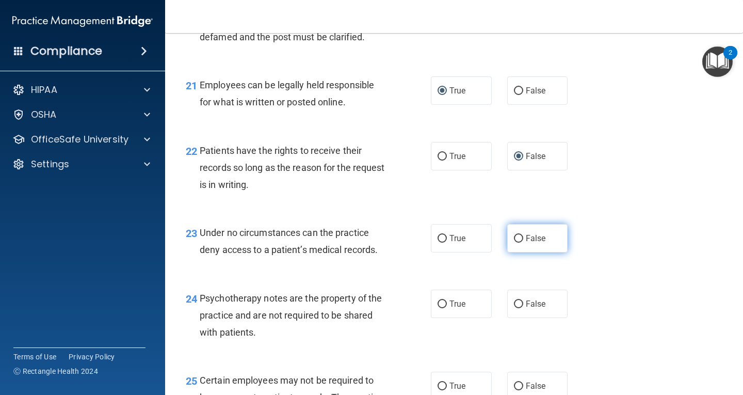
click at [514, 242] on input "False" at bounding box center [518, 239] width 9 height 8
radio input "true"
click at [440, 308] on input "True" at bounding box center [441, 304] width 9 height 8
radio input "true"
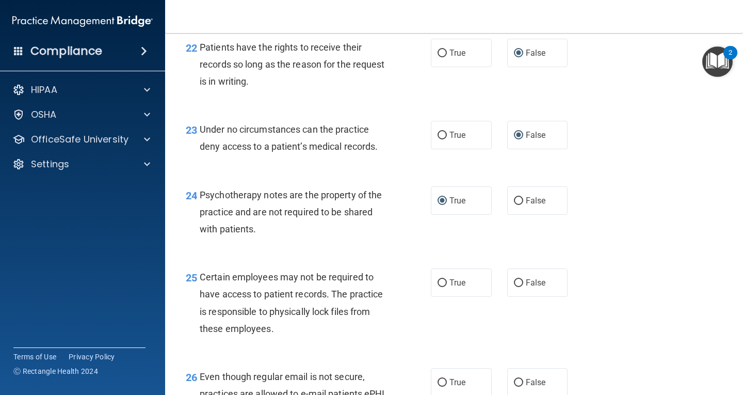
scroll to position [2321, 0]
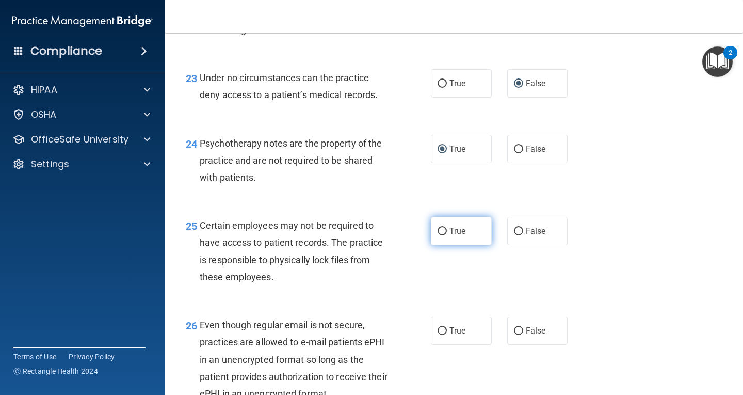
click at [437, 235] on input "True" at bounding box center [441, 231] width 9 height 8
radio input "true"
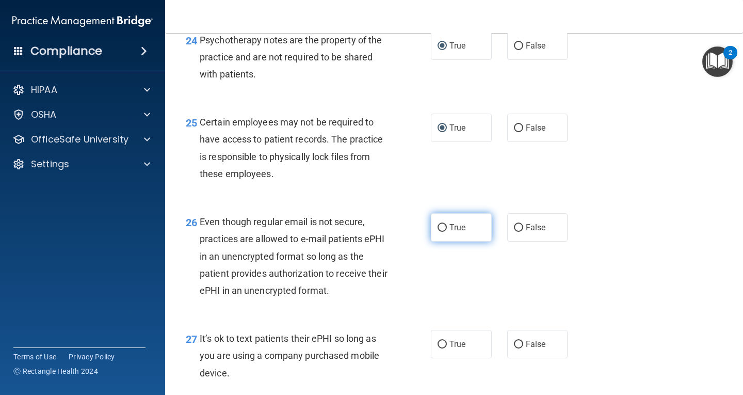
click at [437, 232] on input "True" at bounding box center [441, 228] width 9 height 8
radio input "true"
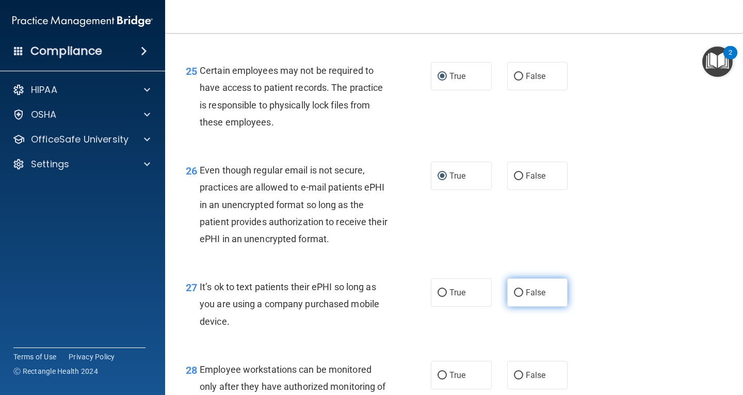
click at [514, 297] on input "False" at bounding box center [518, 293] width 9 height 8
radio input "true"
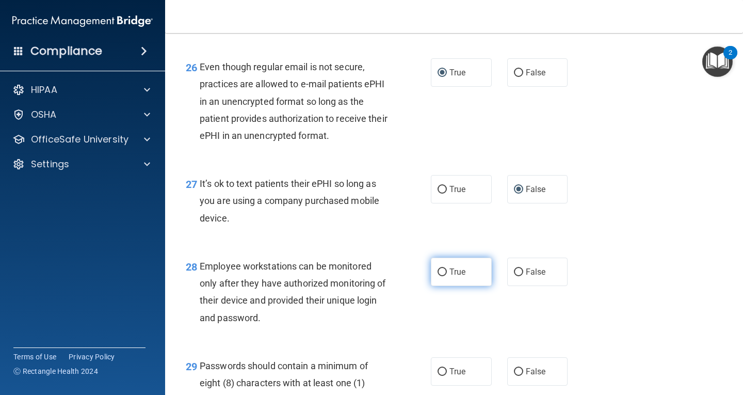
click at [438, 276] on input "True" at bounding box center [441, 272] width 9 height 8
radio input "true"
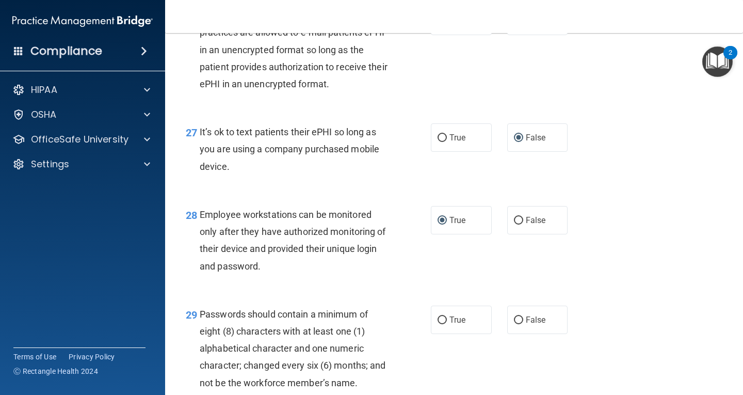
scroll to position [2734, 0]
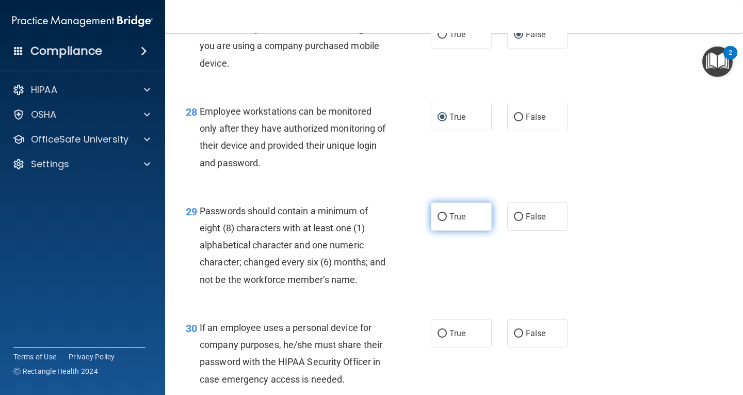
click at [437, 221] on input "True" at bounding box center [441, 217] width 9 height 8
radio input "true"
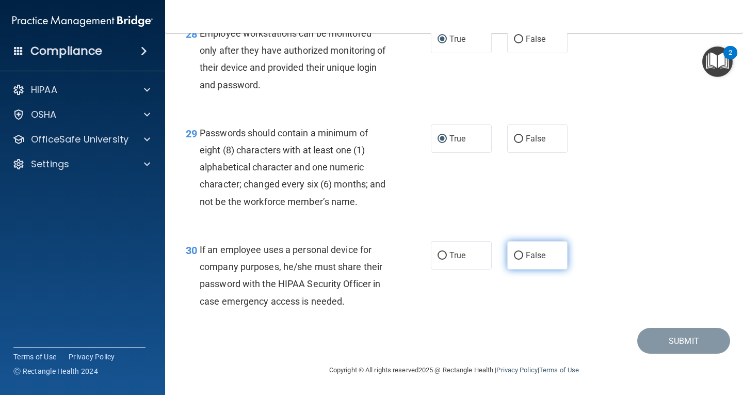
click at [514, 254] on input "False" at bounding box center [518, 256] width 9 height 8
radio input "true"
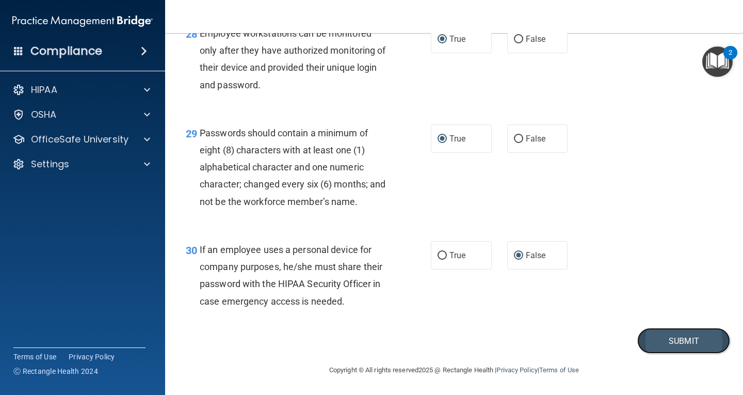
click at [680, 341] on button "Submit" at bounding box center [683, 341] width 93 height 26
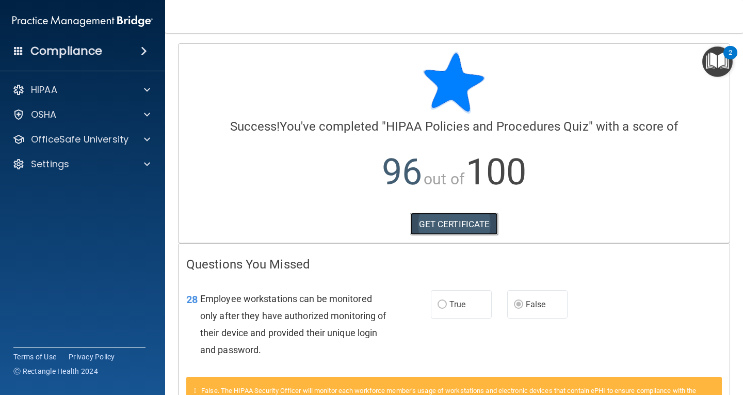
click at [456, 225] on link "GET CERTIFICATE" at bounding box center [454, 224] width 88 height 23
